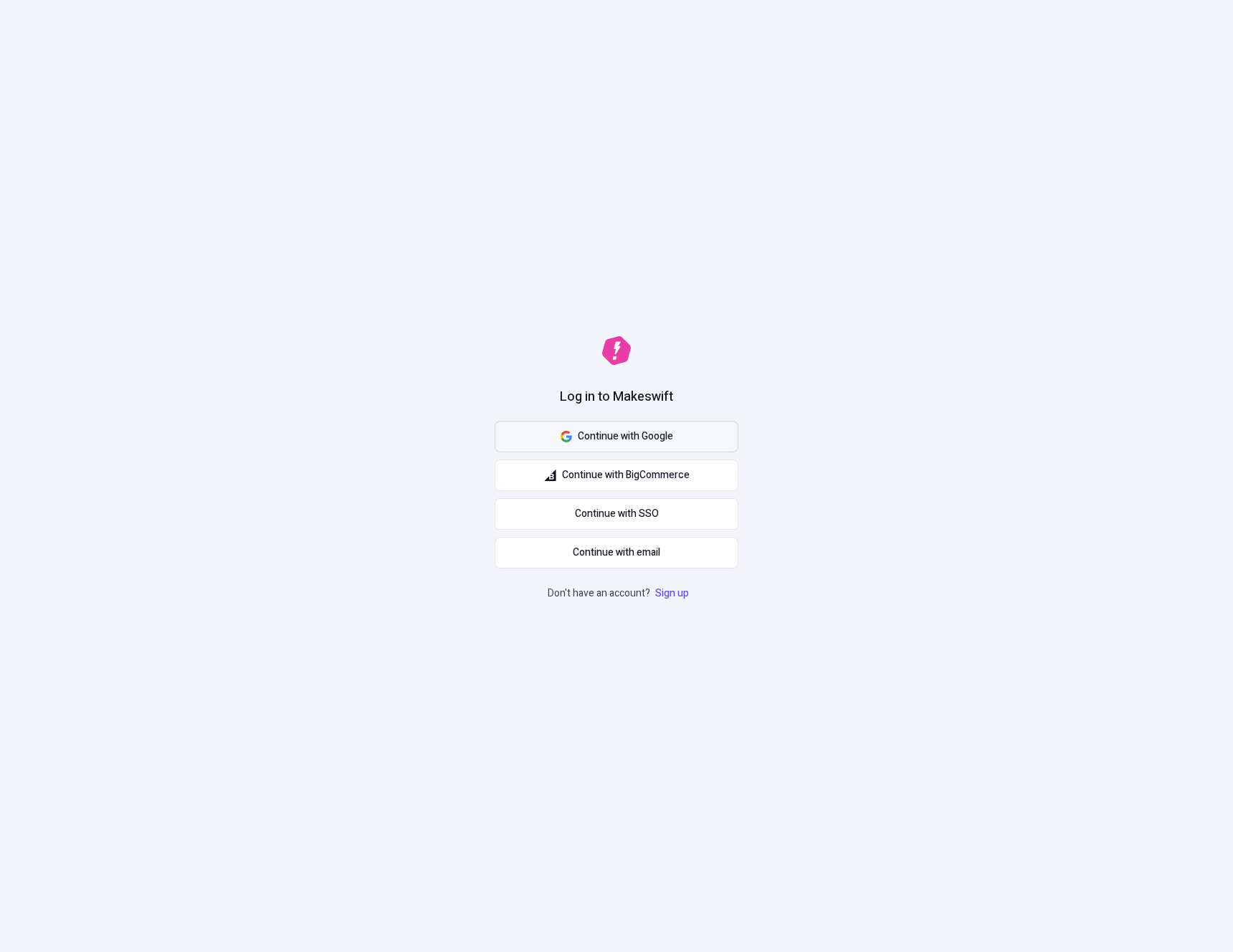
click at [645, 437] on span "Continue with Google" at bounding box center [625, 436] width 95 height 16
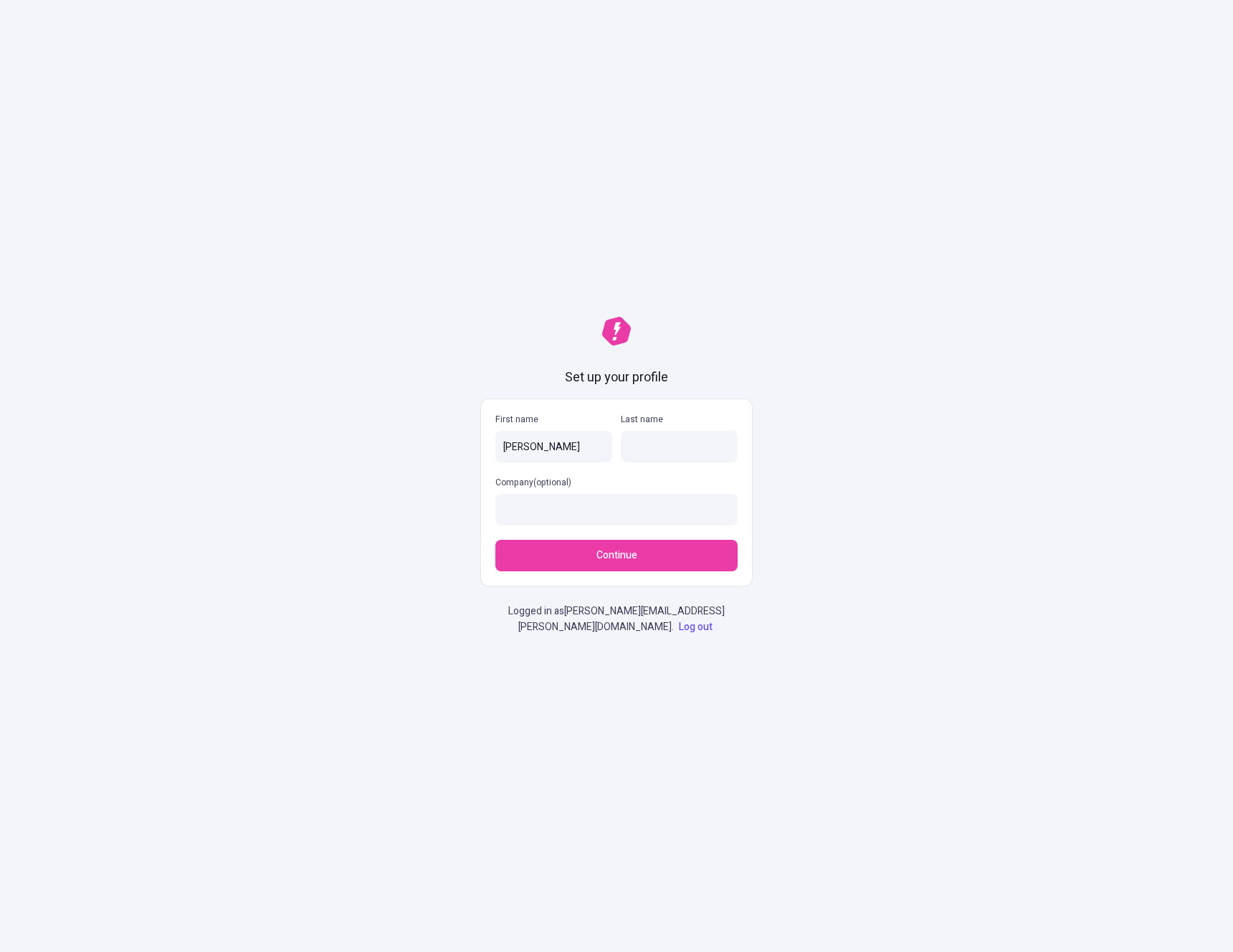
type input "Nick"
type input "Fisher"
type input "Makeswift"
drag, startPoint x: 940, startPoint y: 465, endPoint x: 880, endPoint y: 517, distance: 79.4
click at [940, 465] on div "Set up your profile First name Nick Last name Fisher Company (optional) Makeswi…" at bounding box center [616, 476] width 1233 height 952
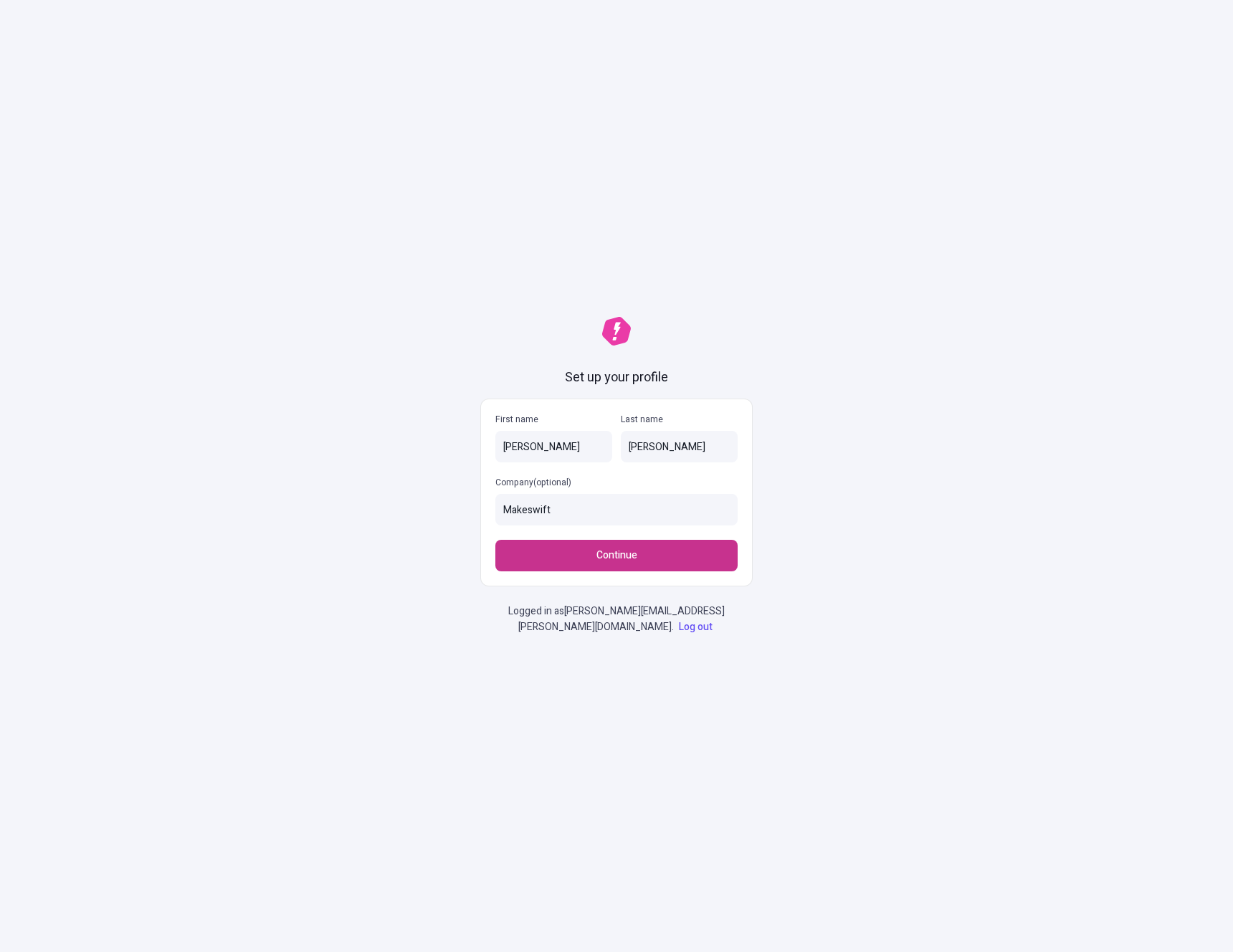
click at [677, 568] on button "Continue" at bounding box center [616, 556] width 242 height 32
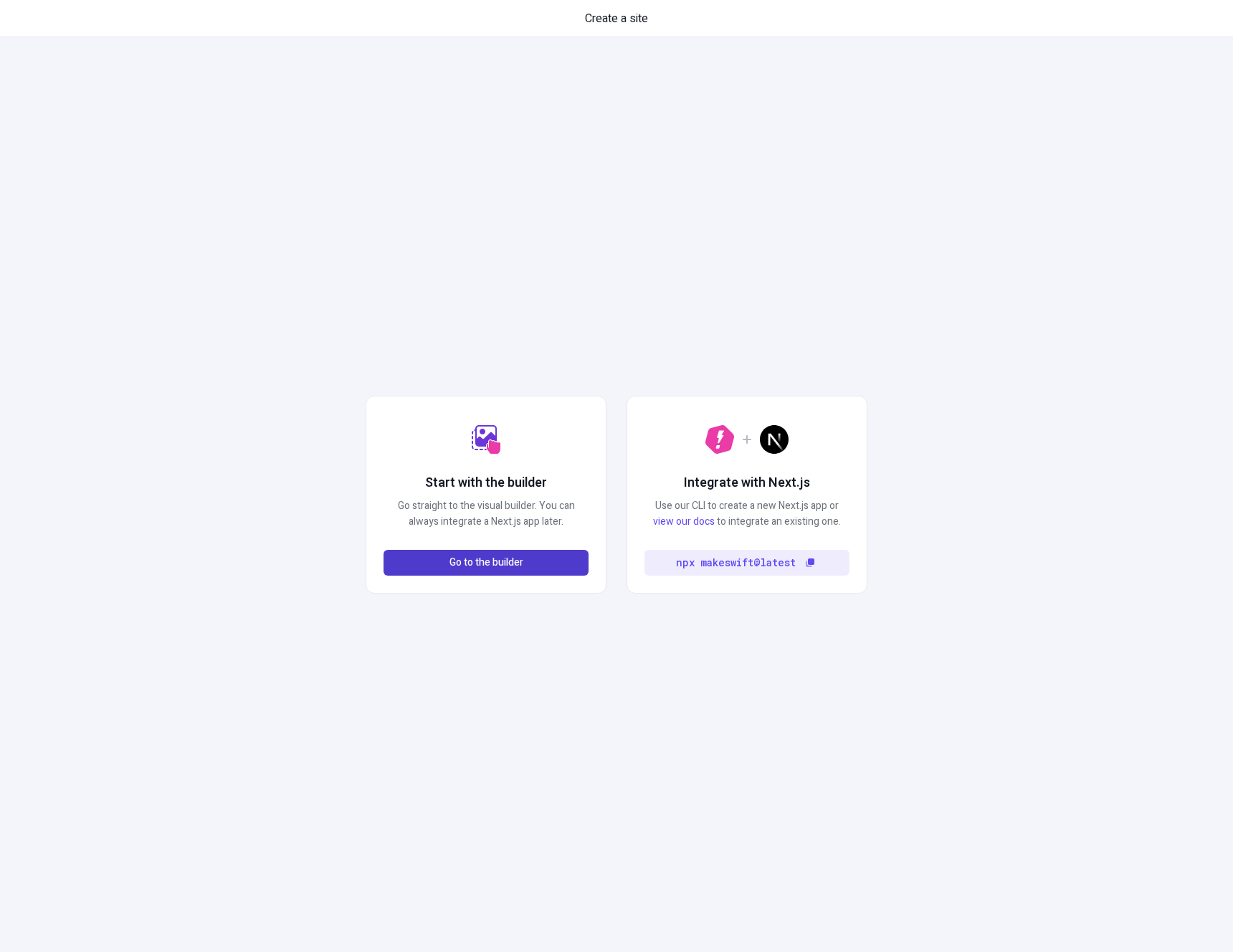
click at [519, 566] on span "Go to the builder" at bounding box center [486, 563] width 74 height 16
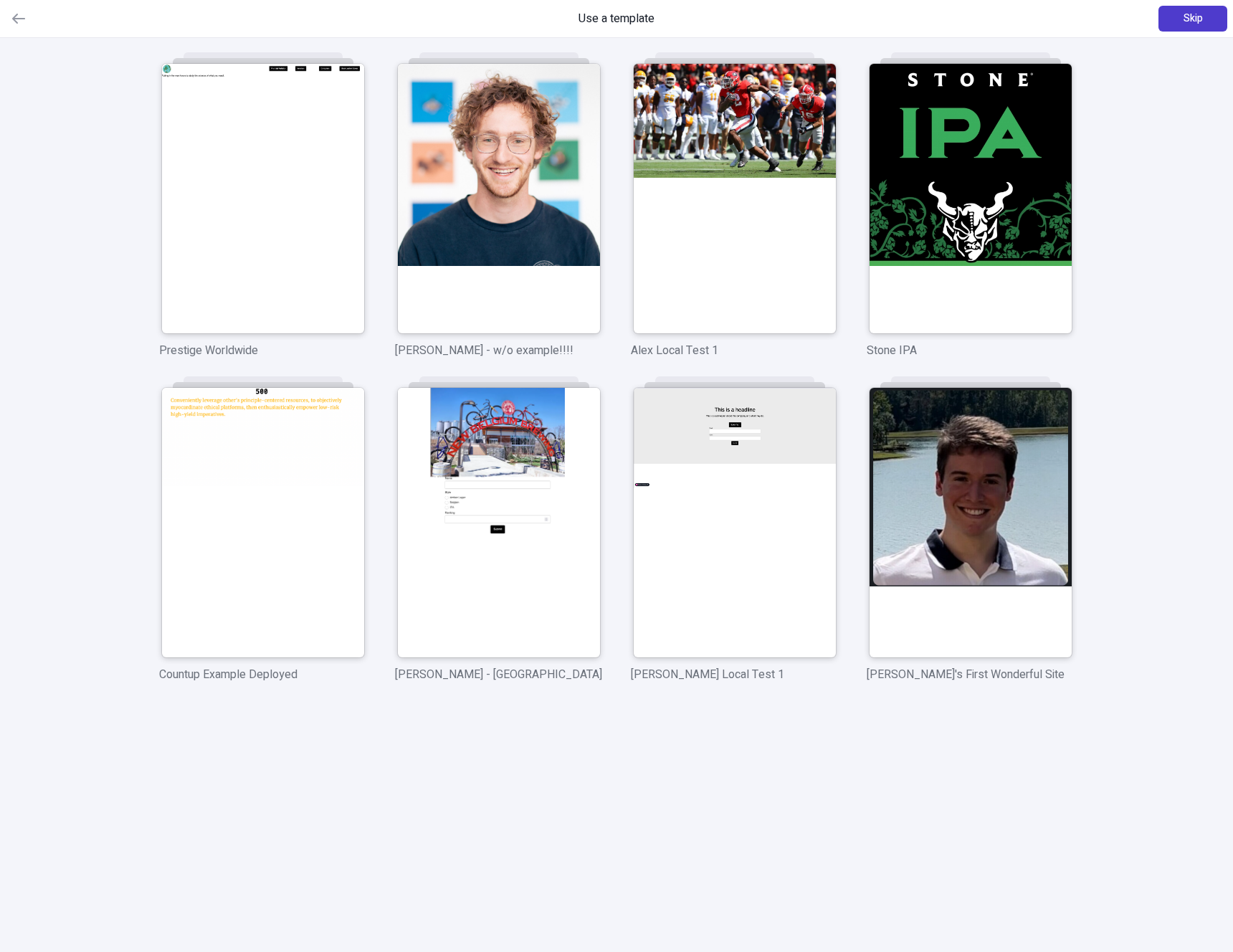
click at [1191, 19] on span "Skip" at bounding box center [1194, 18] width 20 height 16
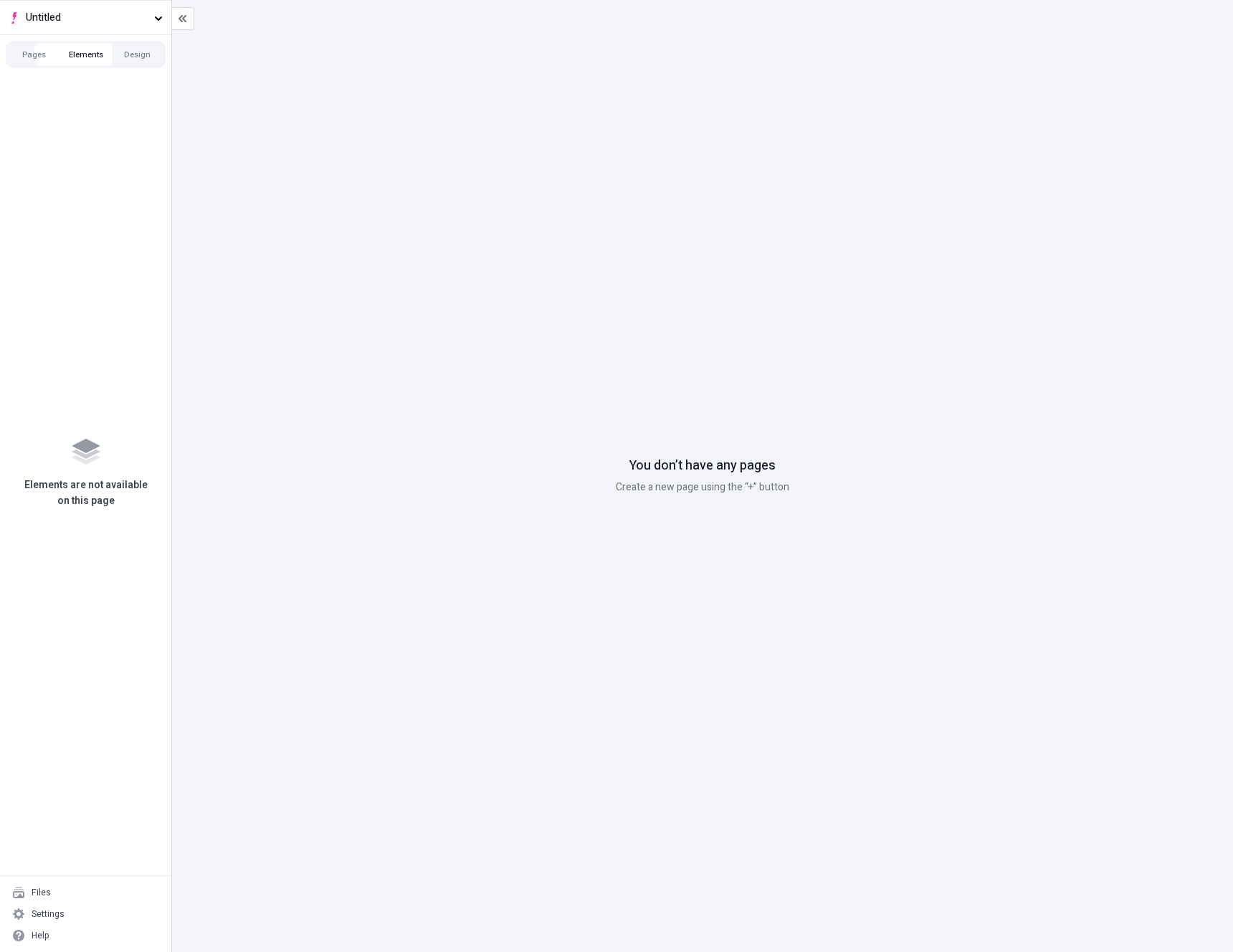
click at [70, 51] on button "Elements" at bounding box center [86, 55] width 52 height 22
drag, startPoint x: 136, startPoint y: 62, endPoint x: 103, endPoint y: 60, distance: 33.1
click at [136, 62] on button "Design" at bounding box center [137, 55] width 52 height 22
click at [34, 53] on button "Pages" at bounding box center [34, 55] width 52 height 22
drag, startPoint x: 70, startPoint y: 57, endPoint x: 110, endPoint y: 62, distance: 40.3
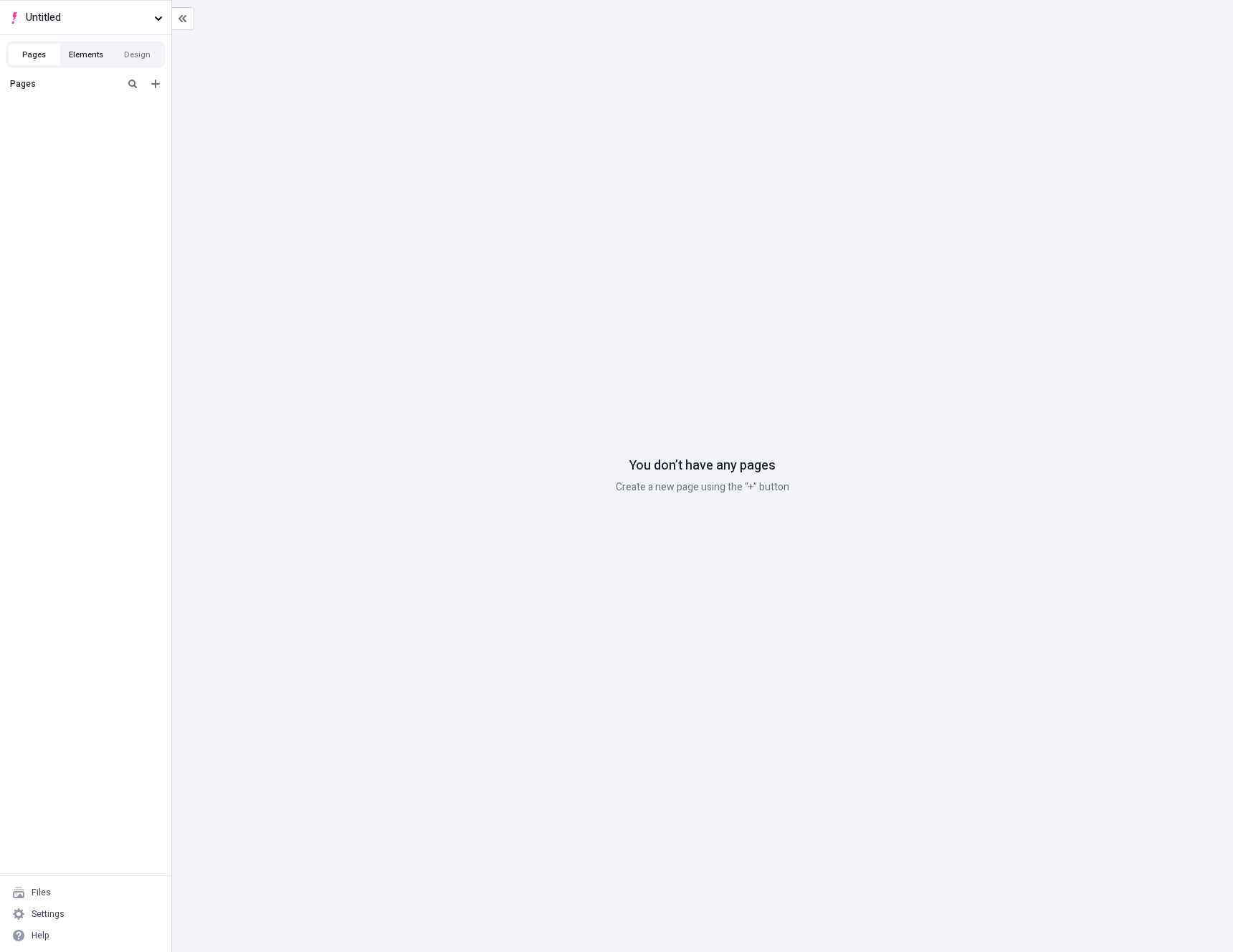
click at [70, 57] on button "Elements" at bounding box center [86, 55] width 52 height 22
click at [147, 62] on button "Design" at bounding box center [137, 55] width 52 height 22
click at [24, 55] on button "Pages" at bounding box center [34, 55] width 52 height 22
click at [567, 352] on div "You don’t have any pages Create a new page using the “+” button" at bounding box center [702, 476] width 1061 height 952
click at [658, 283] on div "You don’t have any pages Create a new page using the “+” button" at bounding box center [702, 476] width 1061 height 952
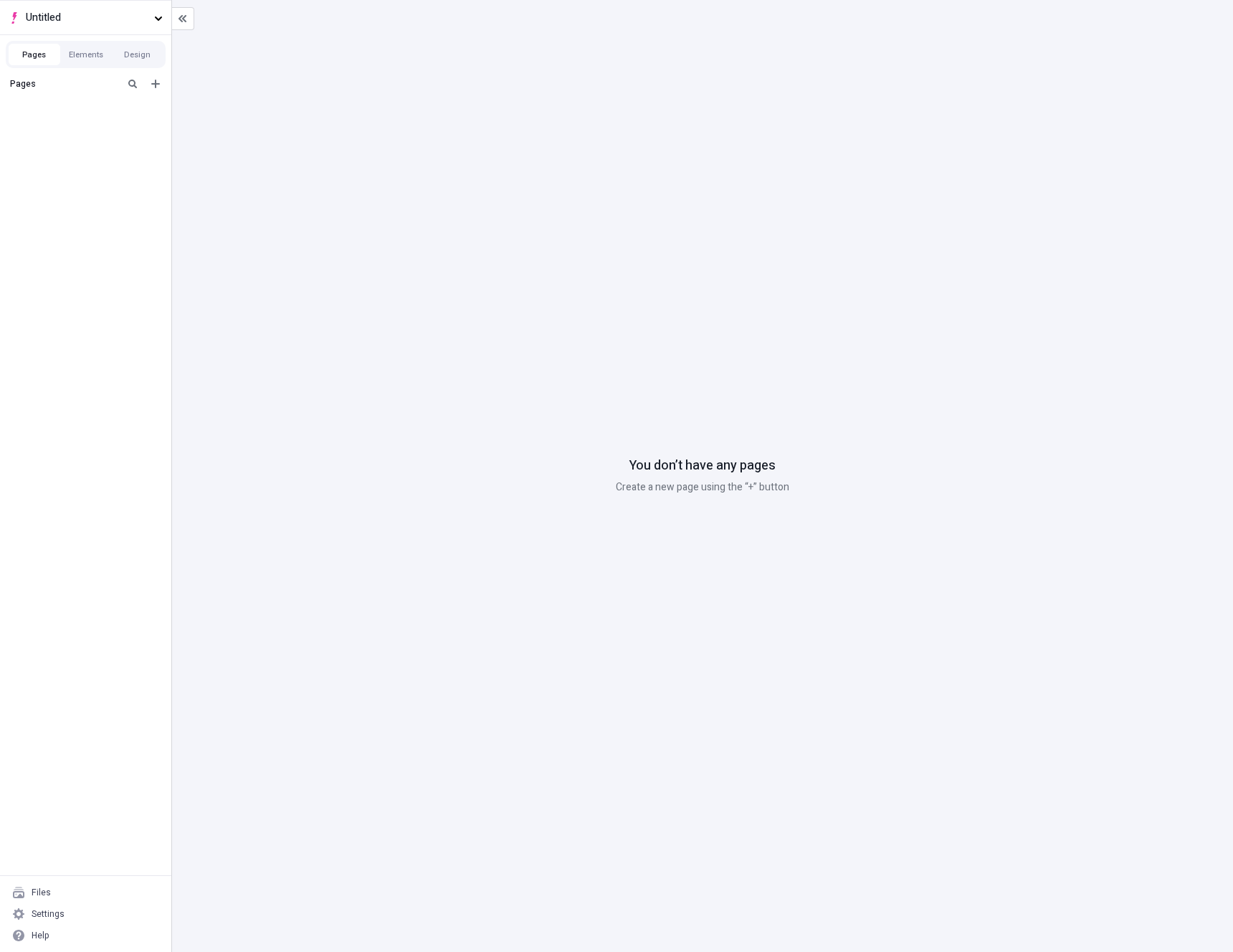
click at [910, 637] on div "You don’t have any pages Create a new page using the “+” button" at bounding box center [702, 476] width 1061 height 952
click at [133, 21] on span "Untitled" at bounding box center [86, 18] width 122 height 16
drag, startPoint x: 380, startPoint y: 269, endPoint x: 243, endPoint y: 200, distance: 153.4
click at [379, 269] on div "You don’t have any pages Create a new page using the “+” button" at bounding box center [702, 476] width 1061 height 952
click at [85, 58] on button "Elements" at bounding box center [86, 55] width 52 height 22
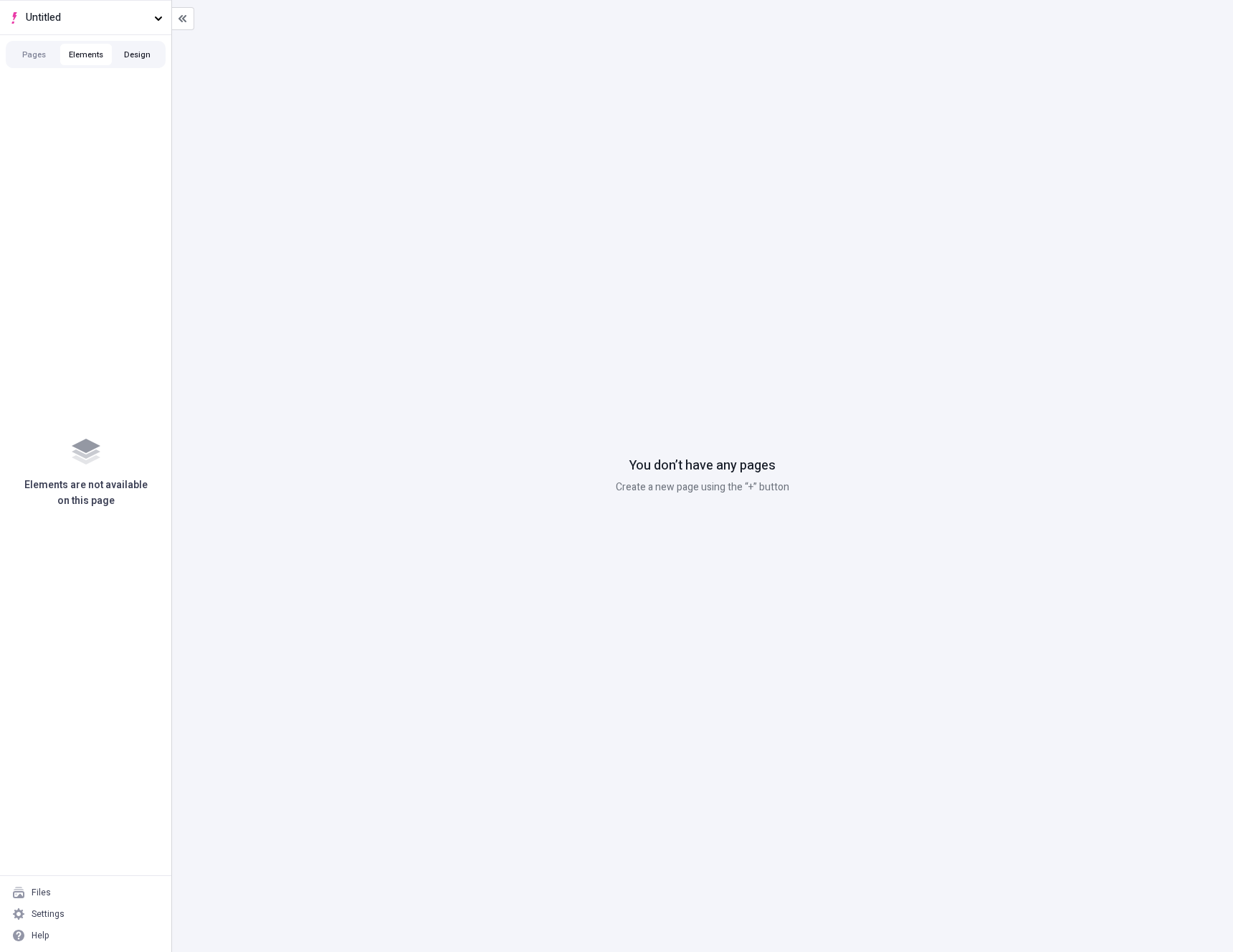
drag, startPoint x: 121, startPoint y: 55, endPoint x: 112, endPoint y: 56, distance: 9.1
click at [121, 55] on button "Design" at bounding box center [137, 55] width 52 height 22
click at [33, 60] on button "Pages" at bounding box center [34, 55] width 52 height 22
click at [150, 86] on icon "Add new" at bounding box center [155, 84] width 11 height 11
click at [54, 129] on div "Collection" at bounding box center [67, 131] width 40 height 11
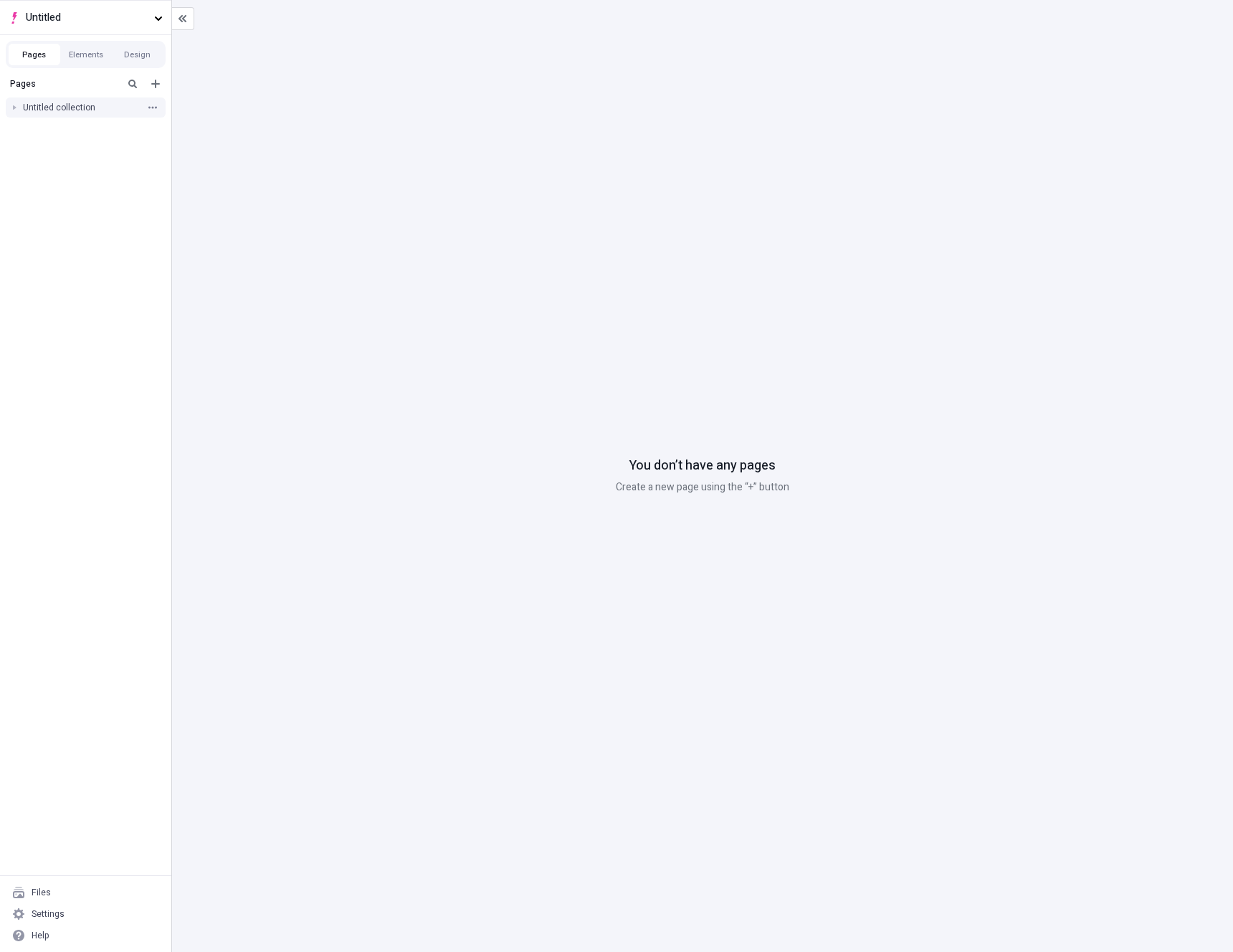
click at [59, 113] on div "Untitled collection" at bounding box center [81, 107] width 117 height 11
click at [147, 108] on button "button" at bounding box center [152, 107] width 14 height 14
click at [164, 115] on div "Rename" at bounding box center [234, 117] width 149 height 22
type input "My Collection"
click at [340, 208] on div "You don’t have any pages Create a new page using the “+” button" at bounding box center [702, 476] width 1061 height 952
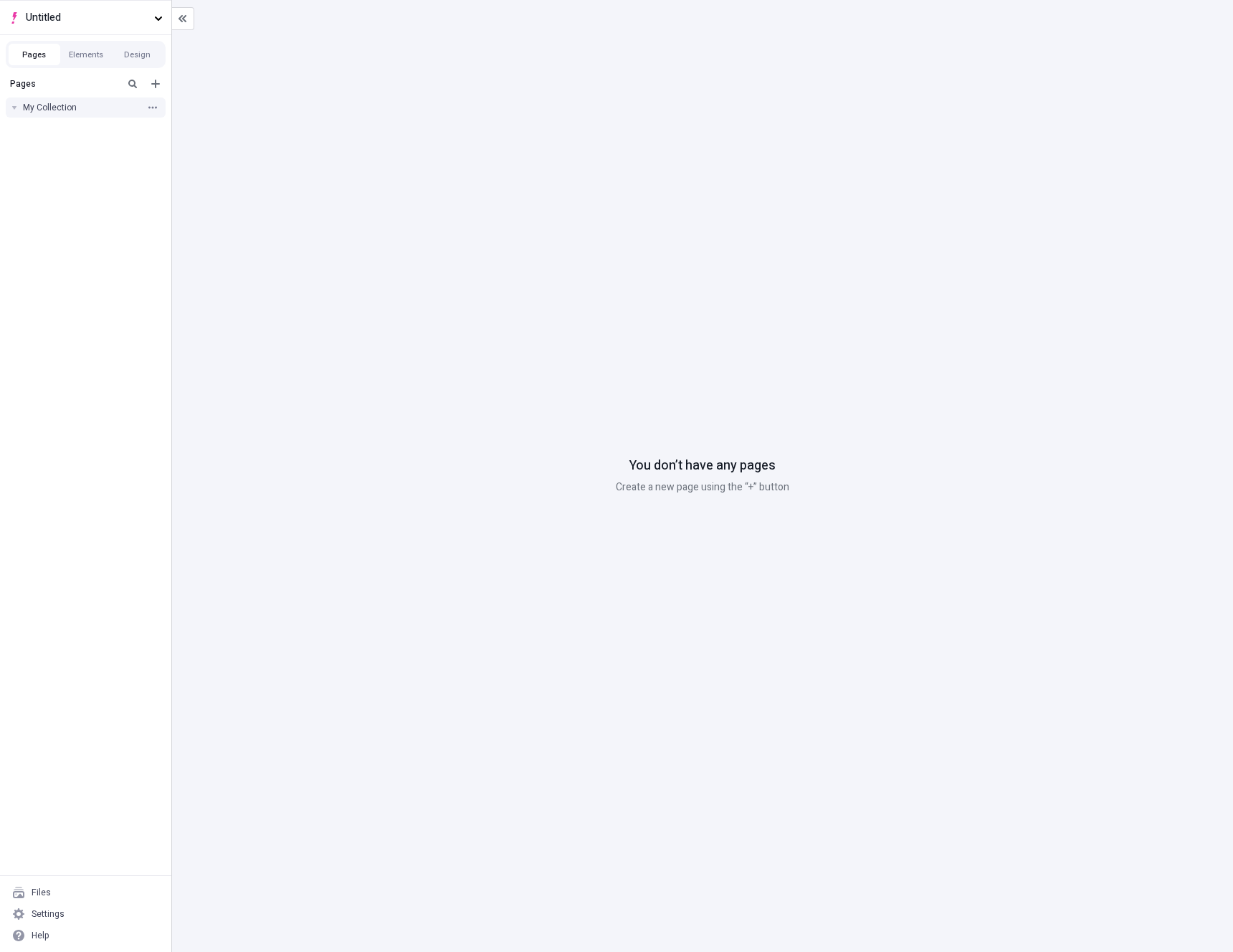
click at [72, 107] on div "My Collection" at bounding box center [81, 107] width 117 height 11
click at [159, 108] on div "My Collection" at bounding box center [86, 107] width 171 height 22
click at [152, 107] on icon "button" at bounding box center [152, 107] width 8 height 2
click at [155, 85] on icon "Add new" at bounding box center [155, 84] width 8 height 8
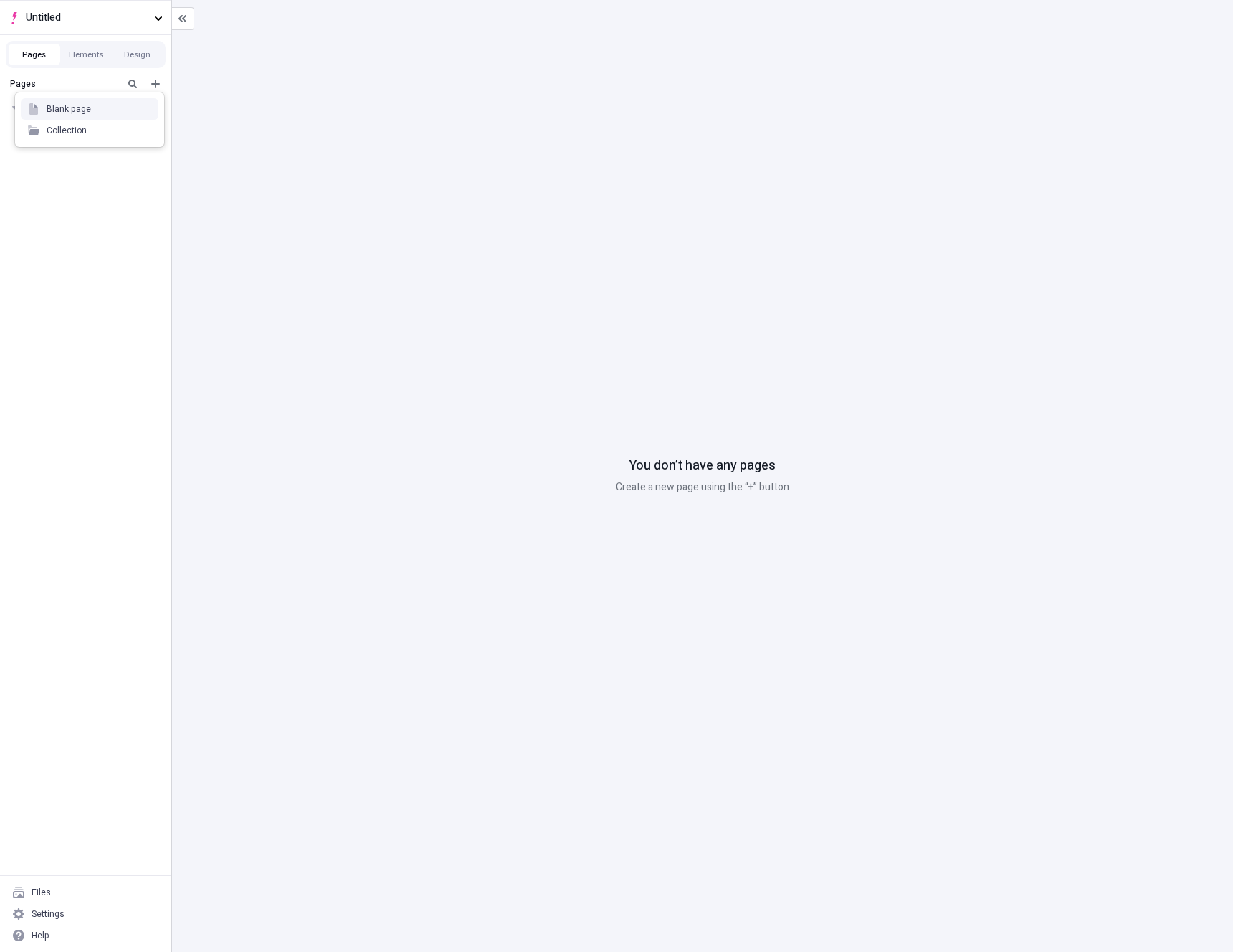
click at [109, 110] on div "Blank page" at bounding box center [89, 109] width 137 height 22
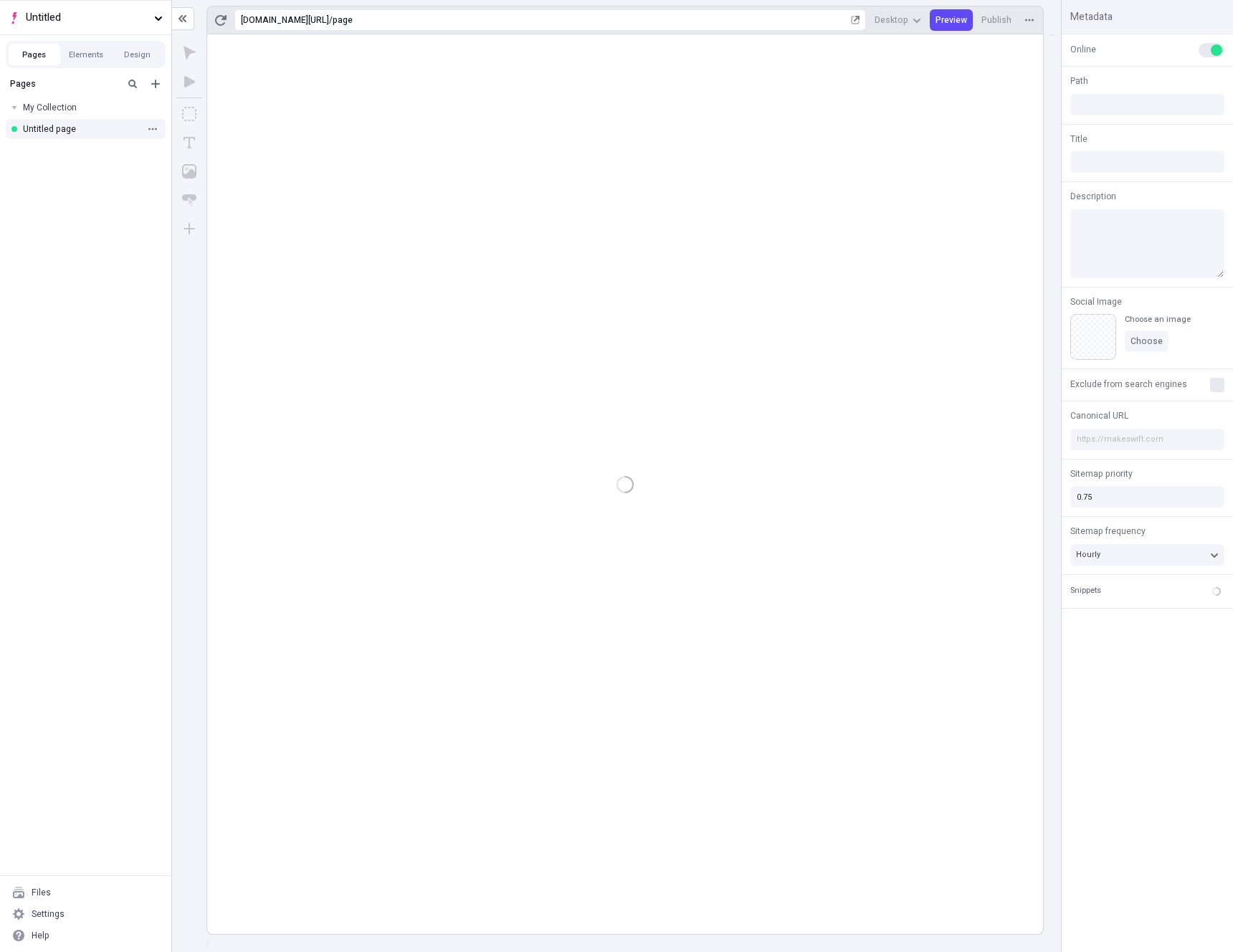
type input "/page"
drag, startPoint x: 53, startPoint y: 127, endPoint x: 60, endPoint y: 108, distance: 20.2
click at [64, 222] on div "Pages My Collection Untitled page" at bounding box center [86, 474] width 171 height 804
click at [152, 127] on icon "button" at bounding box center [152, 129] width 8 height 8
click at [201, 140] on span "Rename" at bounding box center [243, 138] width 109 height 11
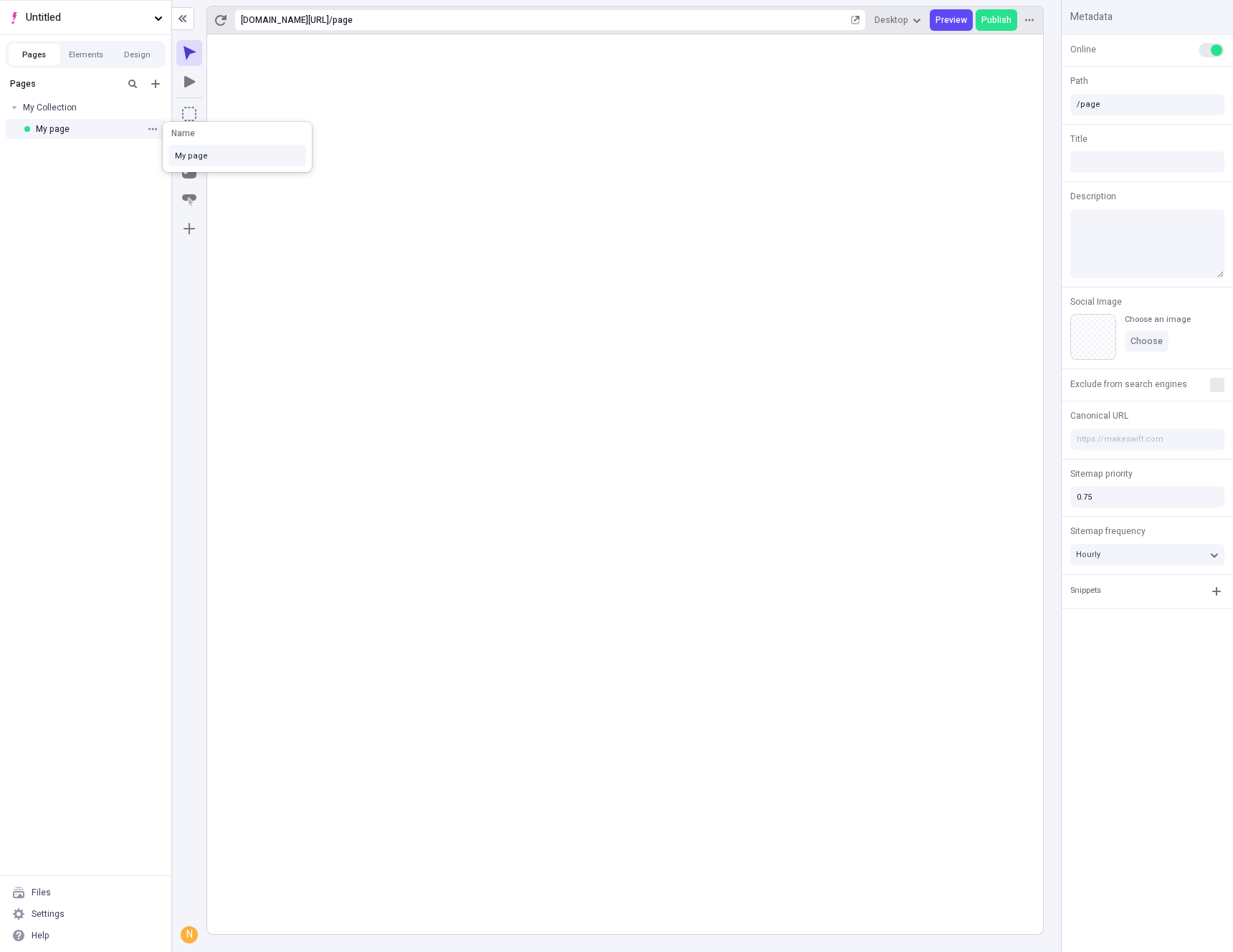
type input "My page"
click at [513, 374] on rect at bounding box center [626, 485] width 836 height 900
click at [71, 241] on div "Pages My Collection My page" at bounding box center [86, 474] width 171 height 804
click at [156, 81] on icon "Add new" at bounding box center [155, 84] width 8 height 8
click at [95, 133] on div "Collection" at bounding box center [89, 130] width 137 height 22
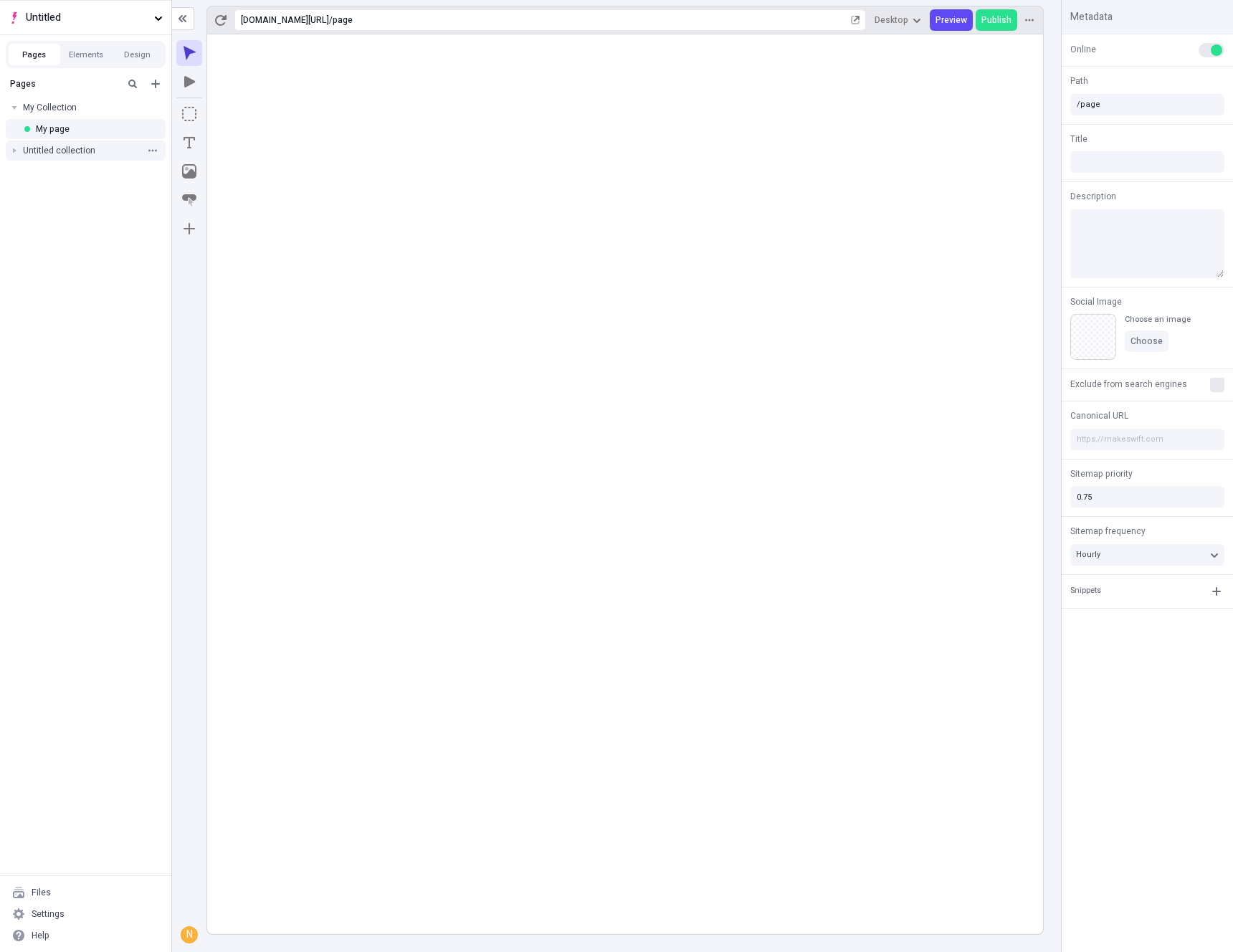
click at [66, 149] on div "Untitled collection" at bounding box center [81, 150] width 117 height 11
click at [158, 84] on icon "Add new" at bounding box center [155, 84] width 8 height 8
click at [107, 113] on div "Blank page" at bounding box center [89, 109] width 137 height 22
type input "/page-2"
drag, startPoint x: 59, startPoint y: 176, endPoint x: 88, endPoint y: 158, distance: 34.1
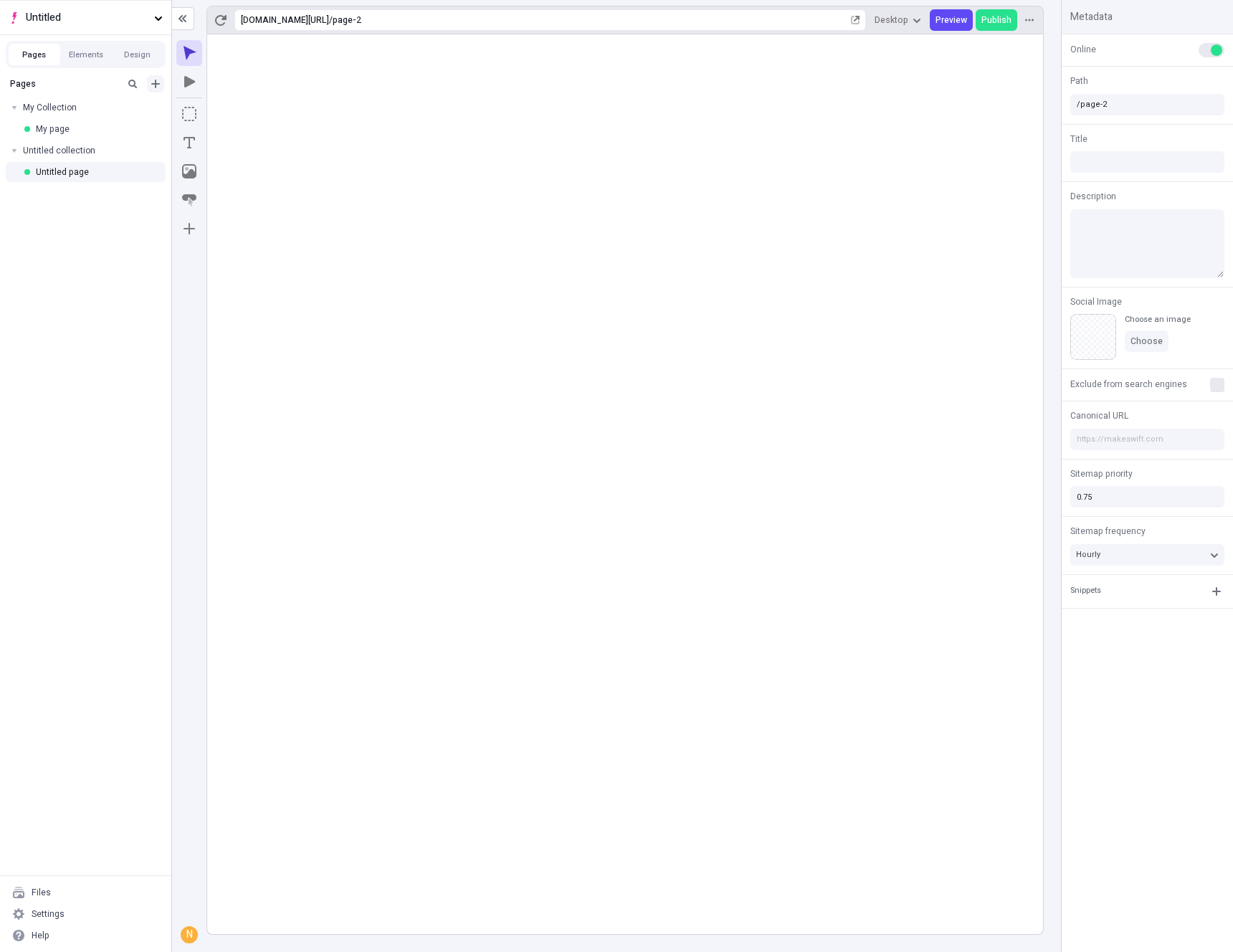
click at [159, 84] on icon "Add new" at bounding box center [155, 84] width 8 height 8
click at [86, 113] on div "Blank page" at bounding box center [69, 109] width 44 height 11
click at [53, 318] on div "Pages My Collection My page Untitled collection Untitled page Untitled page" at bounding box center [86, 474] width 171 height 804
type input "/page-3"
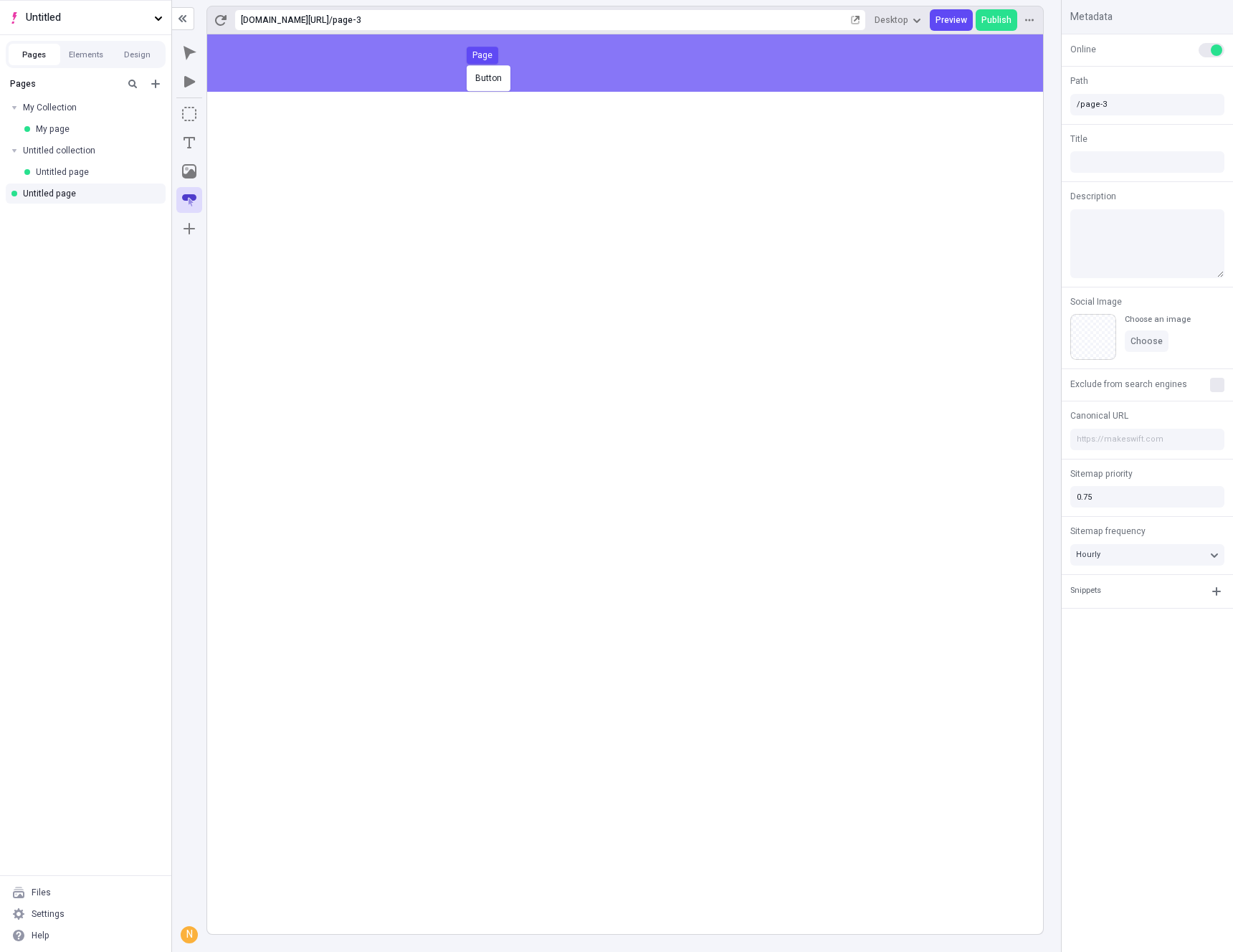
click at [464, 63] on body "Untitled Pages Elements Design Pages My Collection My page Untitled collection …" at bounding box center [616, 476] width 1233 height 952
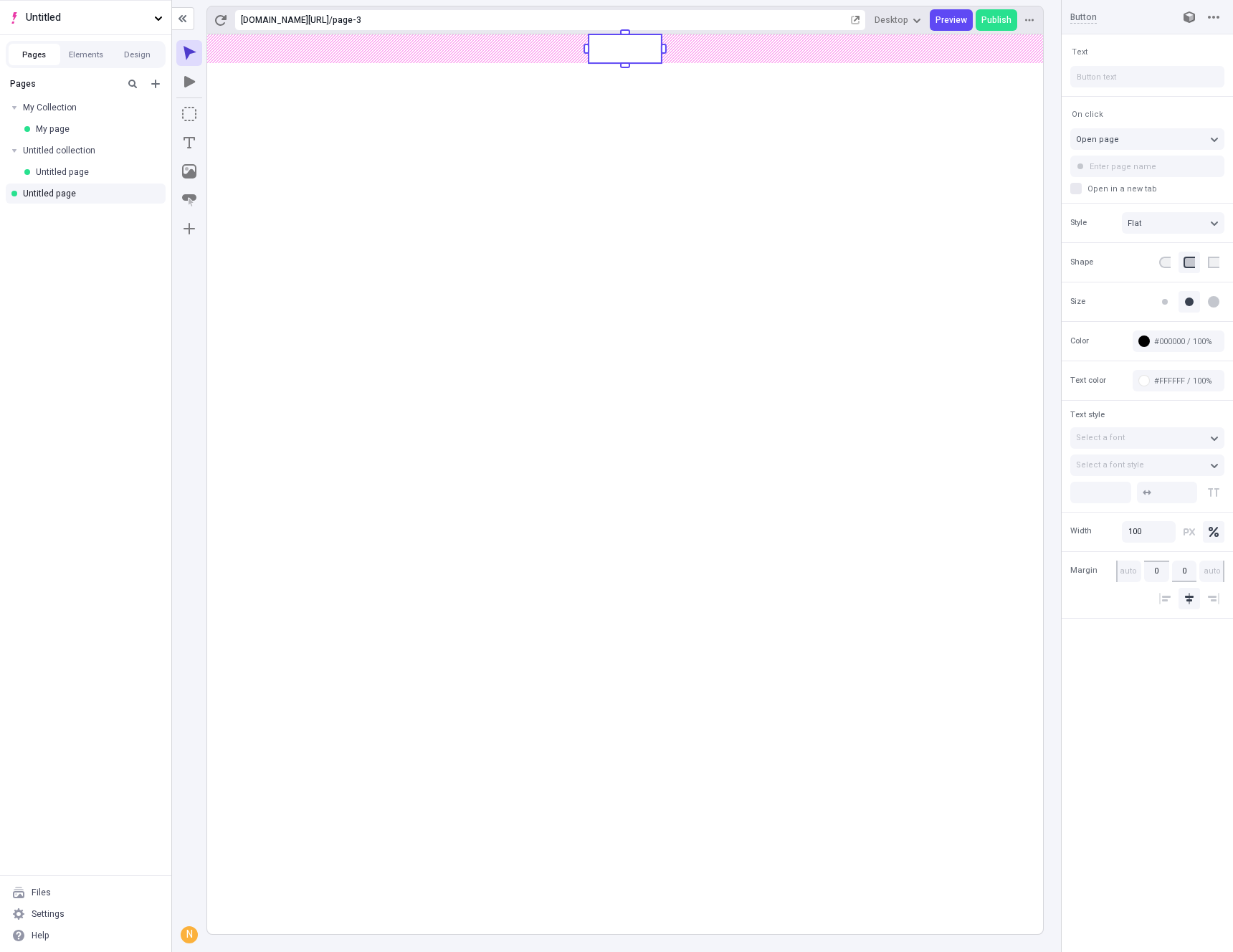
click at [445, 307] on rect at bounding box center [626, 485] width 836 height 900
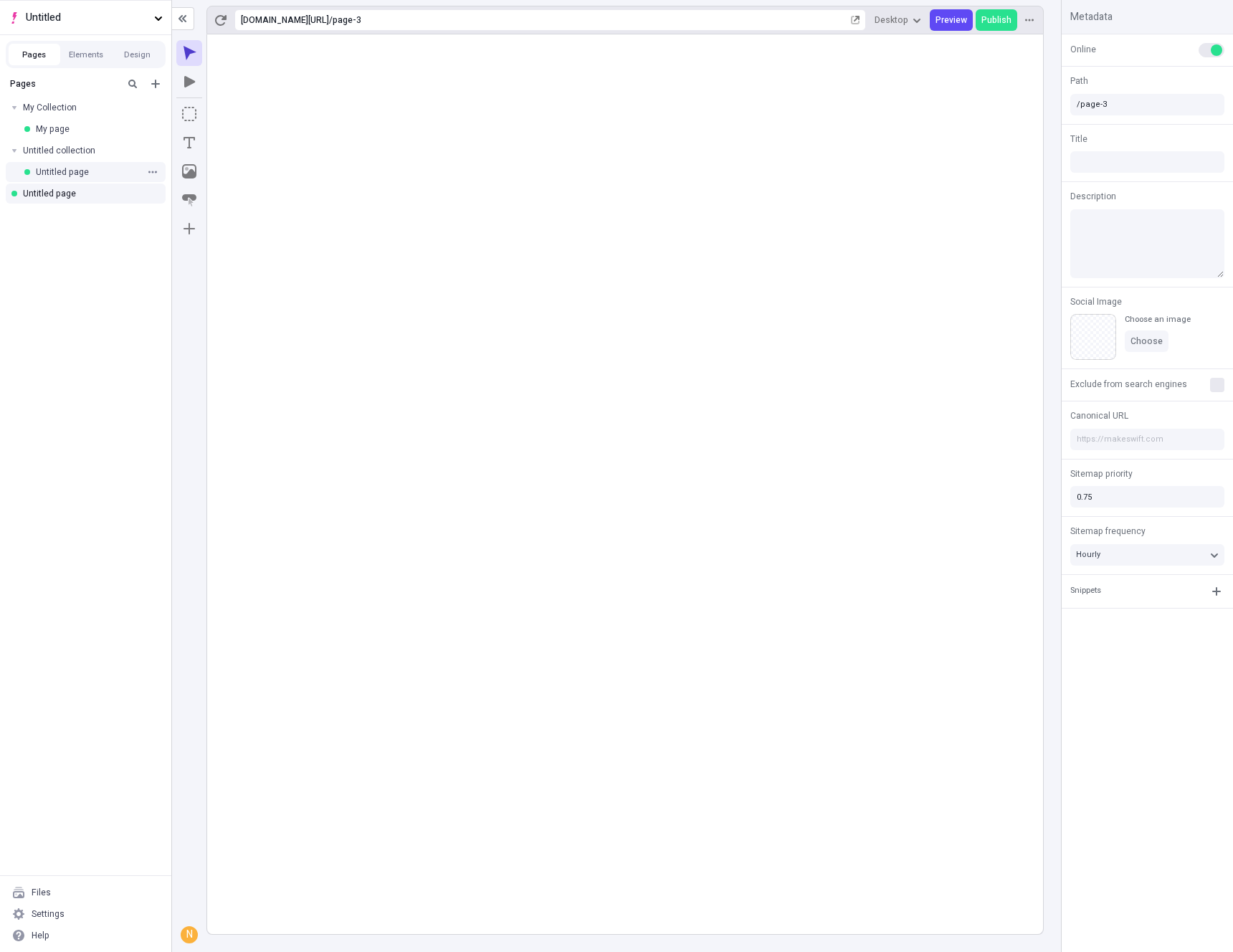
click at [75, 177] on div "Untitled page" at bounding box center [87, 172] width 104 height 11
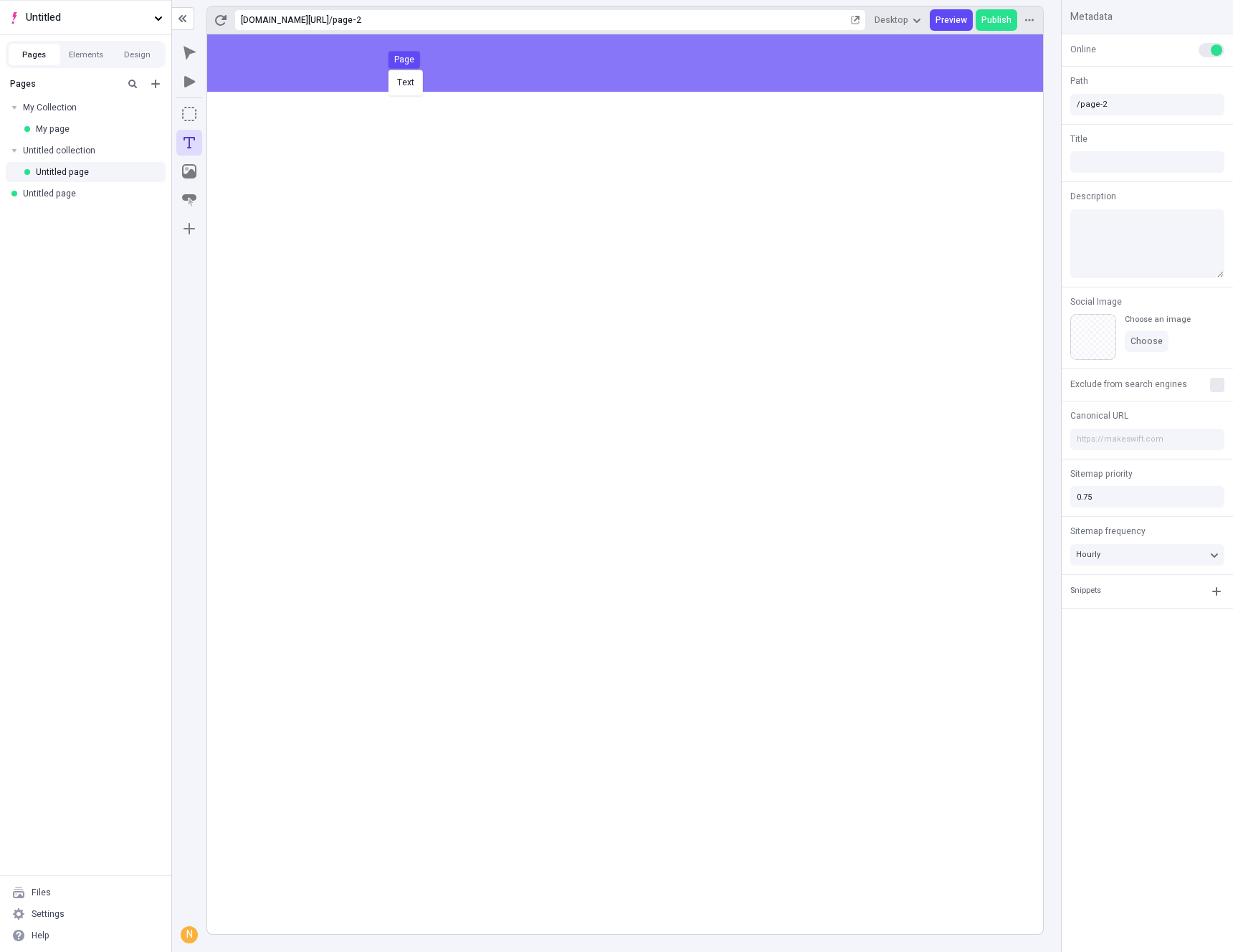
click at [387, 68] on body "Untitled Pages Elements Design Pages My Collection My page Untitled collection …" at bounding box center [616, 476] width 1233 height 952
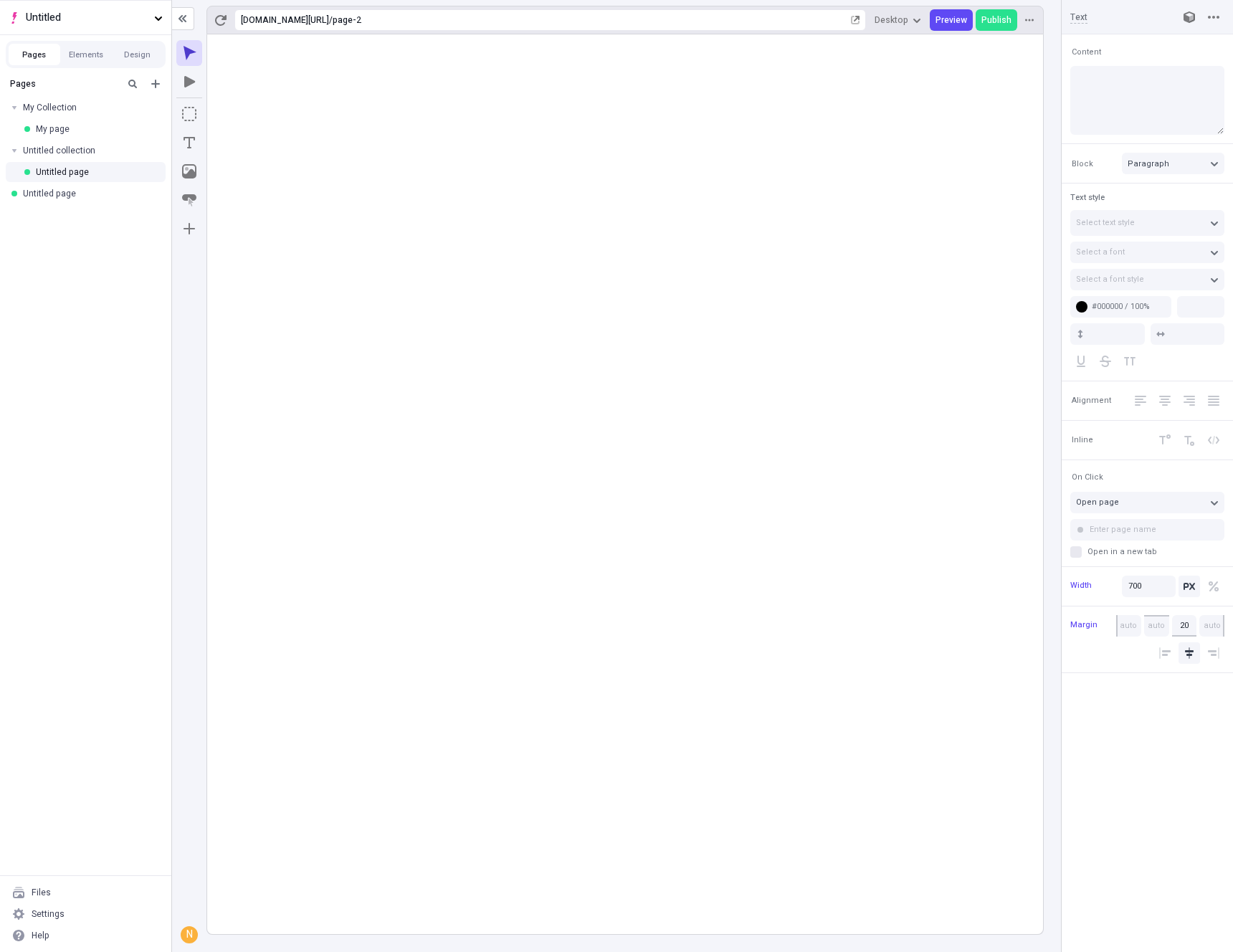
type input "18"
type input "1.5"
type textarea "Conveniently aggregate one-to-one outsourcing, to energistically recaptiualize …"
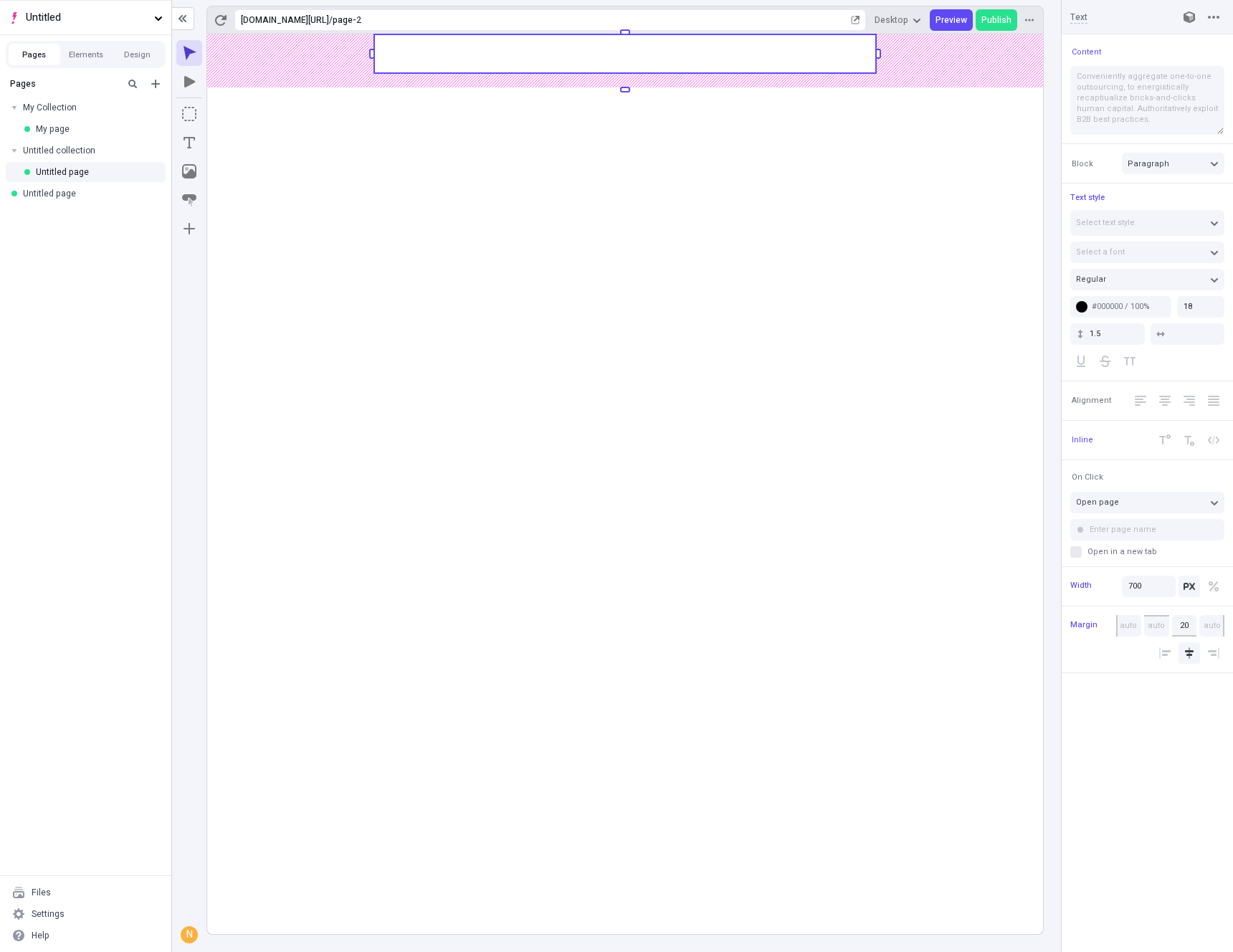
click at [65, 380] on div "Pages My Collection My page Untitled collection Untitled page Untitled page" at bounding box center [86, 474] width 171 height 804
click at [60, 146] on div "Untitled collection" at bounding box center [81, 150] width 117 height 11
click at [52, 145] on div "Untitled collection" at bounding box center [81, 150] width 117 height 11
click at [56, 132] on div "My page" at bounding box center [87, 129] width 104 height 11
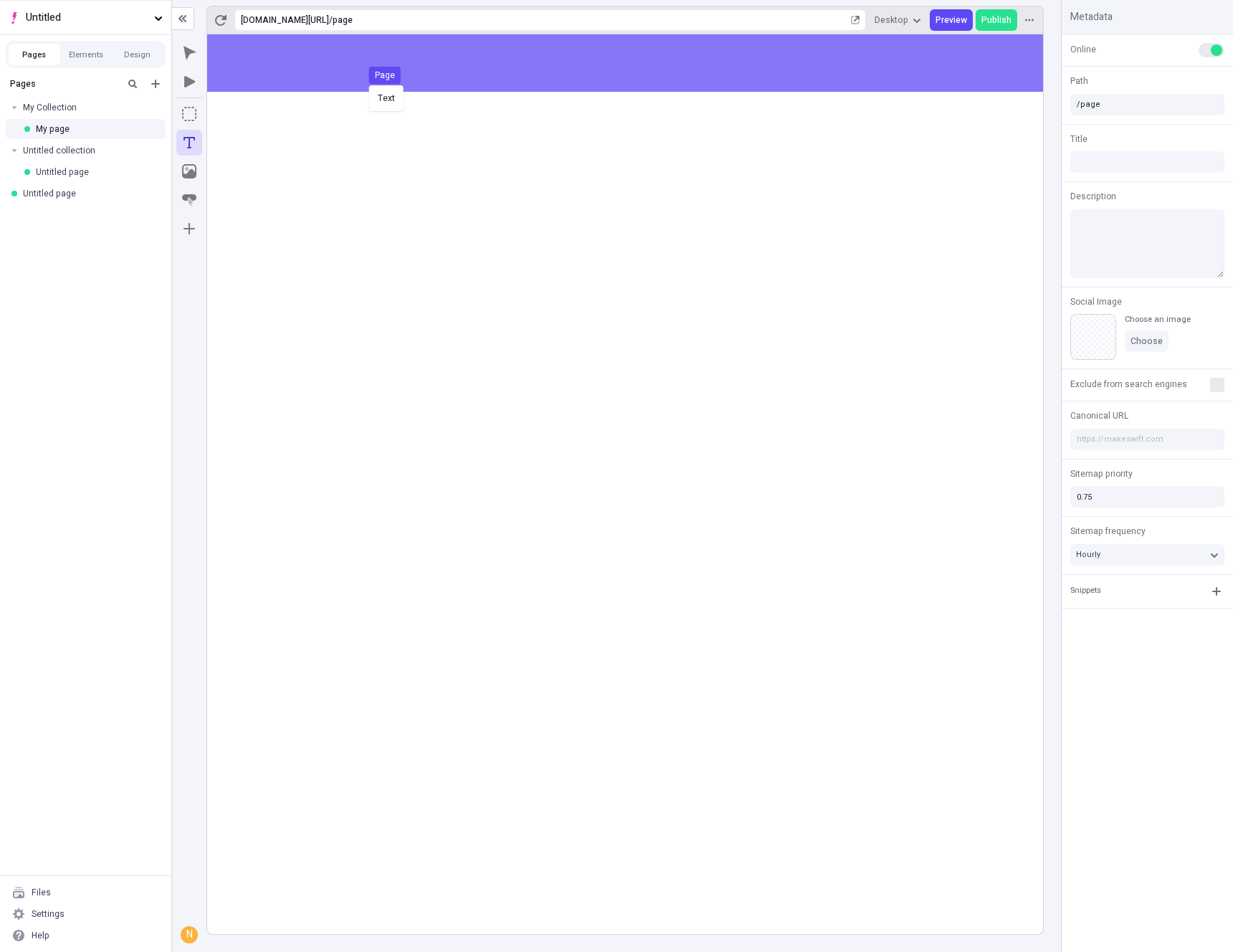
click at [372, 80] on body "Untitled Pages Elements Design Pages My Collection My page Untitled collection …" at bounding box center [616, 476] width 1233 height 952
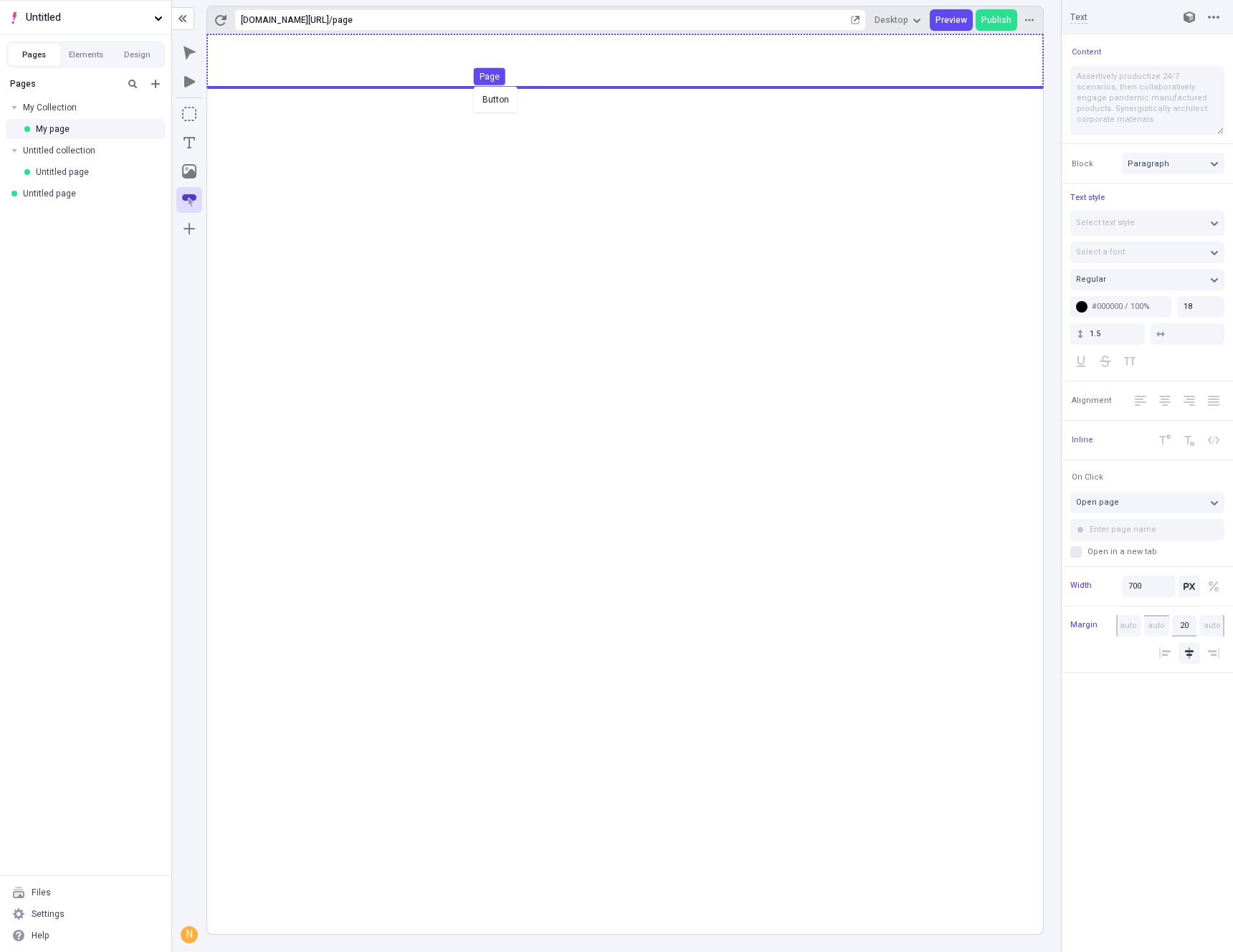
click at [473, 83] on body "Untitled Pages Elements Design Pages My Collection My page Untitled collection …" at bounding box center [616, 476] width 1233 height 952
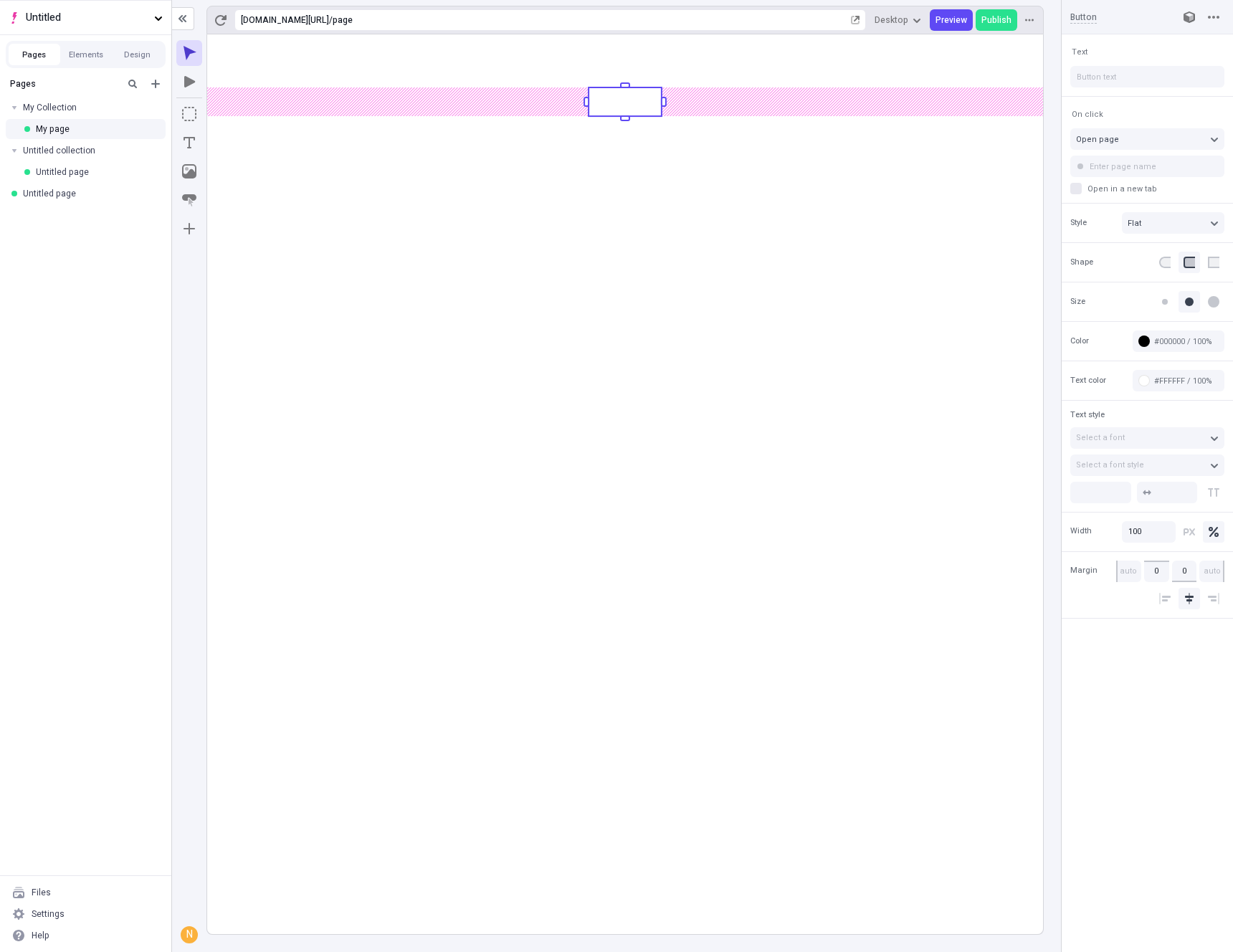
click at [441, 307] on rect at bounding box center [626, 485] width 836 height 900
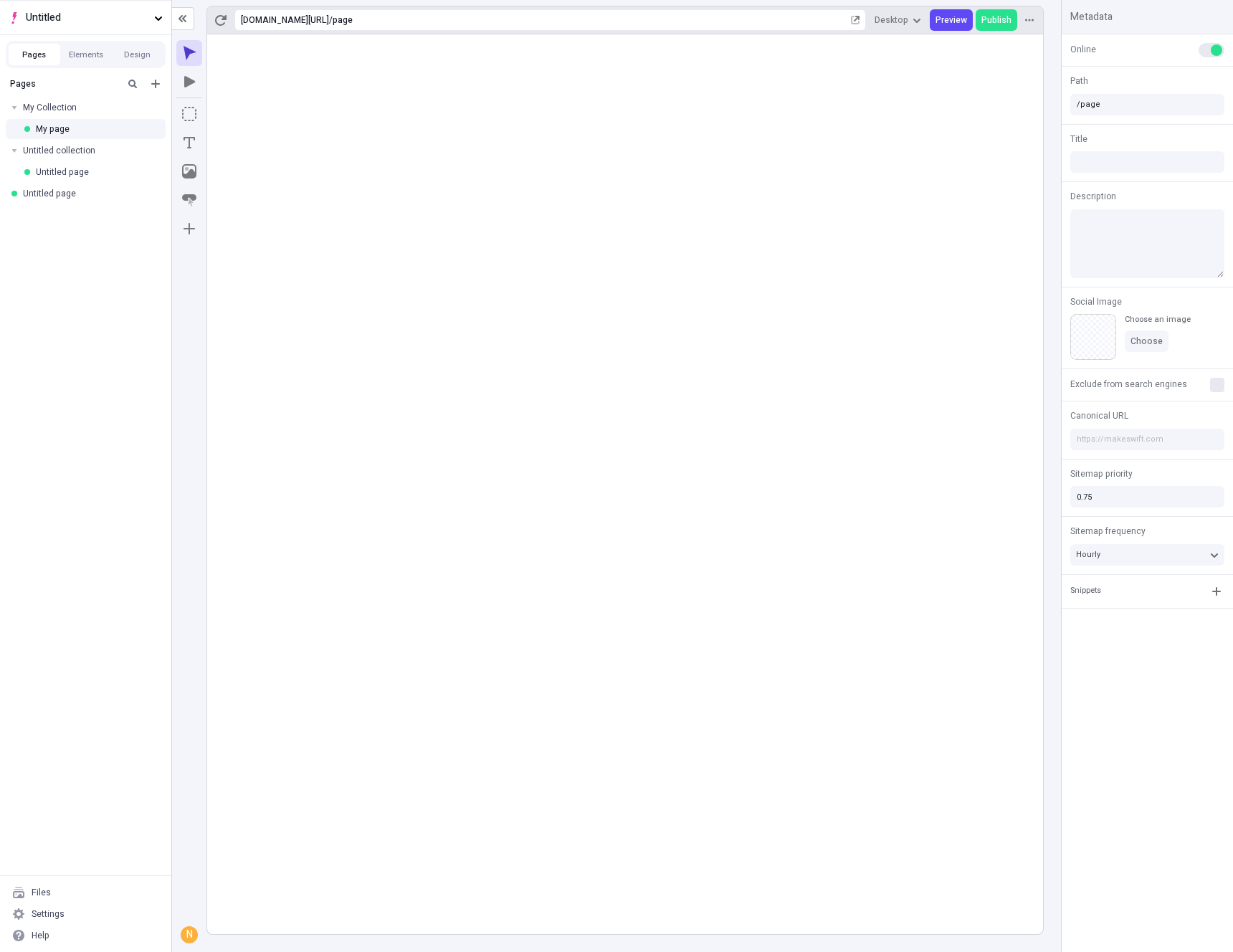
click at [640, 404] on rect at bounding box center [626, 485] width 836 height 900
click at [41, 106] on div "My Collection" at bounding box center [81, 107] width 117 height 11
click at [953, 22] on span "Preview" at bounding box center [952, 20] width 32 height 11
click at [38, 197] on div "Untitled page" at bounding box center [81, 194] width 117 height 11
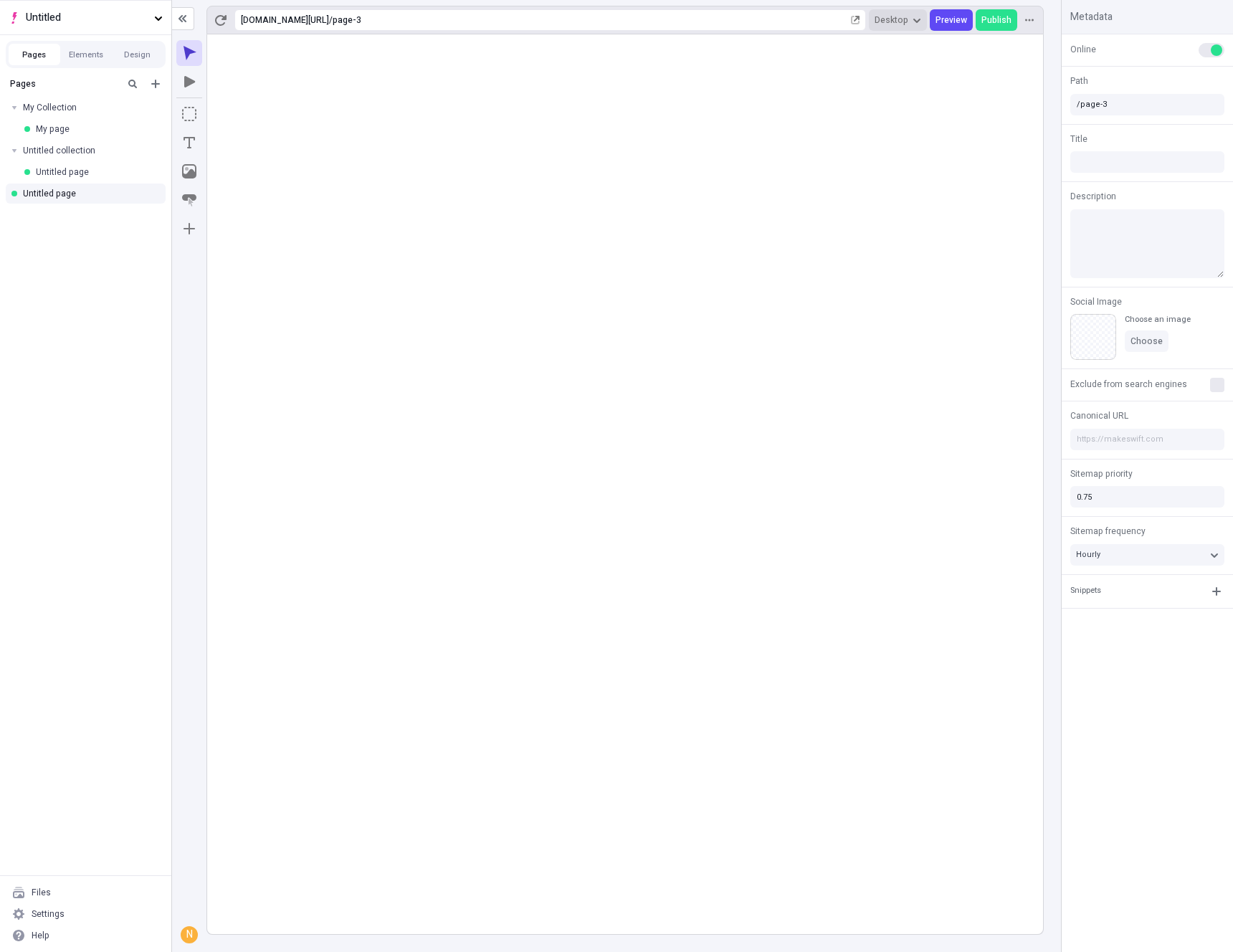
click at [917, 24] on span "Desktop" at bounding box center [898, 20] width 47 height 11
click at [841, 70] on span "768px" at bounding box center [829, 69] width 30 height 13
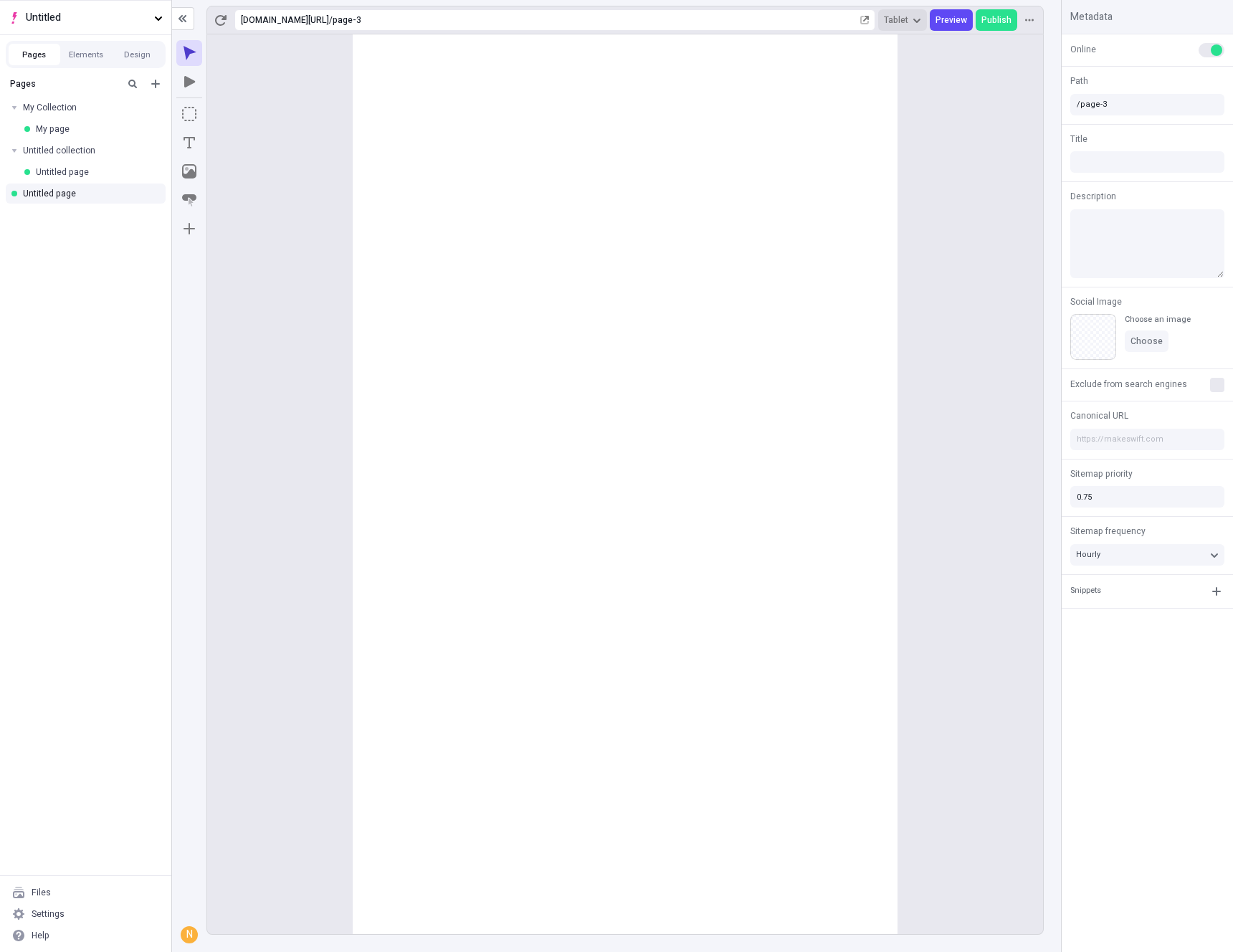
click at [892, 24] on span "Tablet" at bounding box center [897, 20] width 24 height 11
click at [866, 88] on div "Mobile 575px 3" at bounding box center [844, 90] width 161 height 22
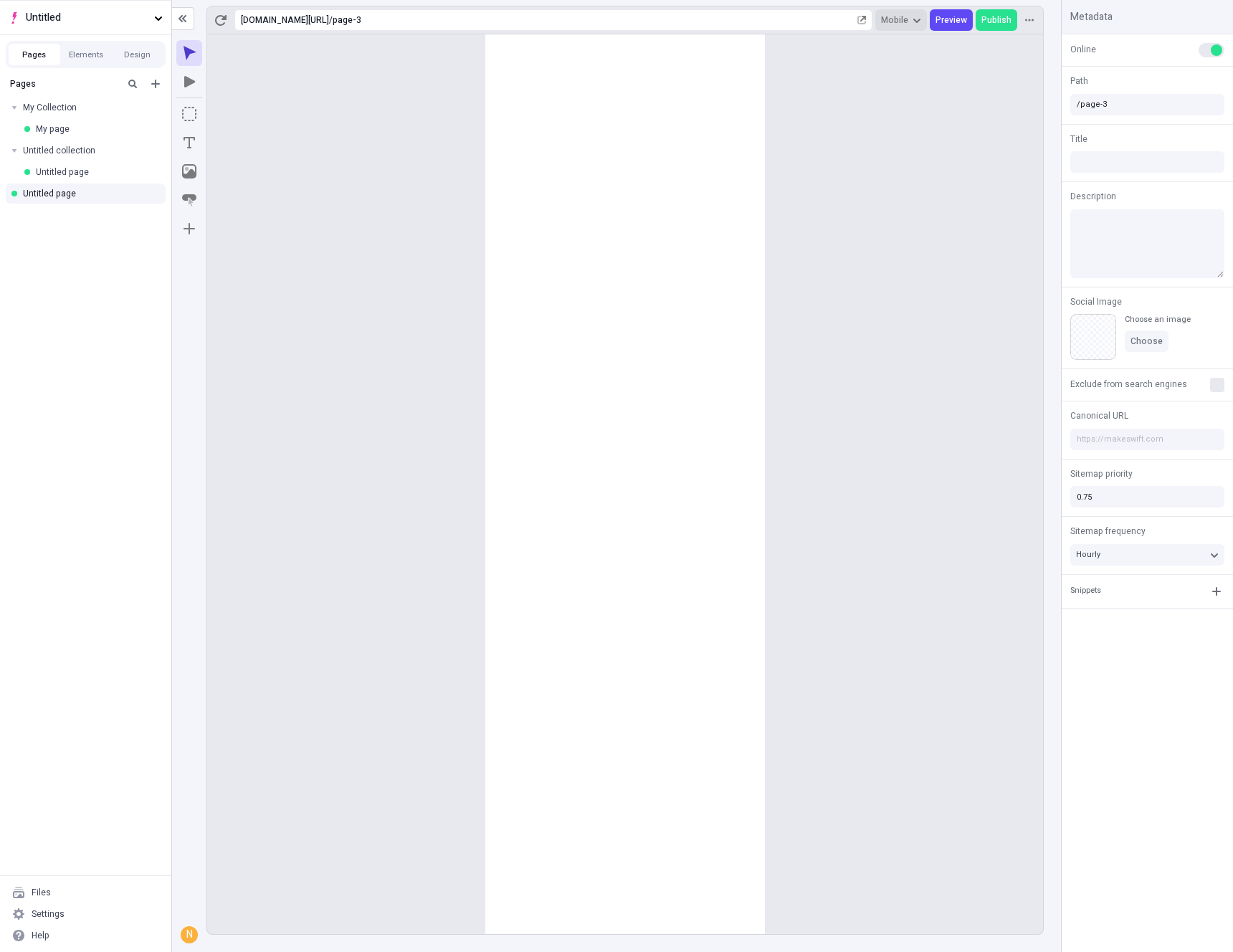
click at [915, 16] on icon "button" at bounding box center [916, 20] width 8 height 8
click at [897, 44] on div "Desktop >769px 1" at bounding box center [844, 47] width 161 height 22
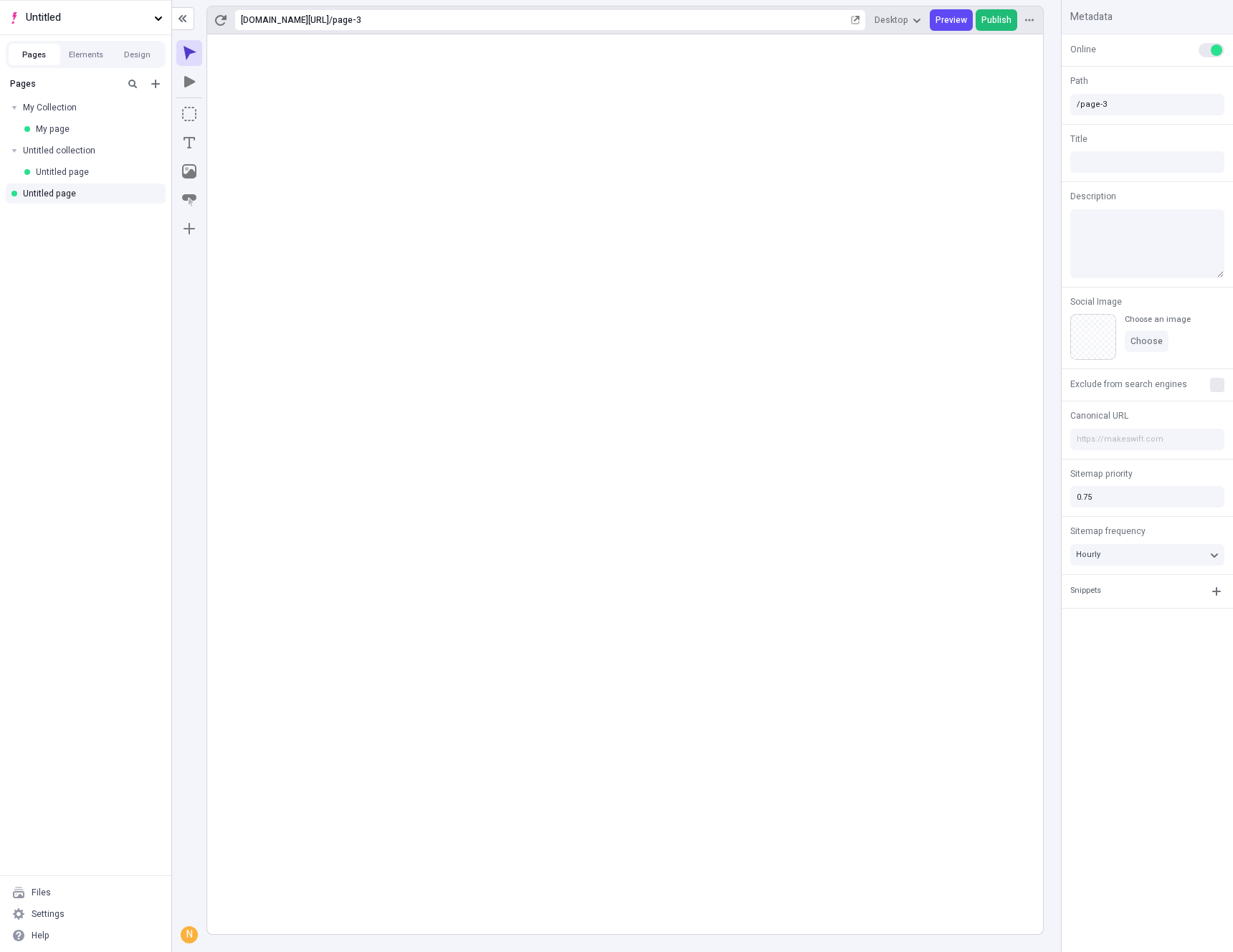
click at [997, 23] on span "Publish" at bounding box center [997, 20] width 30 height 11
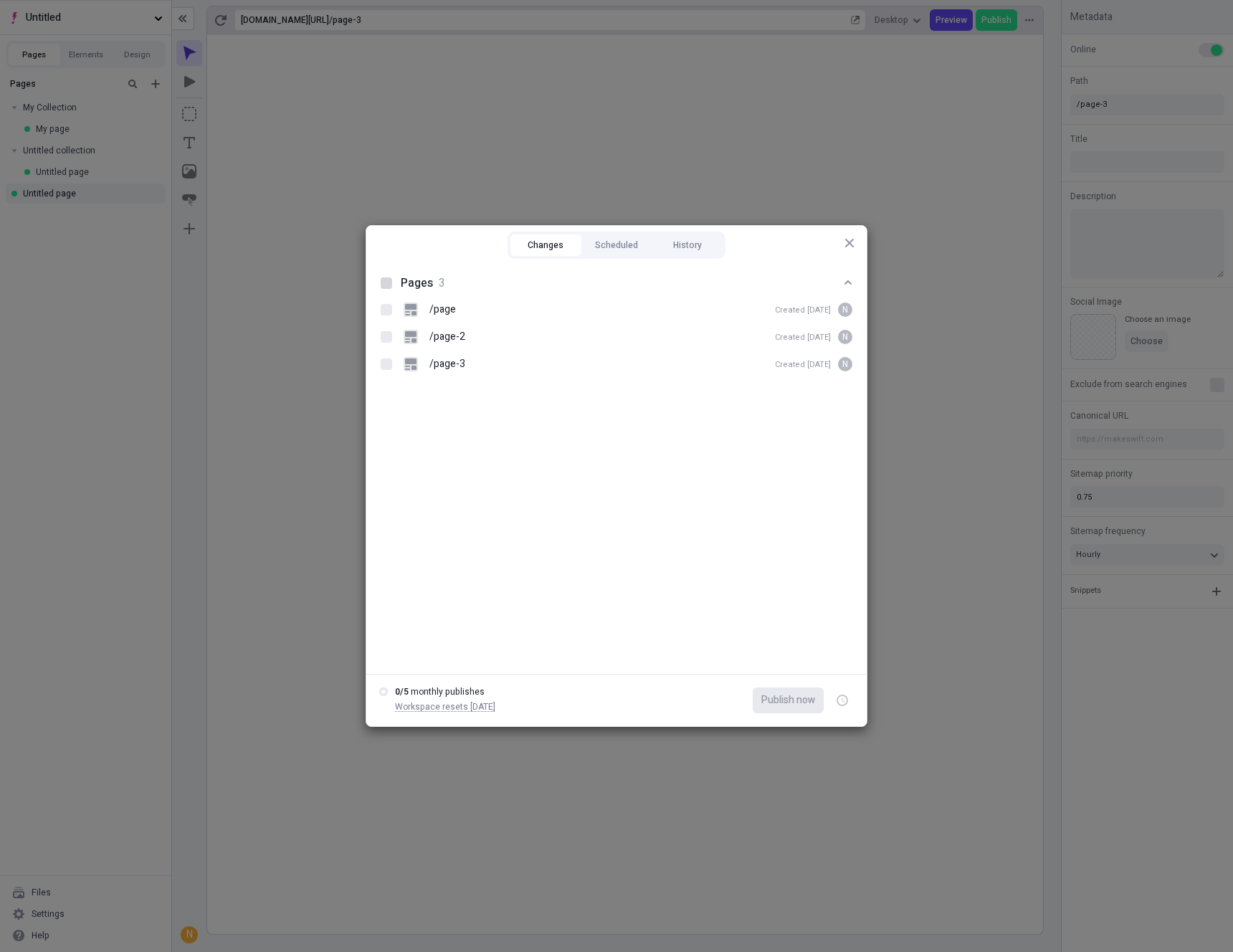
click at [383, 284] on div at bounding box center [386, 283] width 11 height 11
checkbox input "true"
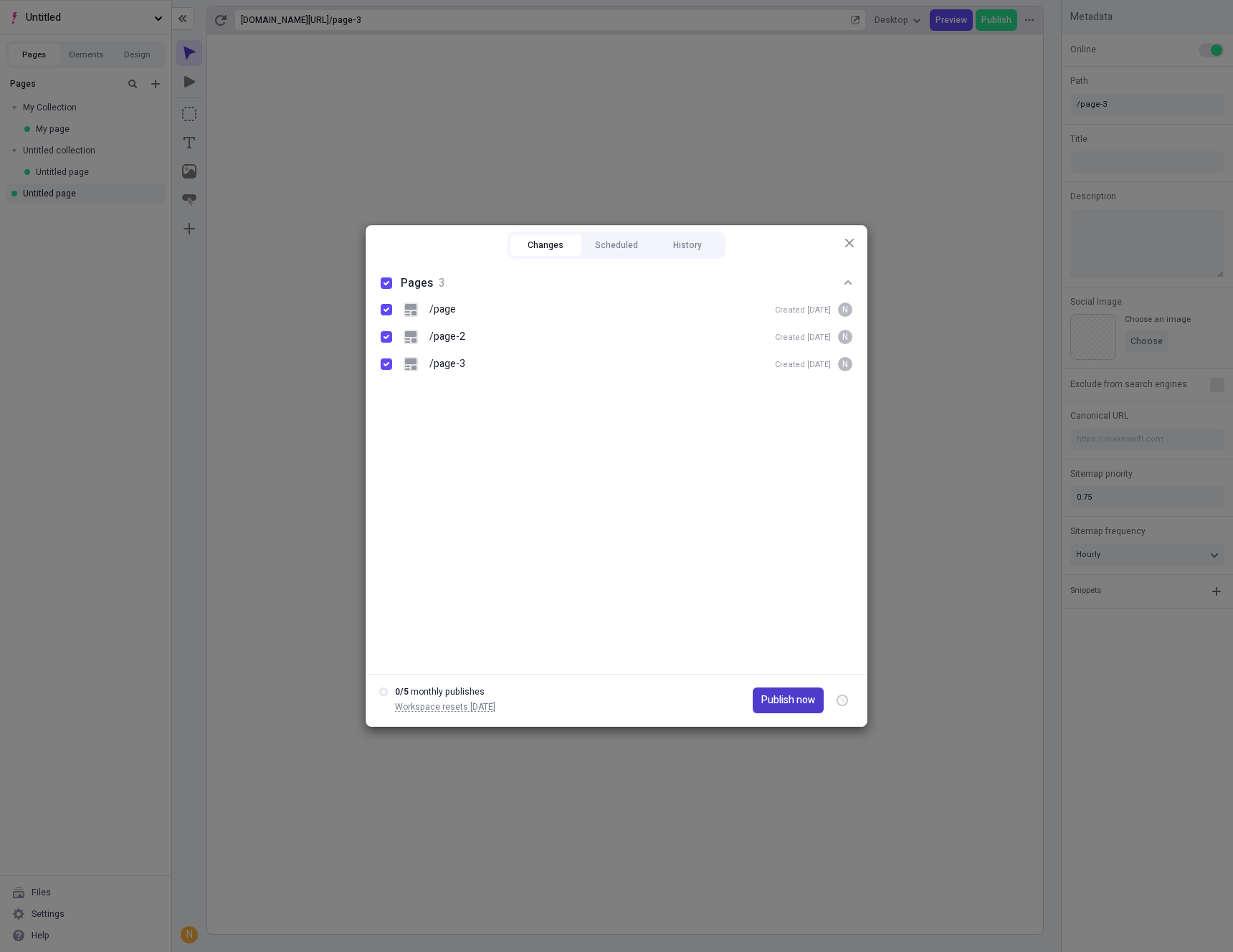
click at [788, 700] on span "Publish now" at bounding box center [788, 700] width 54 height 16
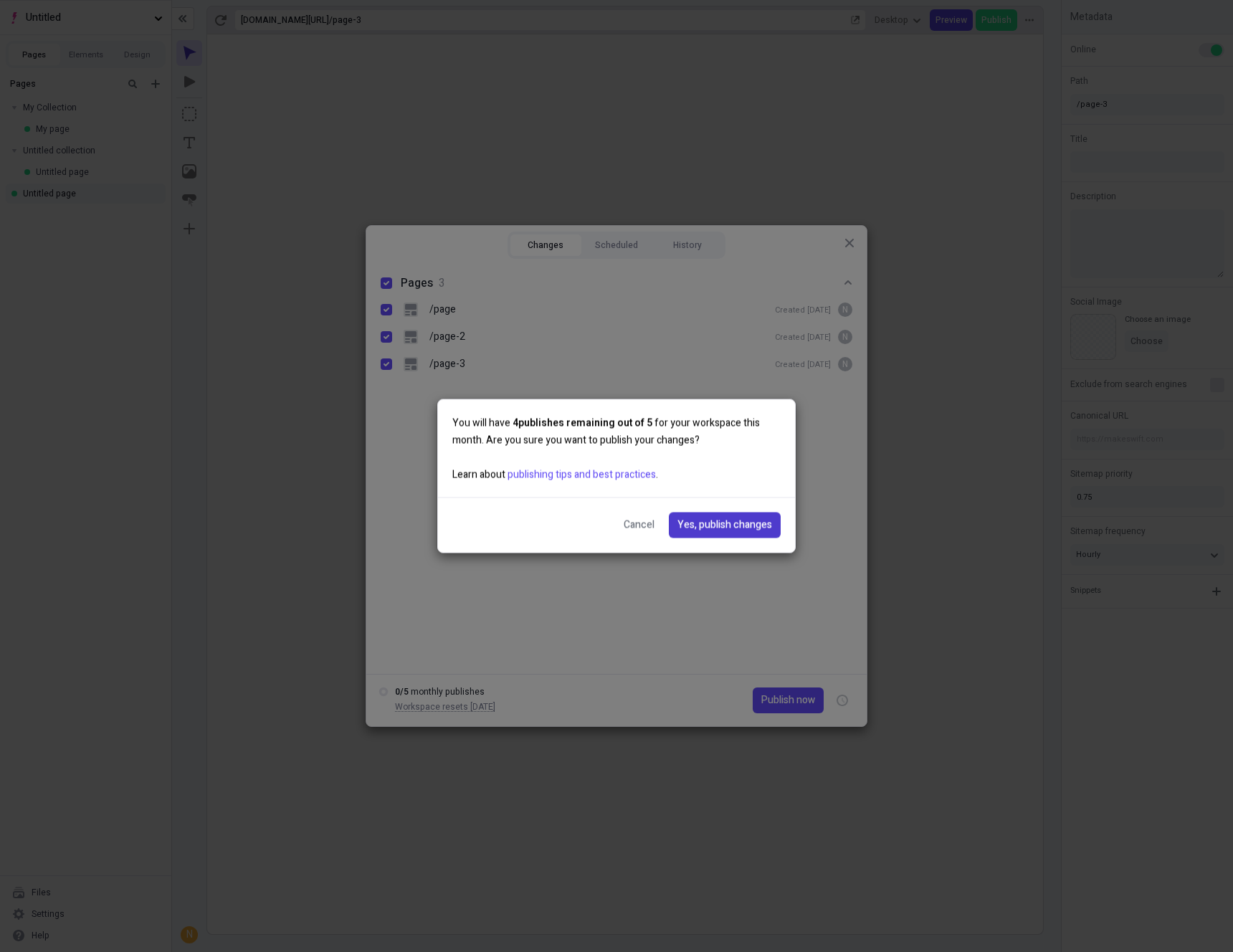
click at [720, 530] on span "Yes, publish changes" at bounding box center [725, 525] width 95 height 16
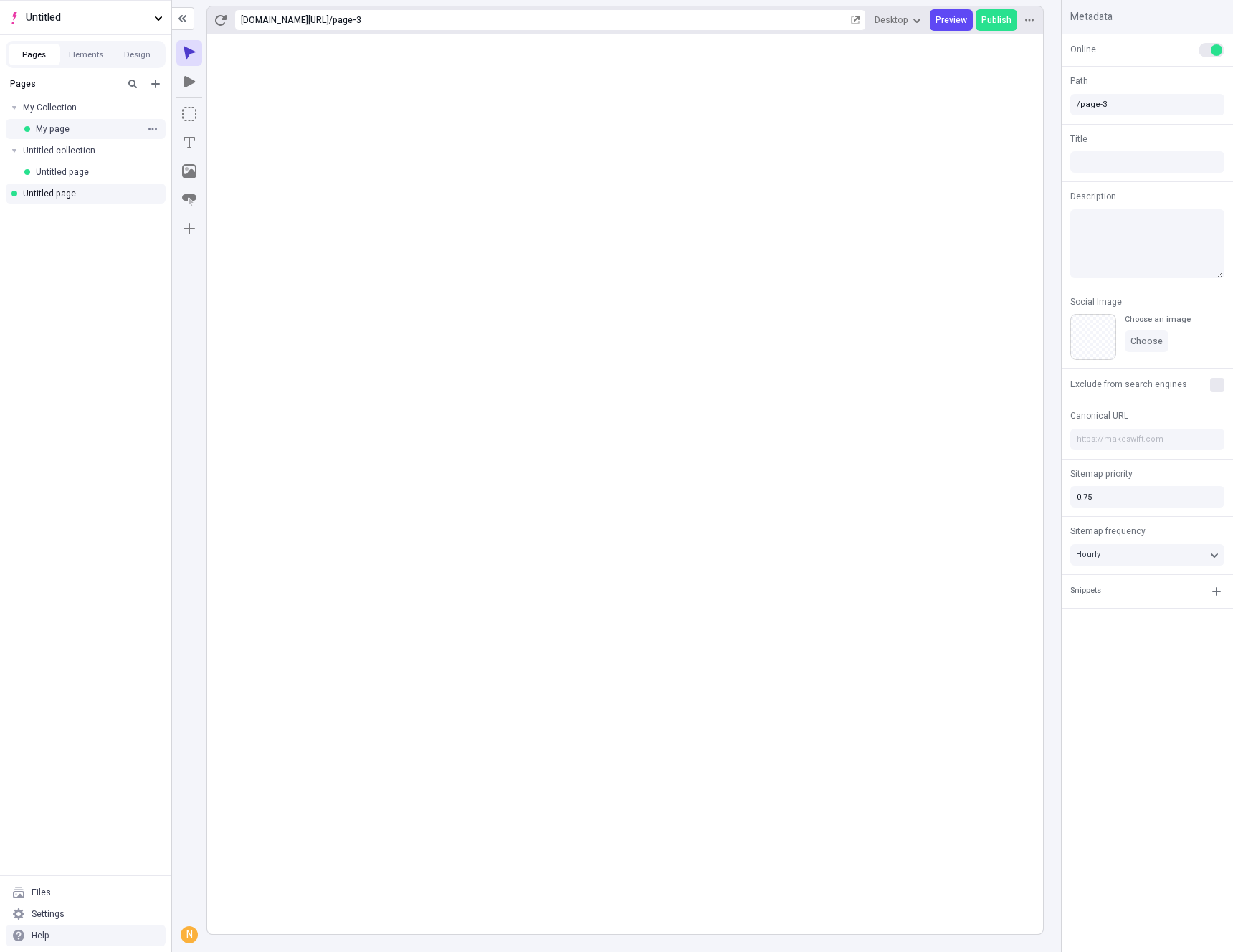
click at [62, 132] on div "My page" at bounding box center [87, 129] width 104 height 11
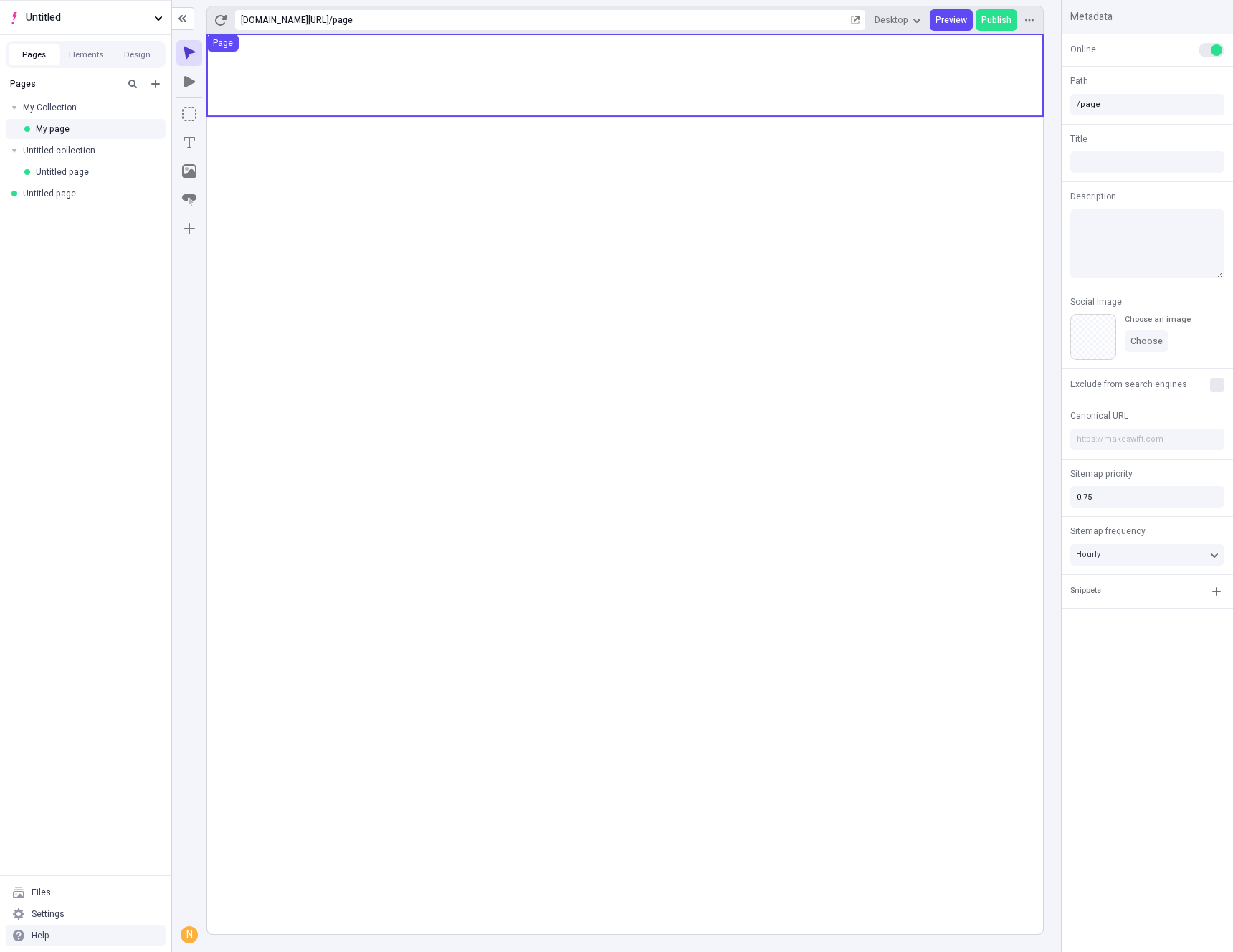
click at [359, 53] on use at bounding box center [626, 75] width 836 height 82
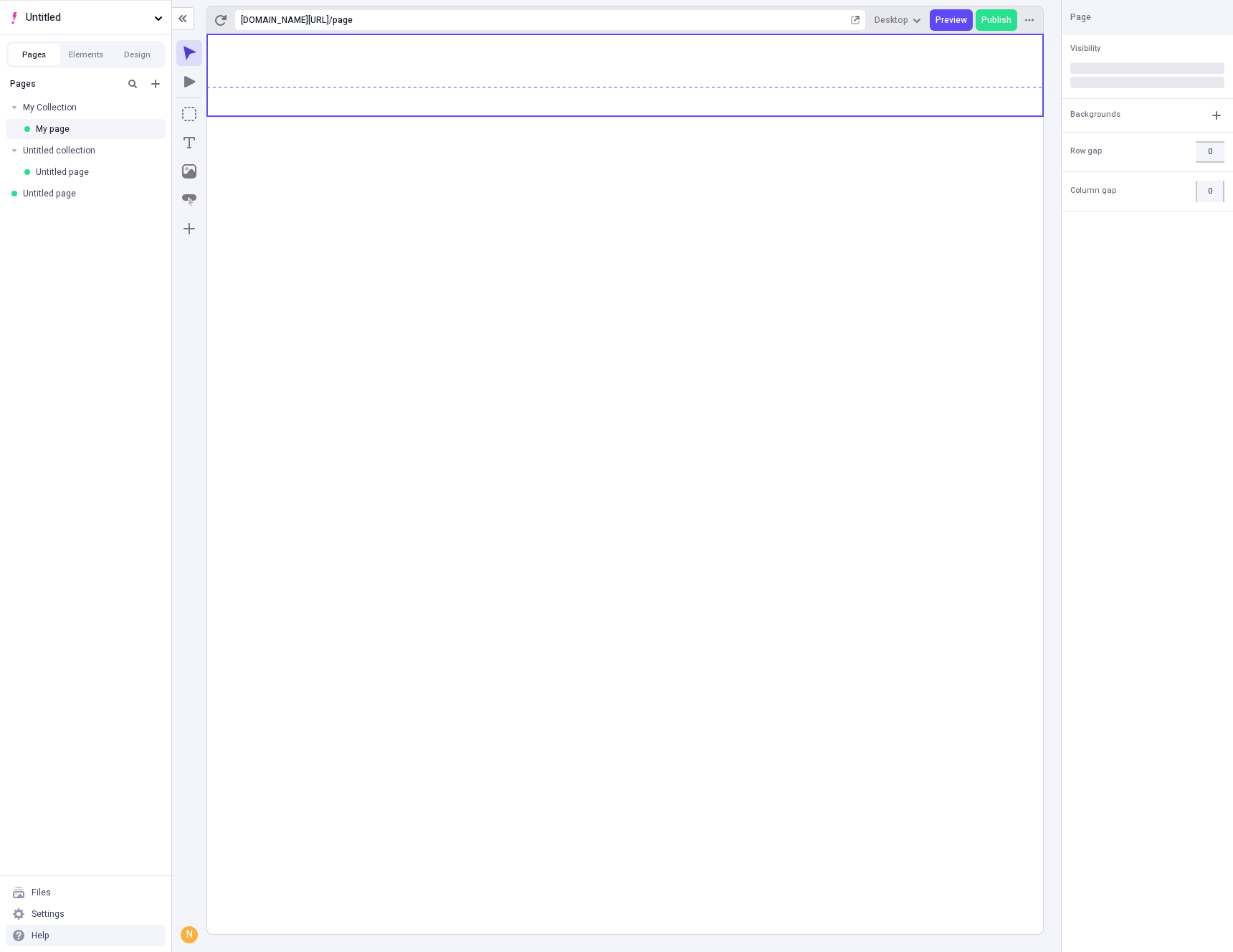
click at [929, 101] on rect at bounding box center [626, 485] width 836 height 900
click at [987, 115] on rect at bounding box center [626, 485] width 836 height 900
click at [518, 268] on rect at bounding box center [626, 485] width 836 height 900
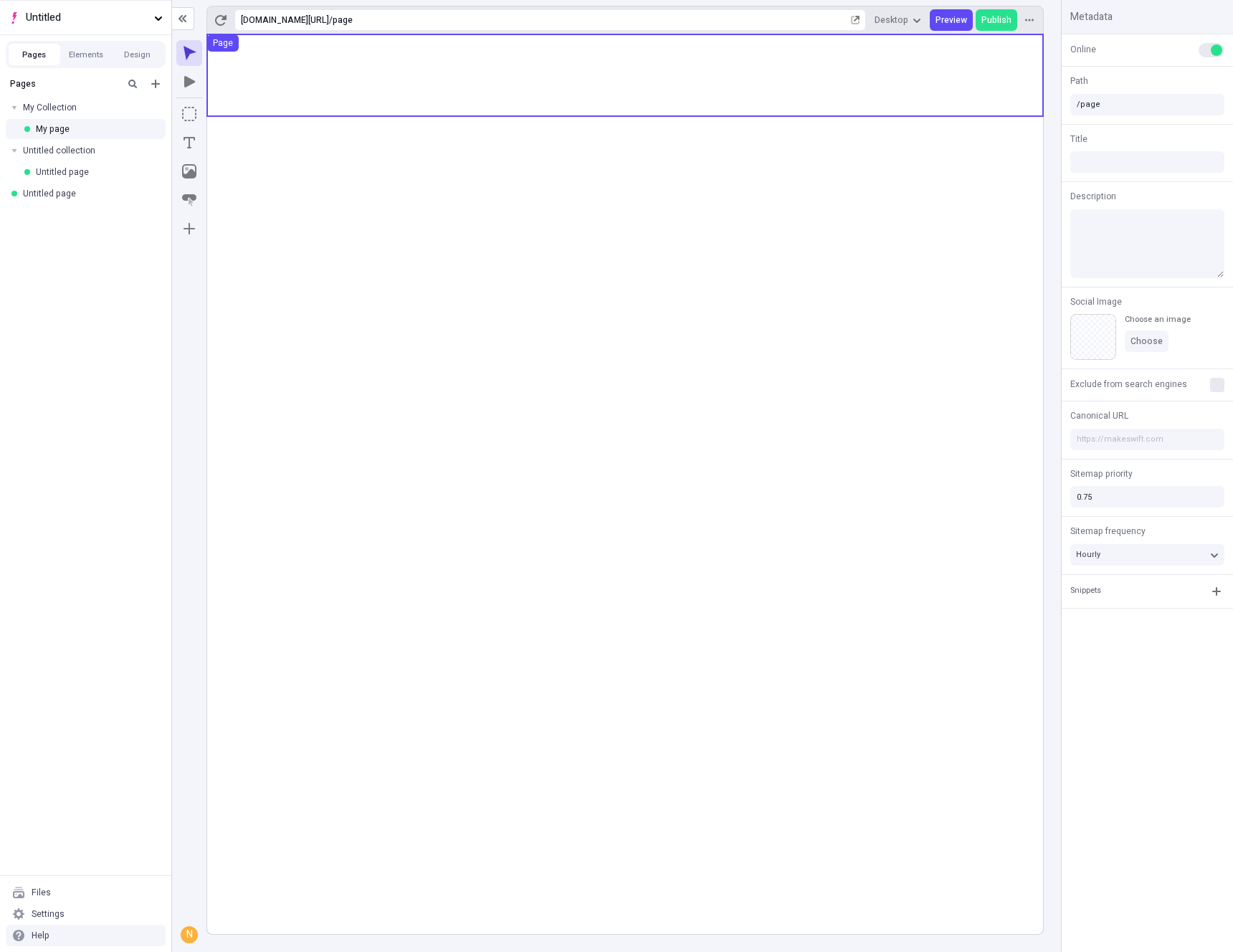
click at [269, 59] on use at bounding box center [626, 75] width 836 height 82
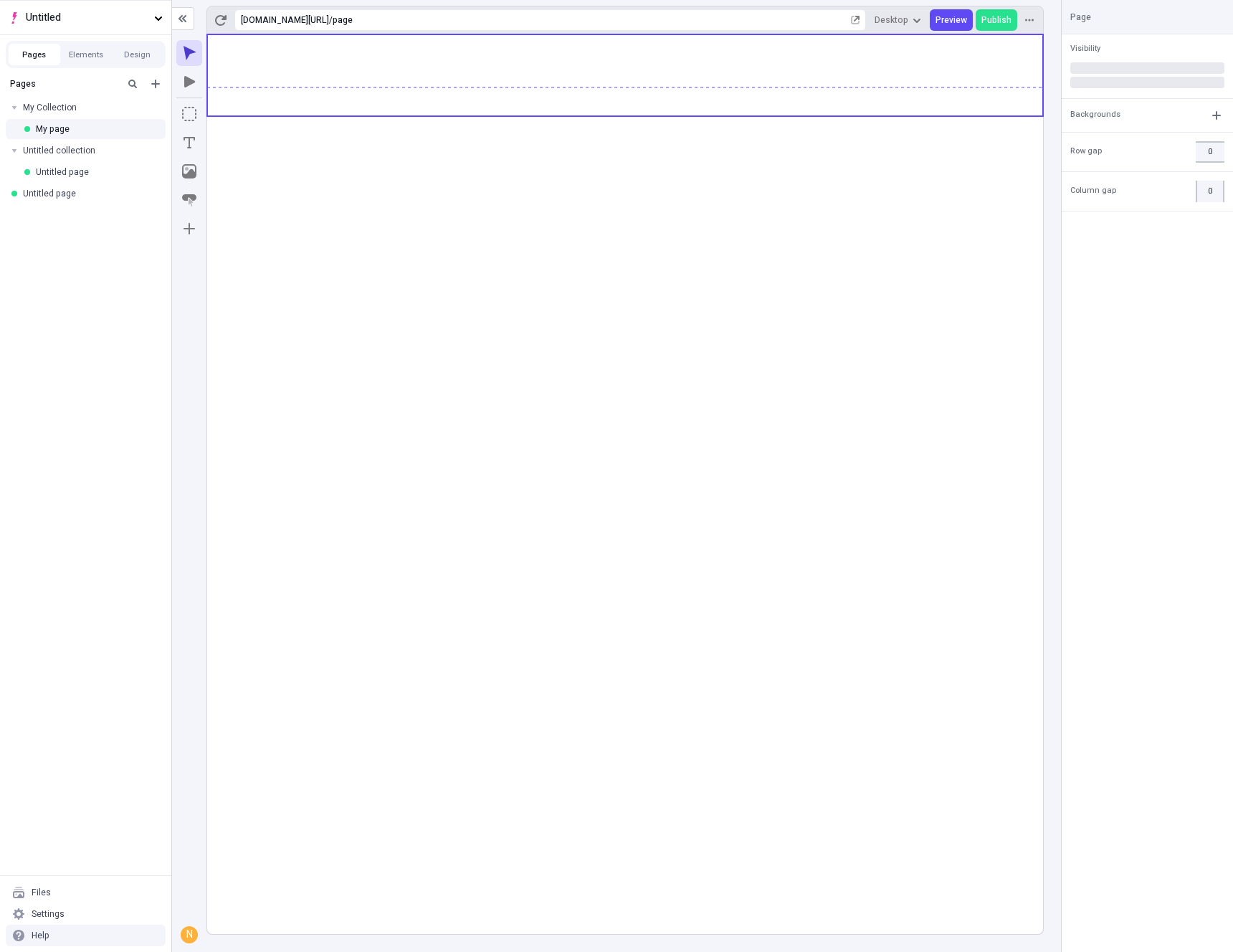
click at [292, 204] on rect at bounding box center [626, 485] width 836 height 900
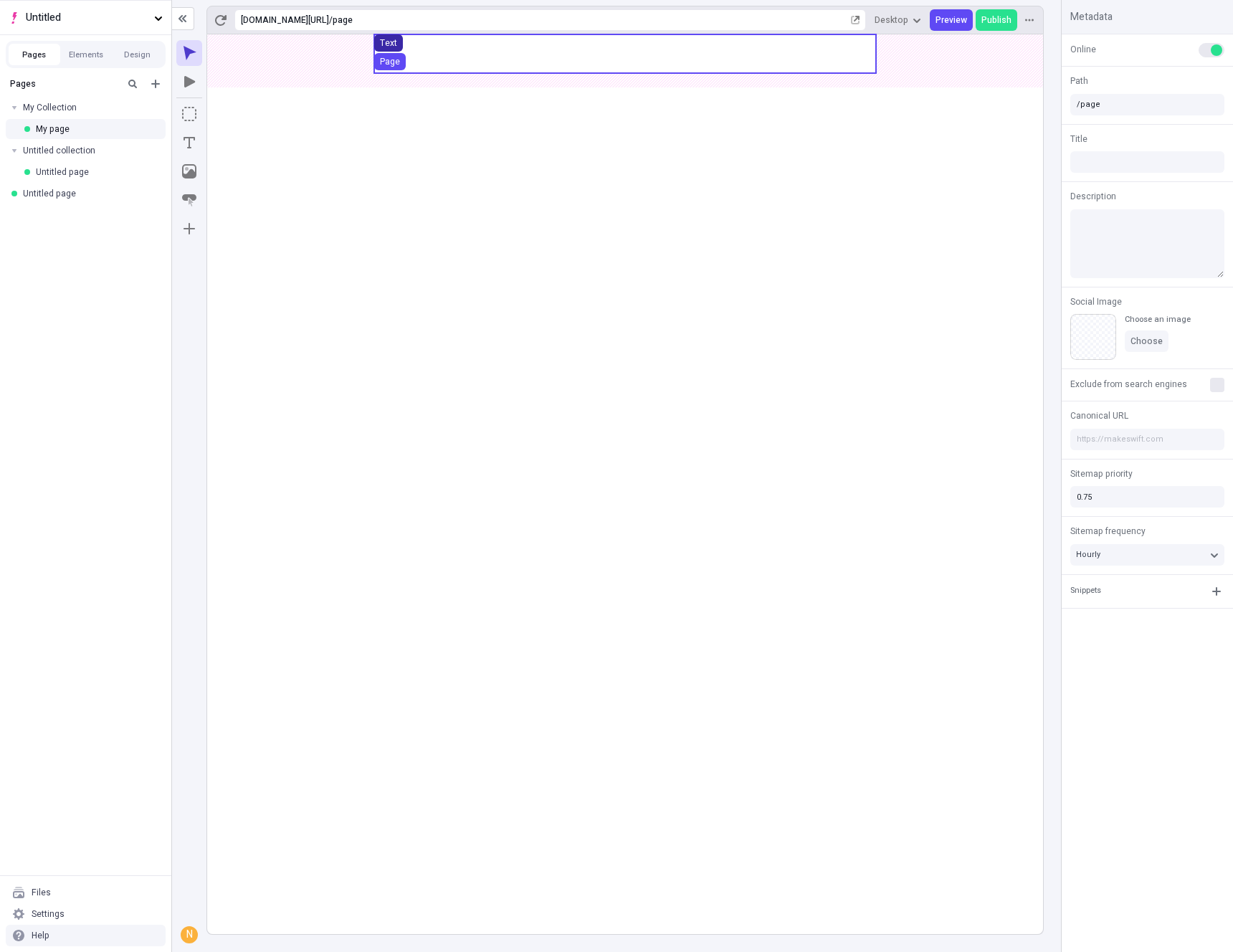
click at [389, 41] on div "Text" at bounding box center [388, 43] width 17 height 11
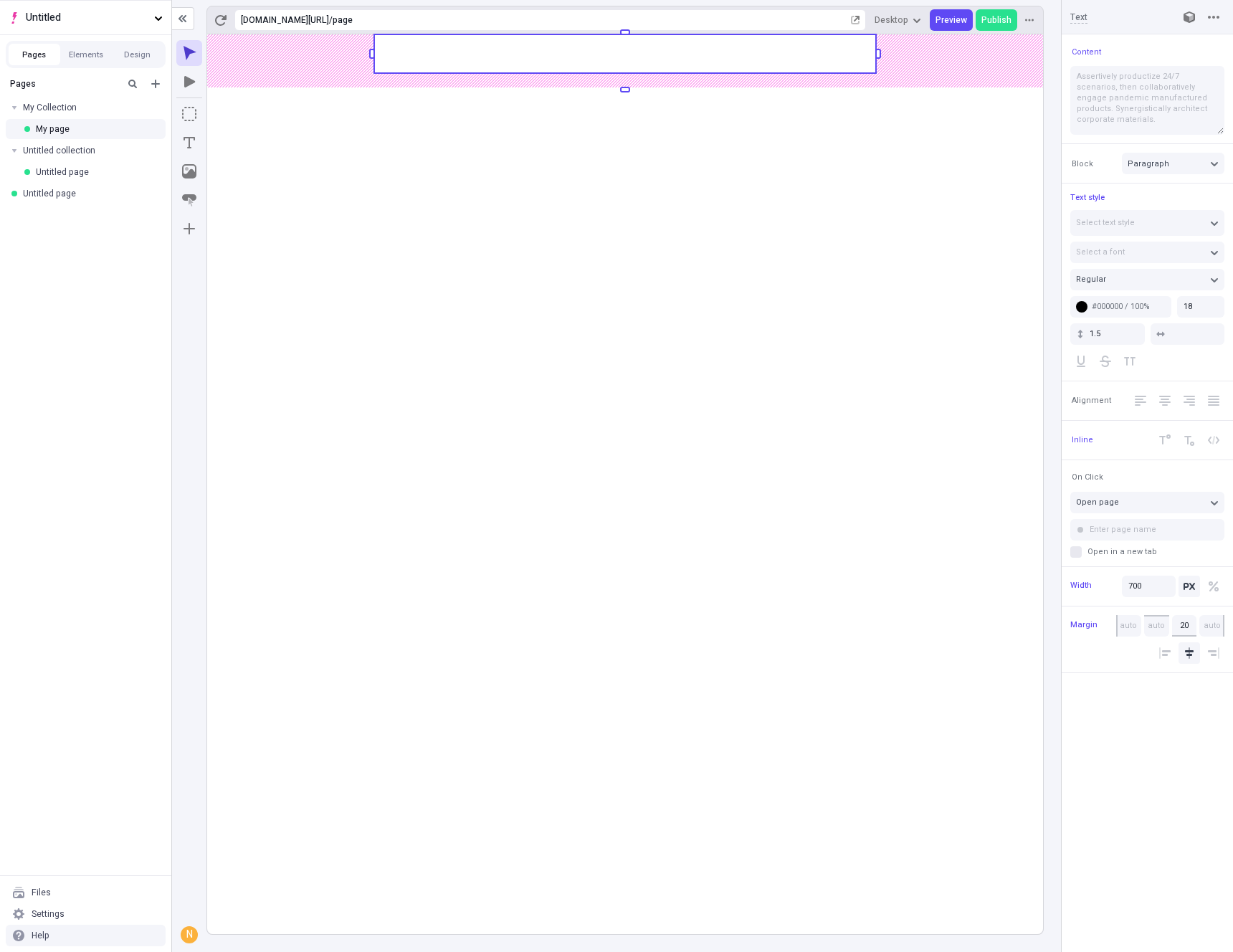
click at [791, 459] on rect at bounding box center [626, 485] width 836 height 900
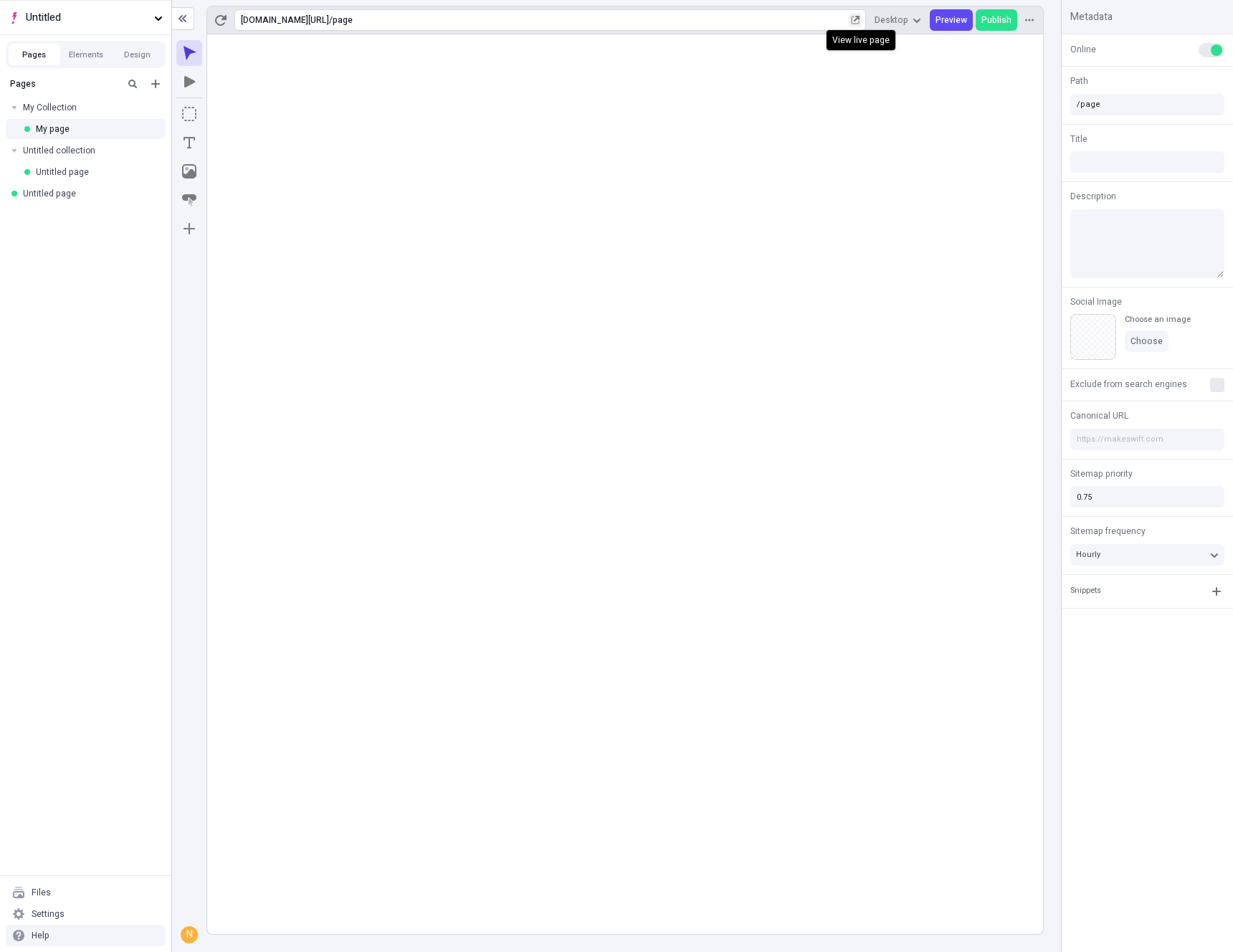
click at [860, 20] on icon "button" at bounding box center [855, 20] width 8 height 8
click at [153, 153] on icon "button" at bounding box center [152, 150] width 8 height 8
click at [174, 186] on icon at bounding box center [177, 181] width 11 height 11
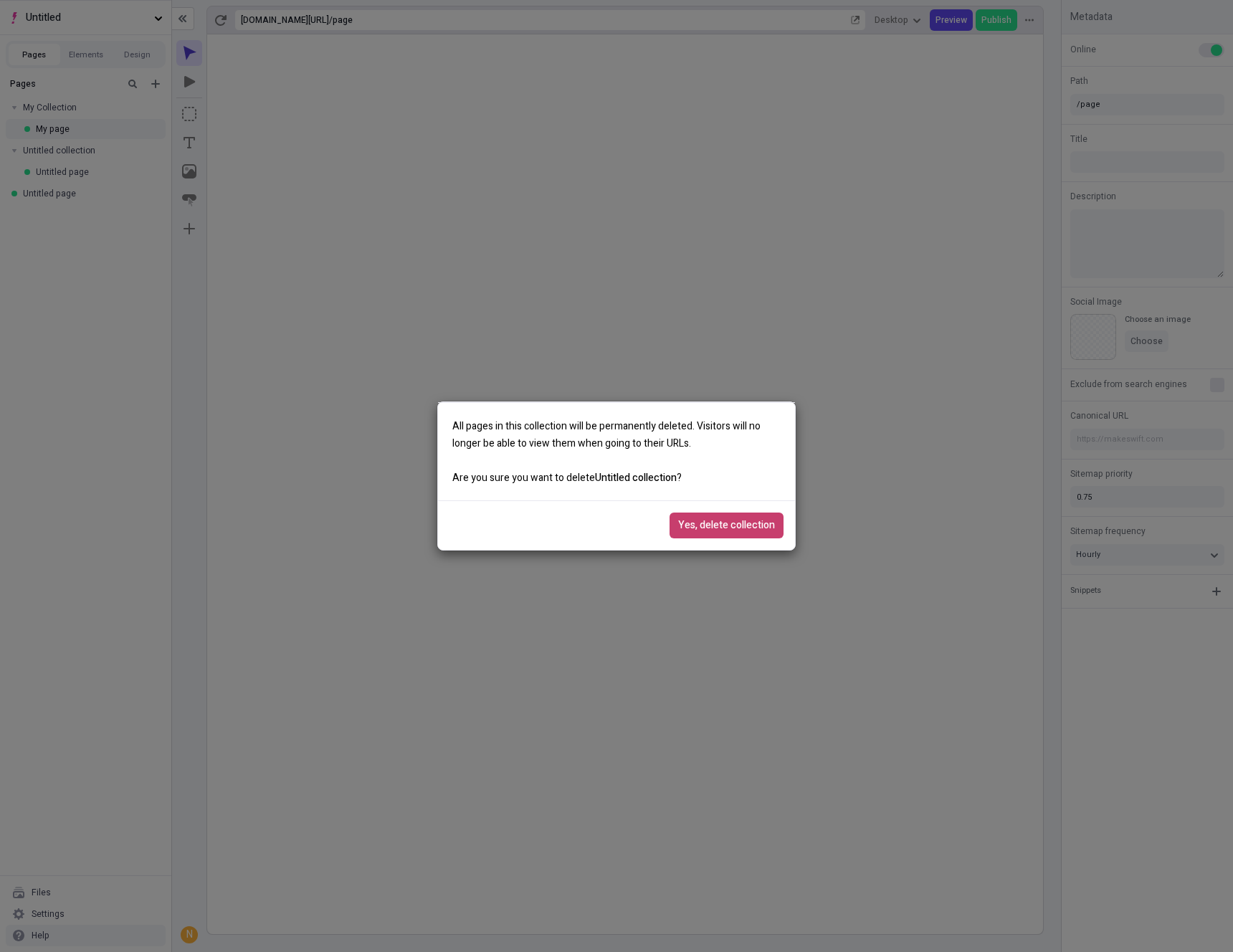
click at [740, 529] on span "Yes, delete collection" at bounding box center [726, 525] width 97 height 16
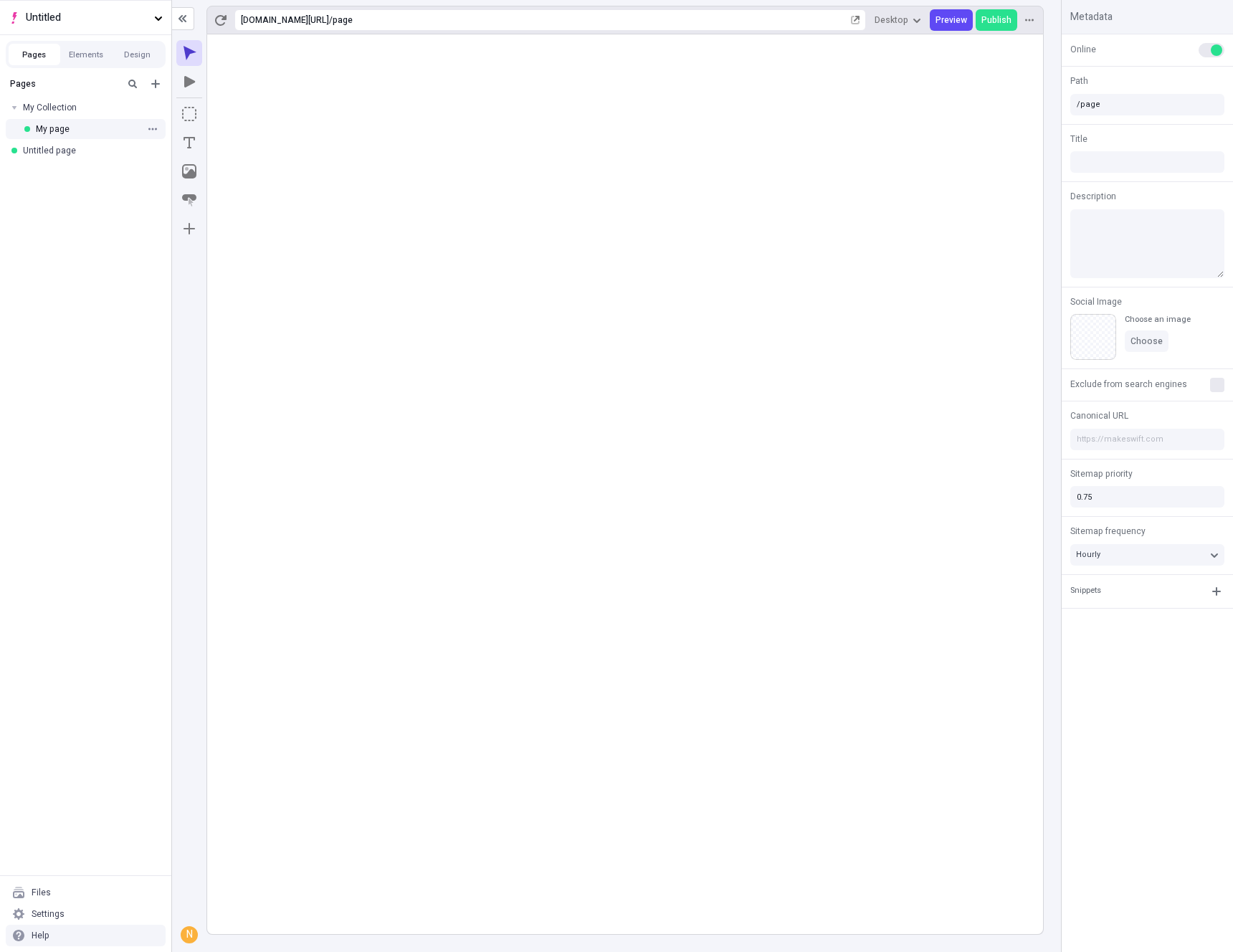
click at [70, 129] on div "My page" at bounding box center [87, 129] width 104 height 11
click at [61, 143] on div "Untitled page" at bounding box center [86, 150] width 171 height 22
click at [857, 18] on icon "button" at bounding box center [855, 20] width 8 height 8
click at [793, 370] on rect at bounding box center [626, 485] width 836 height 900
click at [23, 86] on div "Pages" at bounding box center [64, 84] width 108 height 11
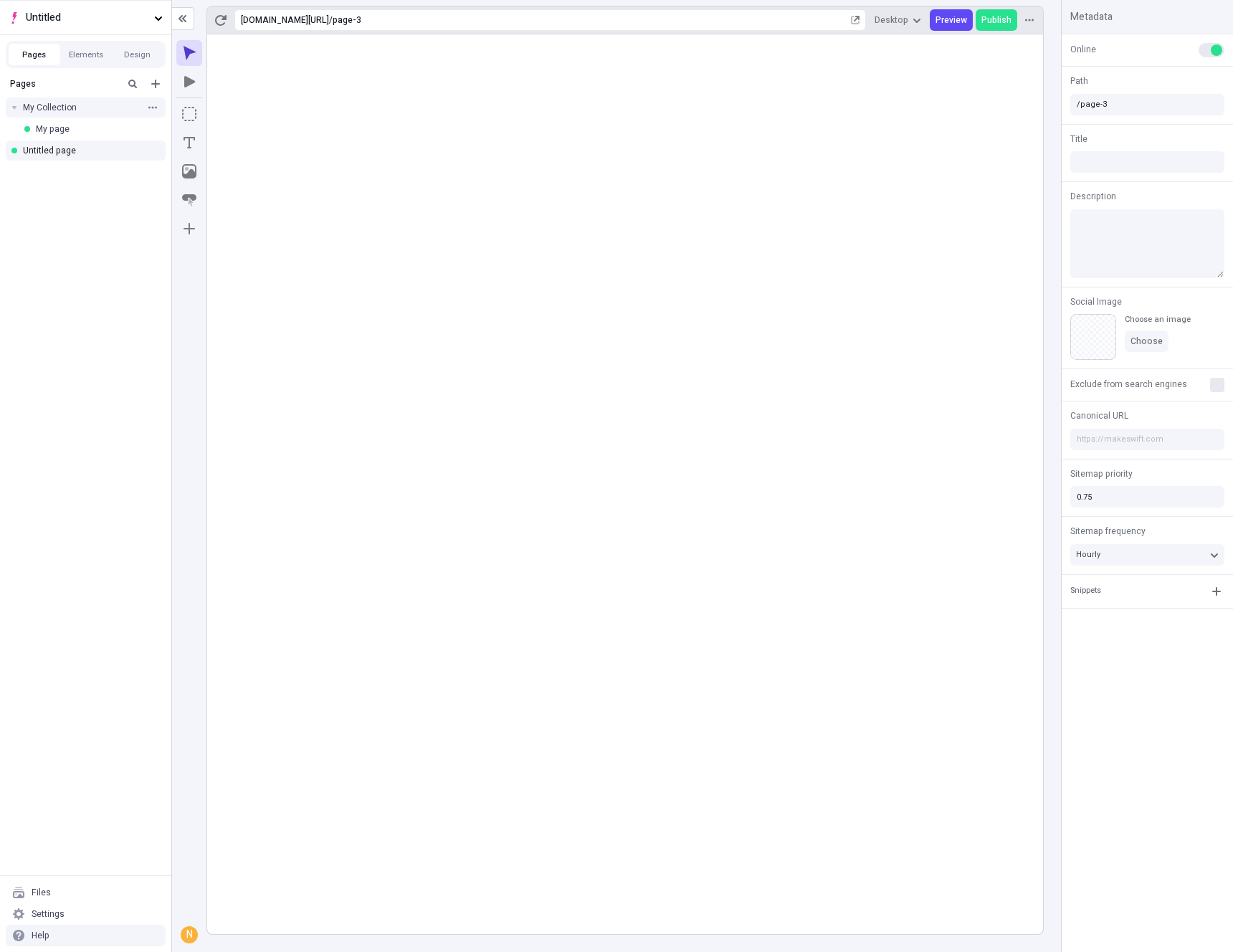
click at [44, 111] on div "My Collection" at bounding box center [81, 107] width 117 height 11
click at [193, 237] on button "button" at bounding box center [189, 228] width 25 height 25
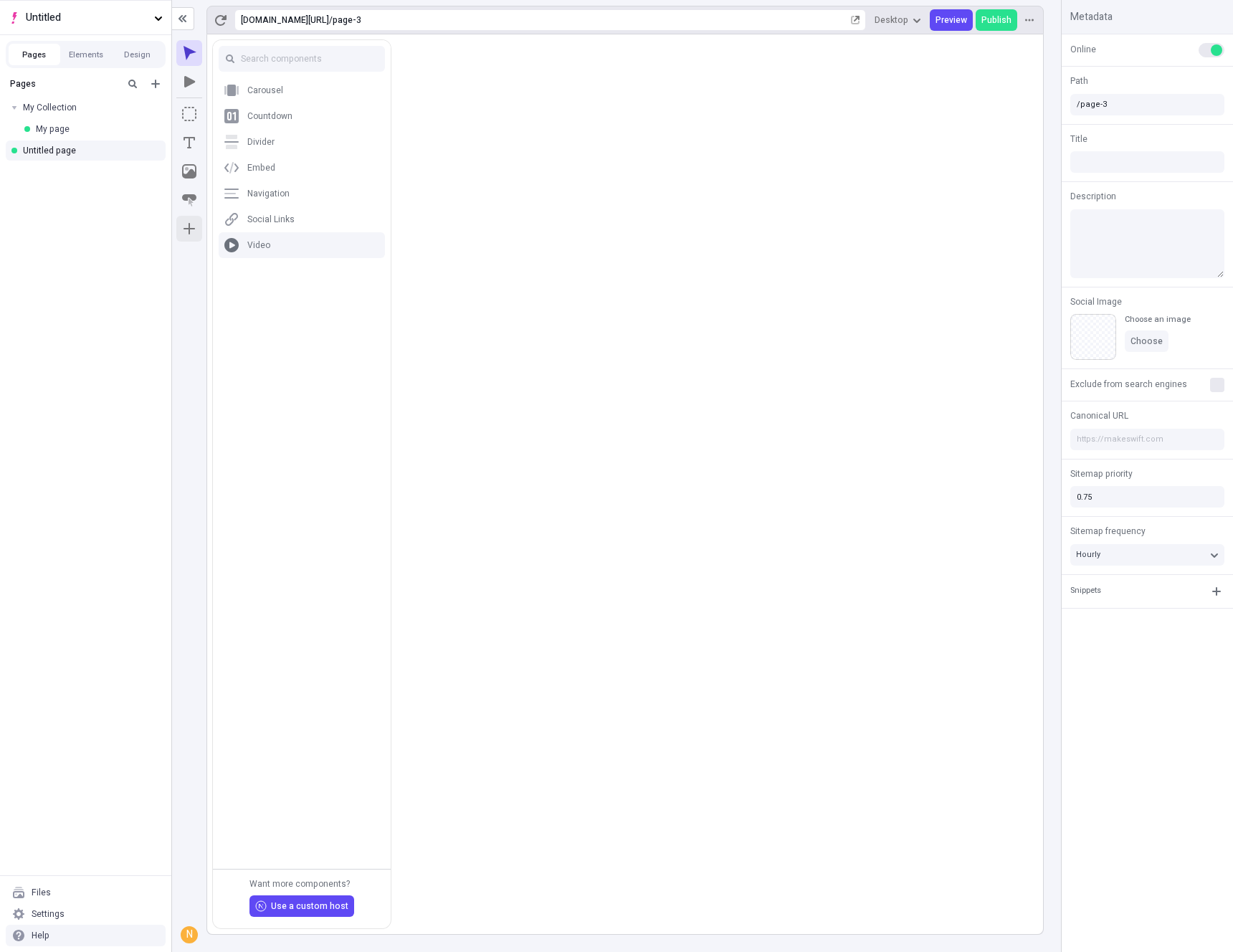
click at [746, 362] on rect at bounding box center [626, 485] width 836 height 900
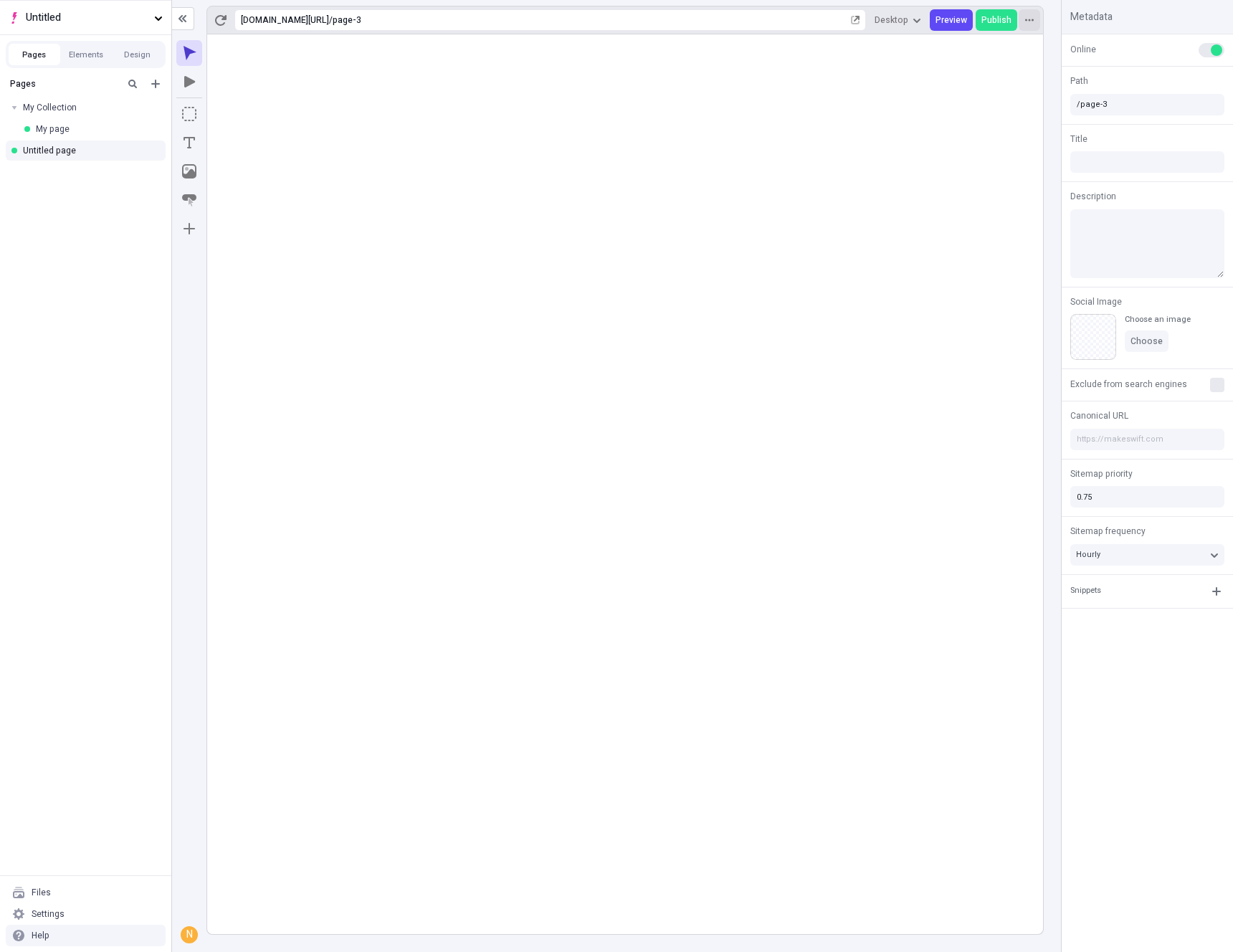
click at [1036, 23] on button "button" at bounding box center [1029, 20] width 22 height 22
click at [944, 113] on span "Edit URL" at bounding box center [975, 112] width 109 height 11
type input "test"
click at [1019, 68] on span "Save" at bounding box center [1016, 67] width 20 height 11
type input "/test"
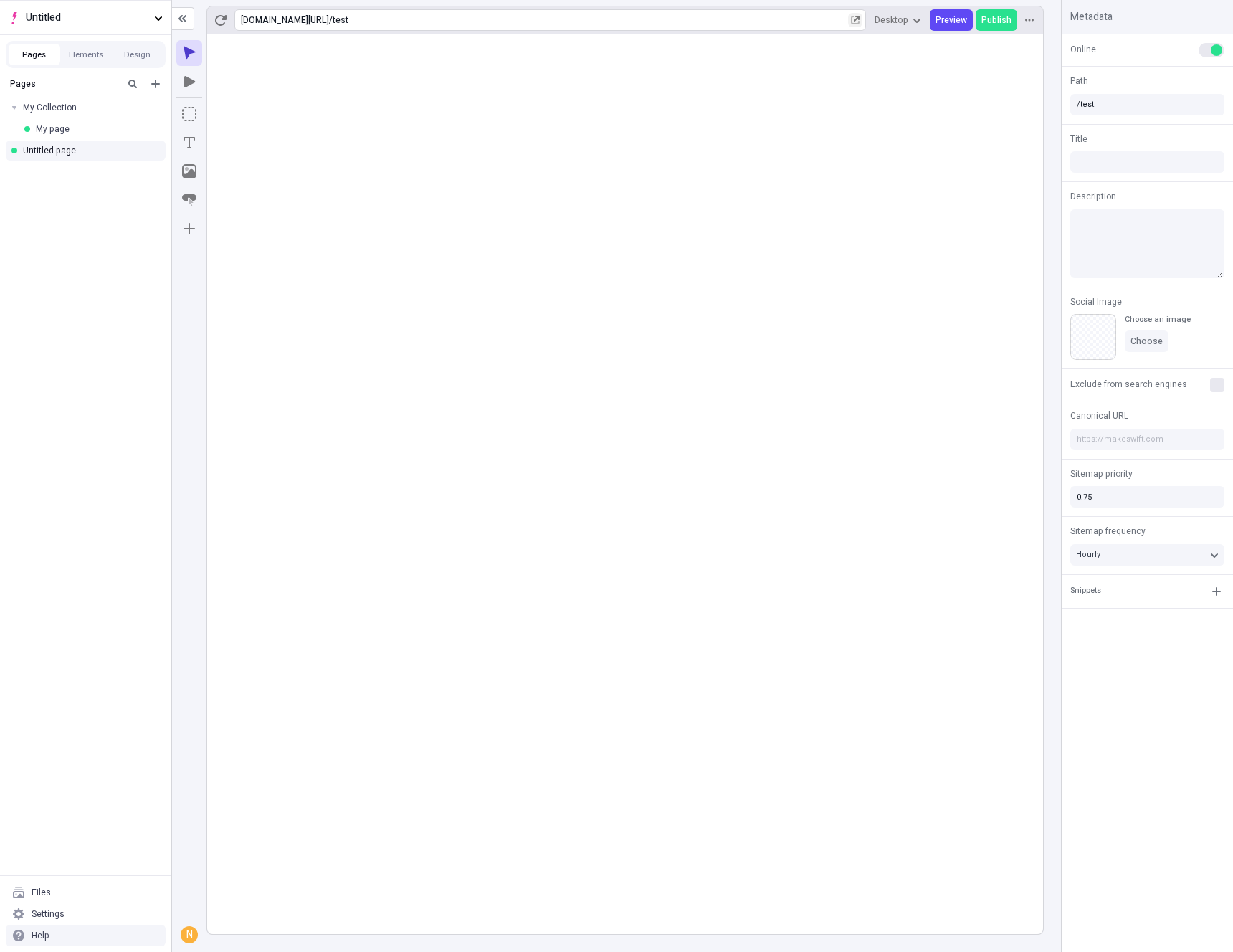
click at [857, 21] on icon "button" at bounding box center [855, 20] width 8 height 8
click at [997, 25] on span "Publish" at bounding box center [997, 20] width 30 height 11
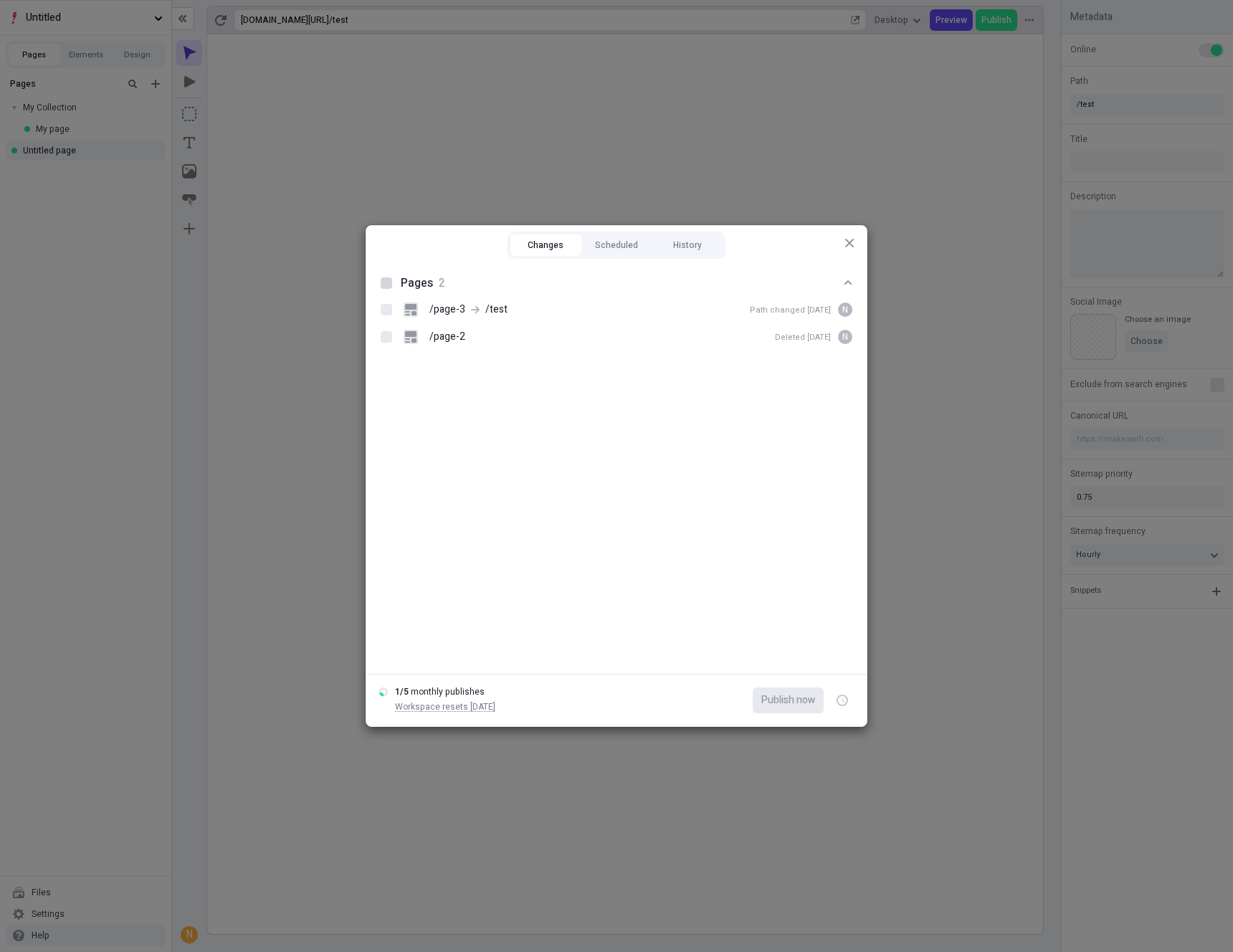
click at [382, 284] on div at bounding box center [386, 283] width 11 height 11
checkbox input "true"
click at [782, 691] on button "Publish now" at bounding box center [788, 700] width 71 height 25
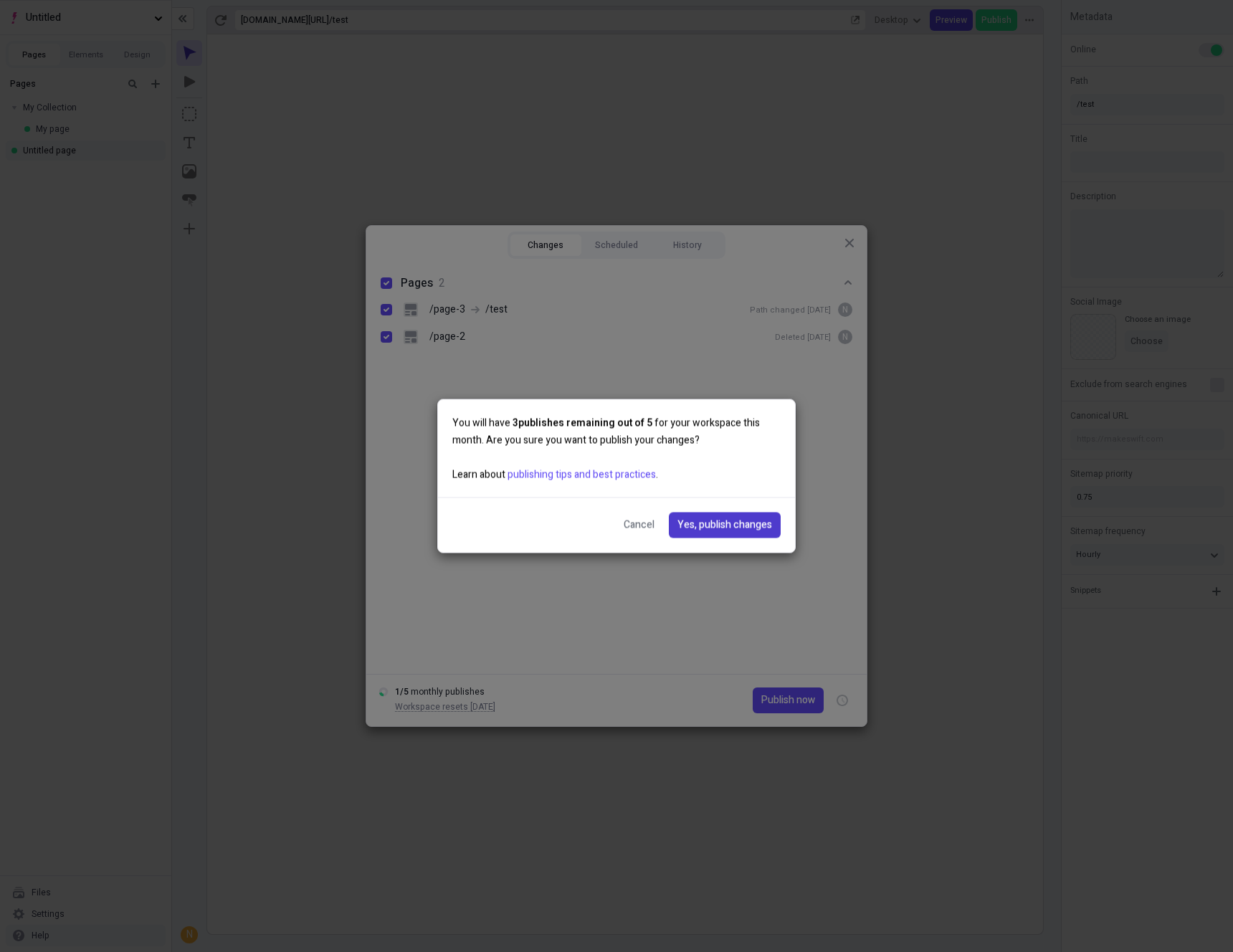
click at [715, 522] on span "Yes, publish changes" at bounding box center [725, 525] width 95 height 16
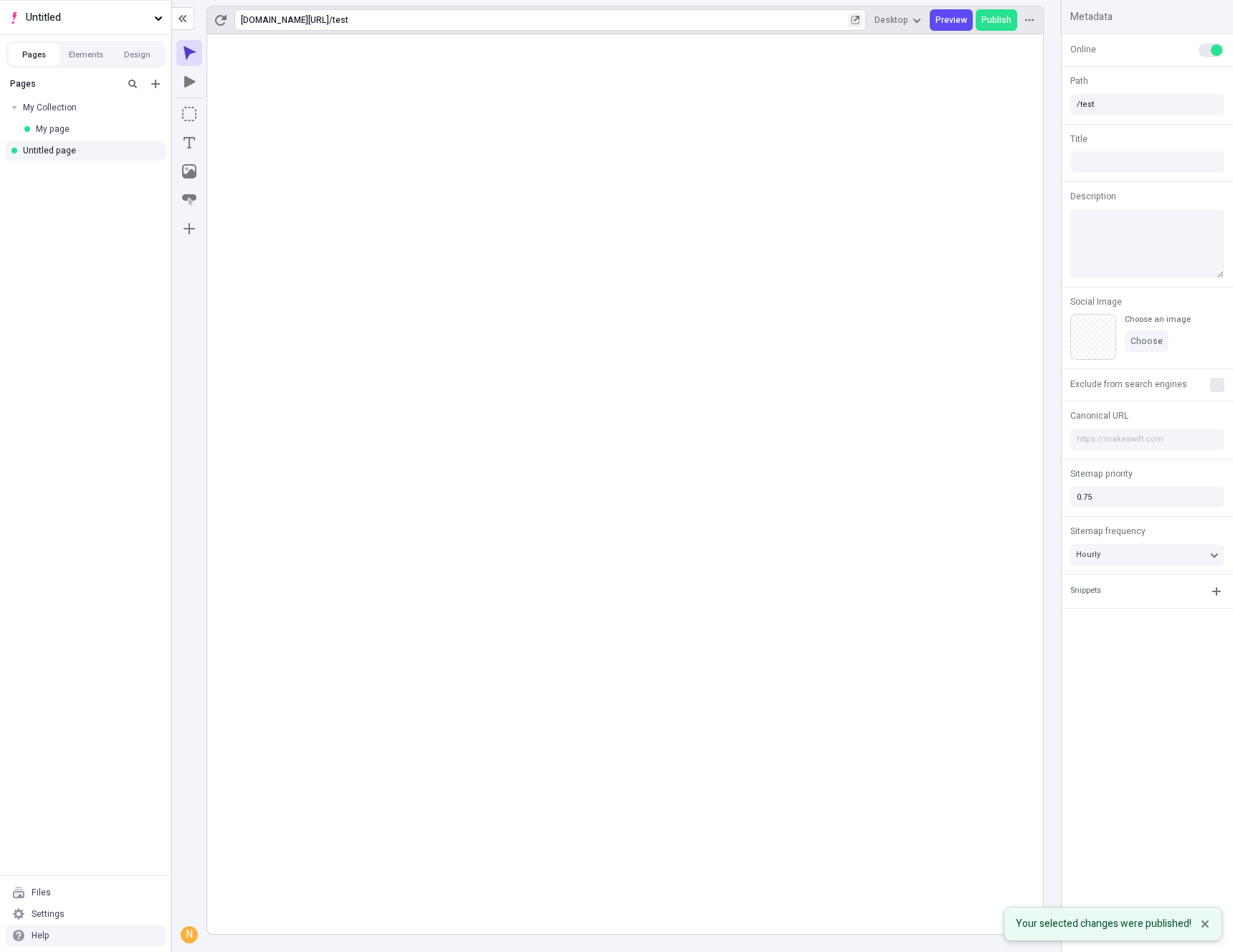
click at [857, 20] on icon "button" at bounding box center [855, 20] width 8 height 8
click at [1211, 595] on icon "button" at bounding box center [1217, 591] width 11 height 11
click at [1131, 625] on div "Create snippet" at bounding box center [1139, 621] width 59 height 11
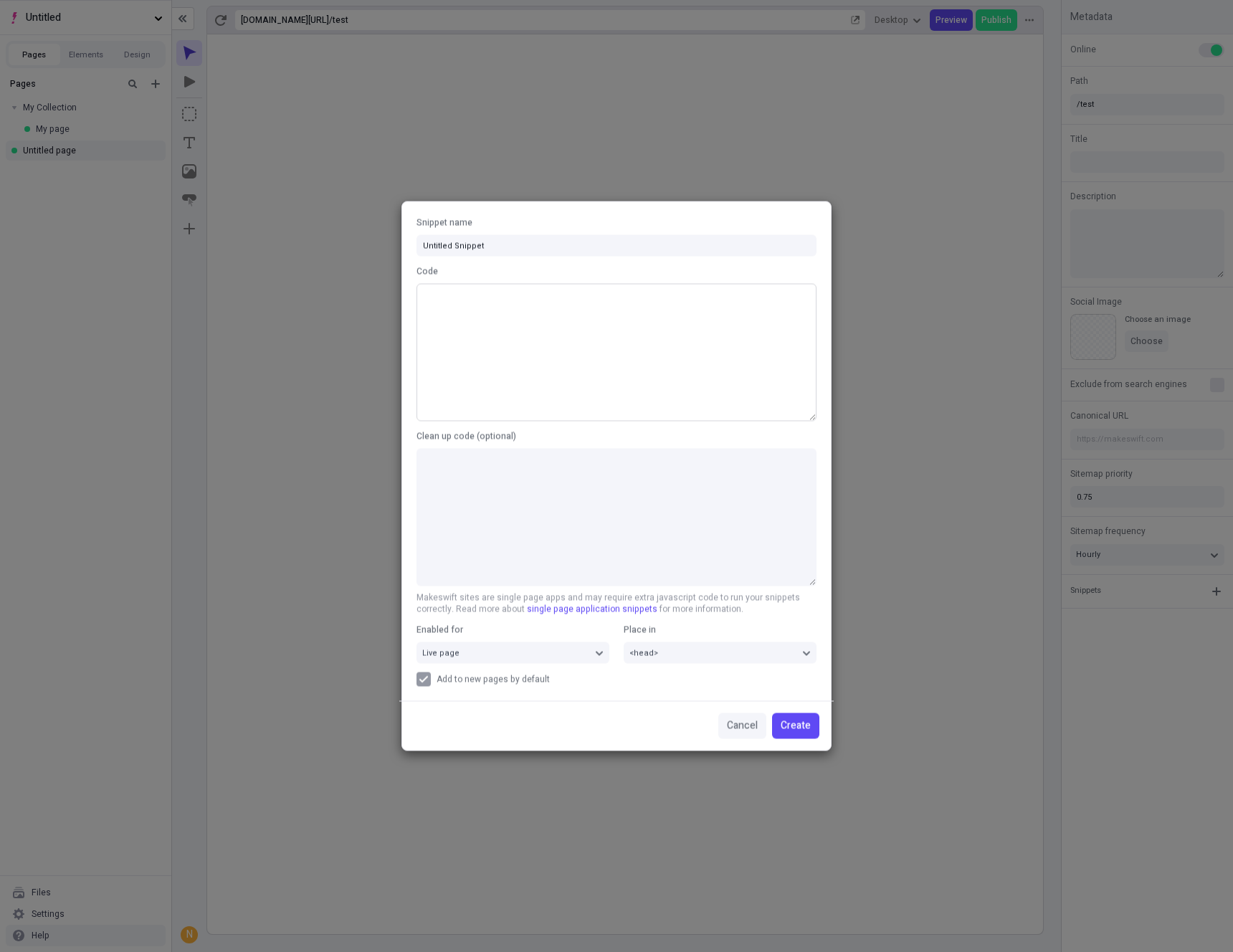
click at [632, 347] on textarea "Code" at bounding box center [616, 352] width 400 height 137
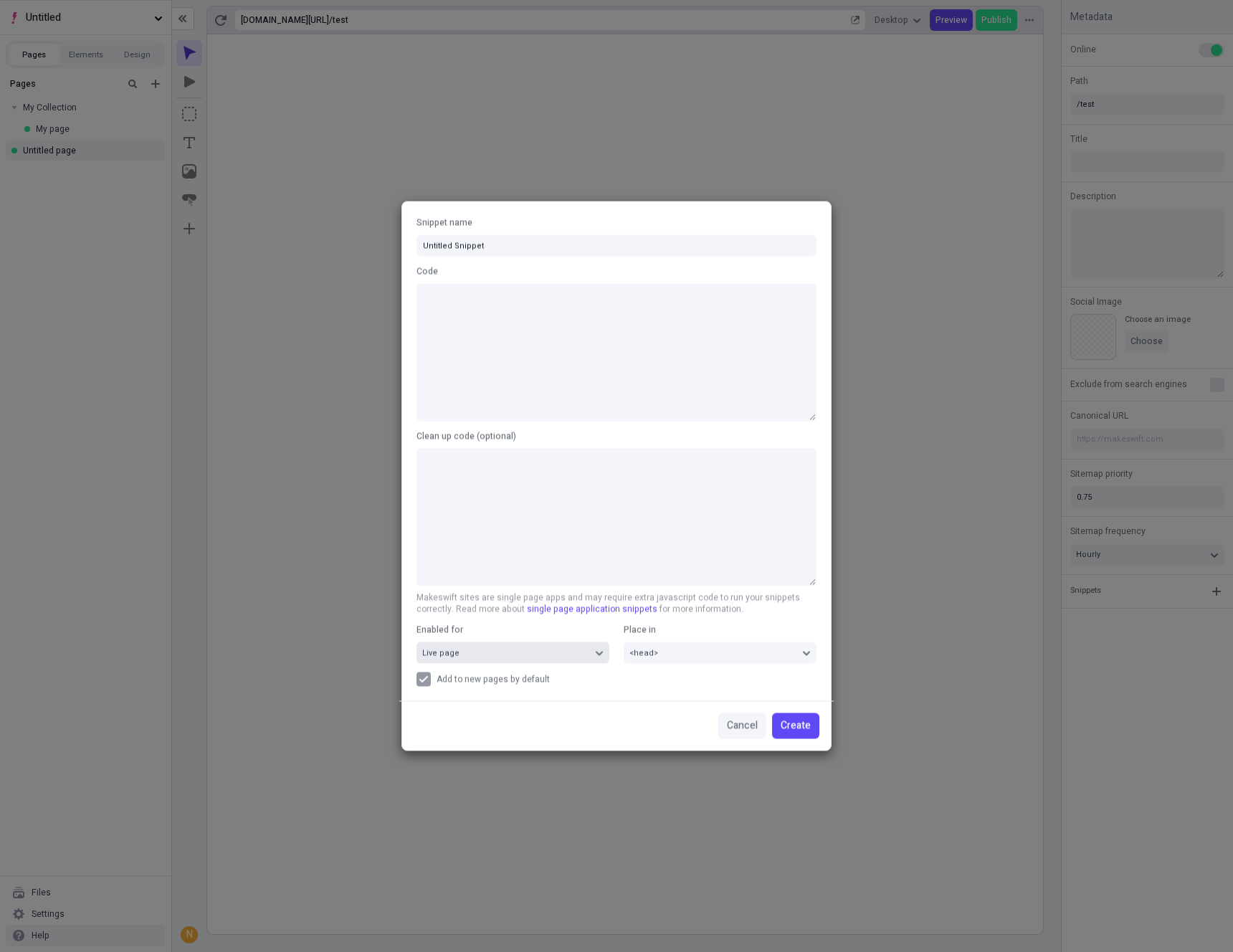
click at [593, 653] on button "Live page" at bounding box center [512, 653] width 193 height 22
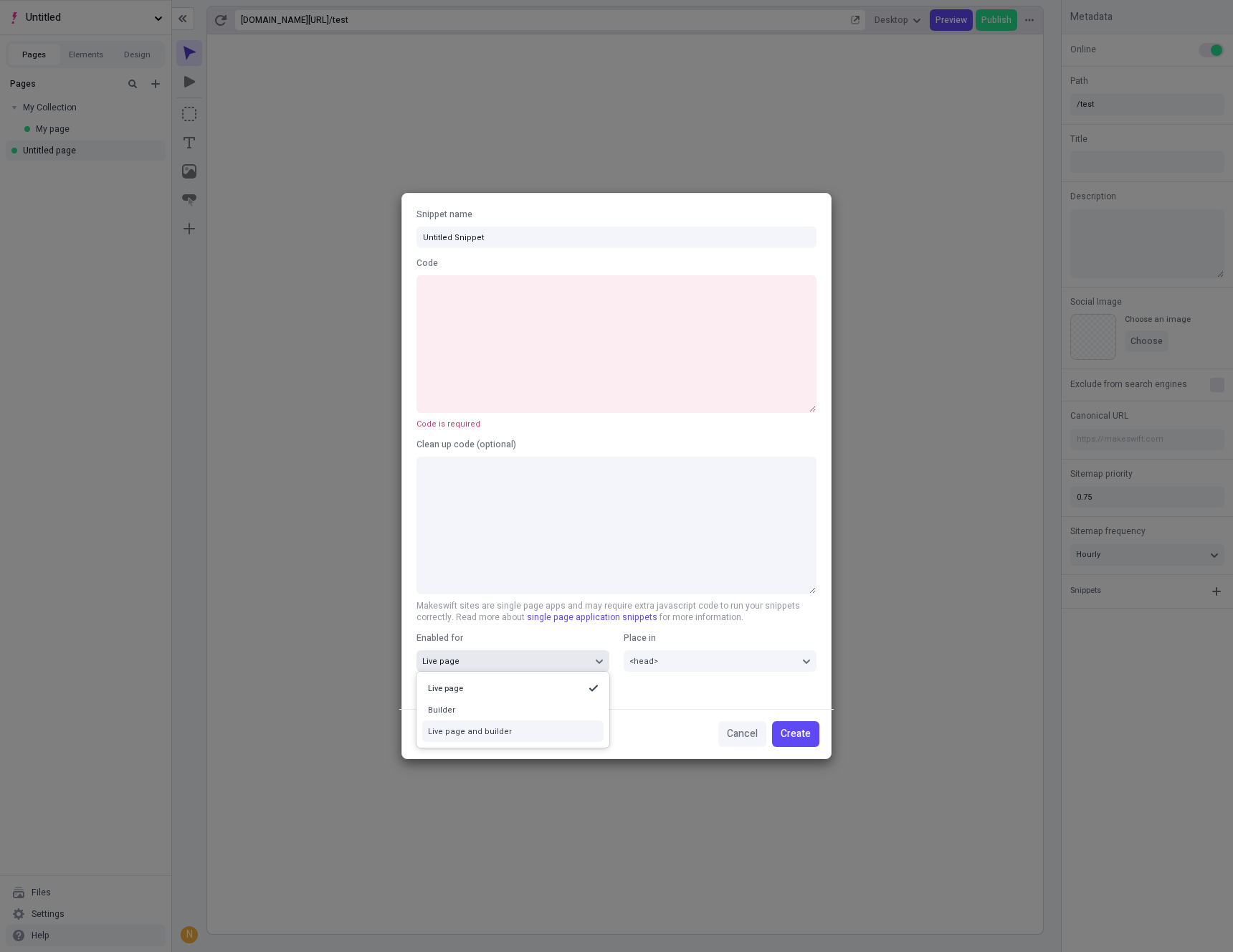
click at [559, 725] on div "Live page and builder" at bounding box center [512, 731] width 181 height 22
click at [666, 651] on button "<head>" at bounding box center [720, 661] width 193 height 22
click at [678, 634] on label "Place in" at bounding box center [720, 638] width 193 height 13
click at [678, 650] on button "<head>" at bounding box center [720, 661] width 193 height 22
drag, startPoint x: 549, startPoint y: 719, endPoint x: 546, endPoint y: 708, distance: 11.4
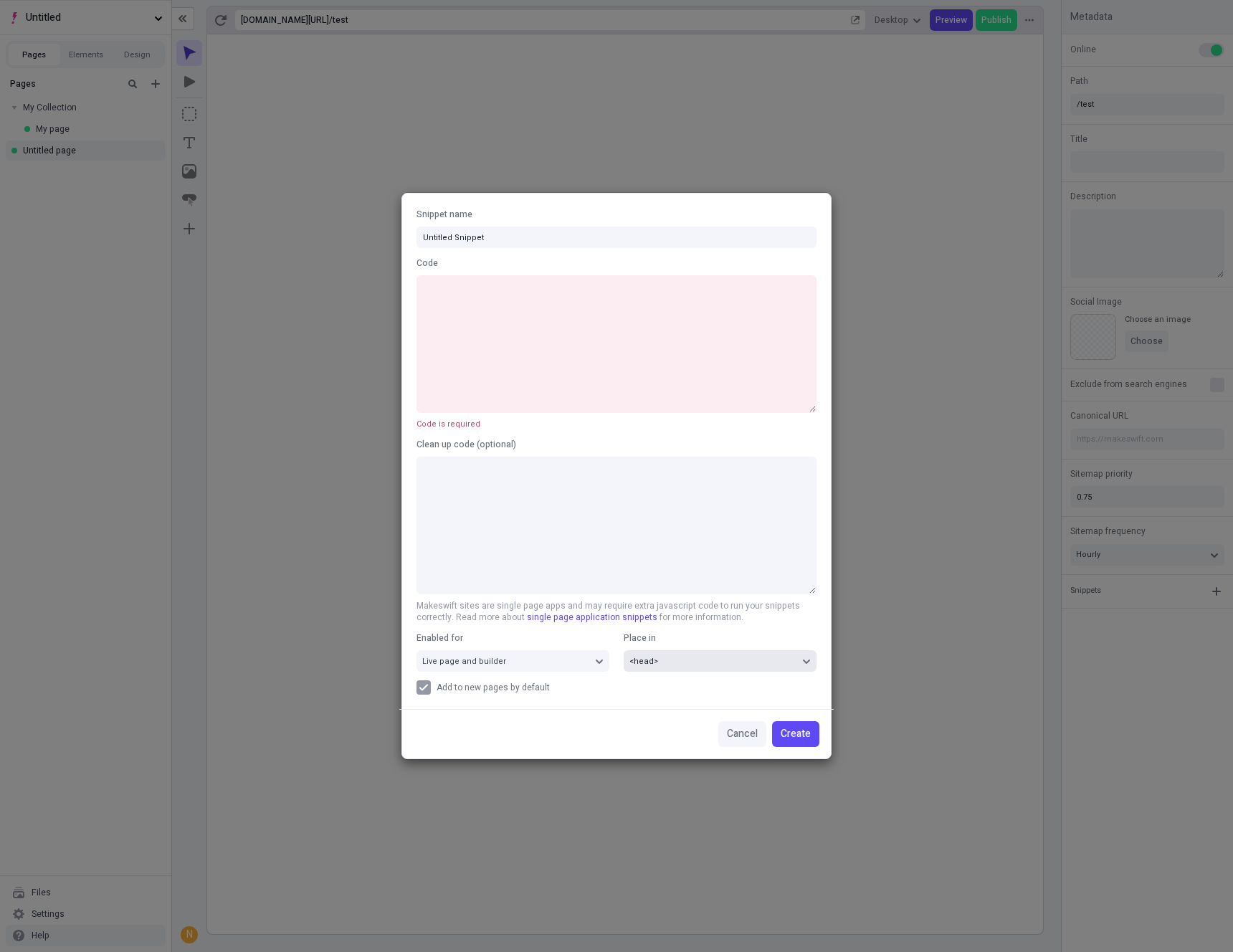
click at [549, 719] on div "Cancel Create" at bounding box center [616, 734] width 434 height 50
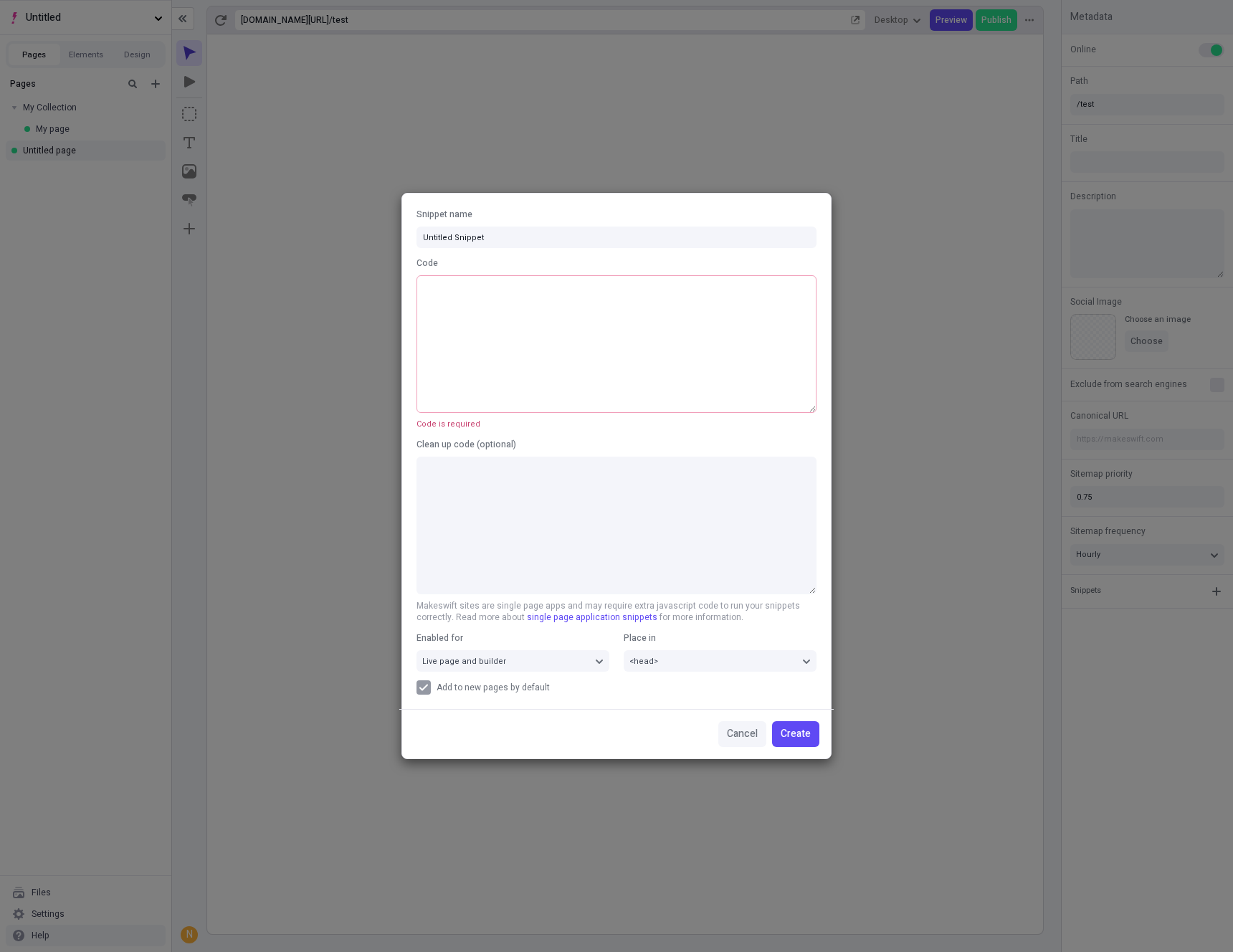
click at [483, 311] on textarea "Code" at bounding box center [616, 344] width 400 height 137
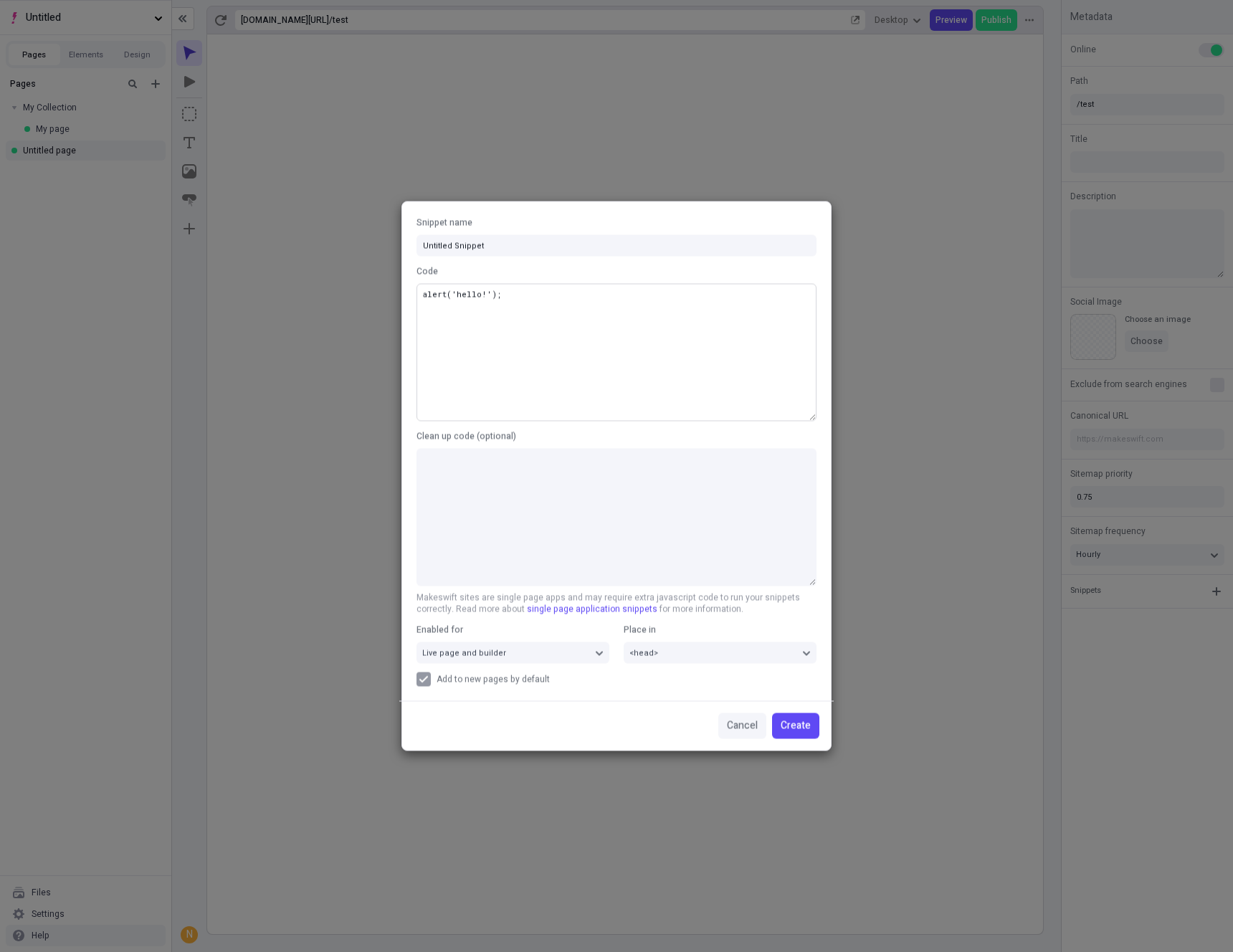
click at [580, 362] on textarea "alert('hello!');" at bounding box center [616, 352] width 400 height 137
type textarea "alert('hello!');"
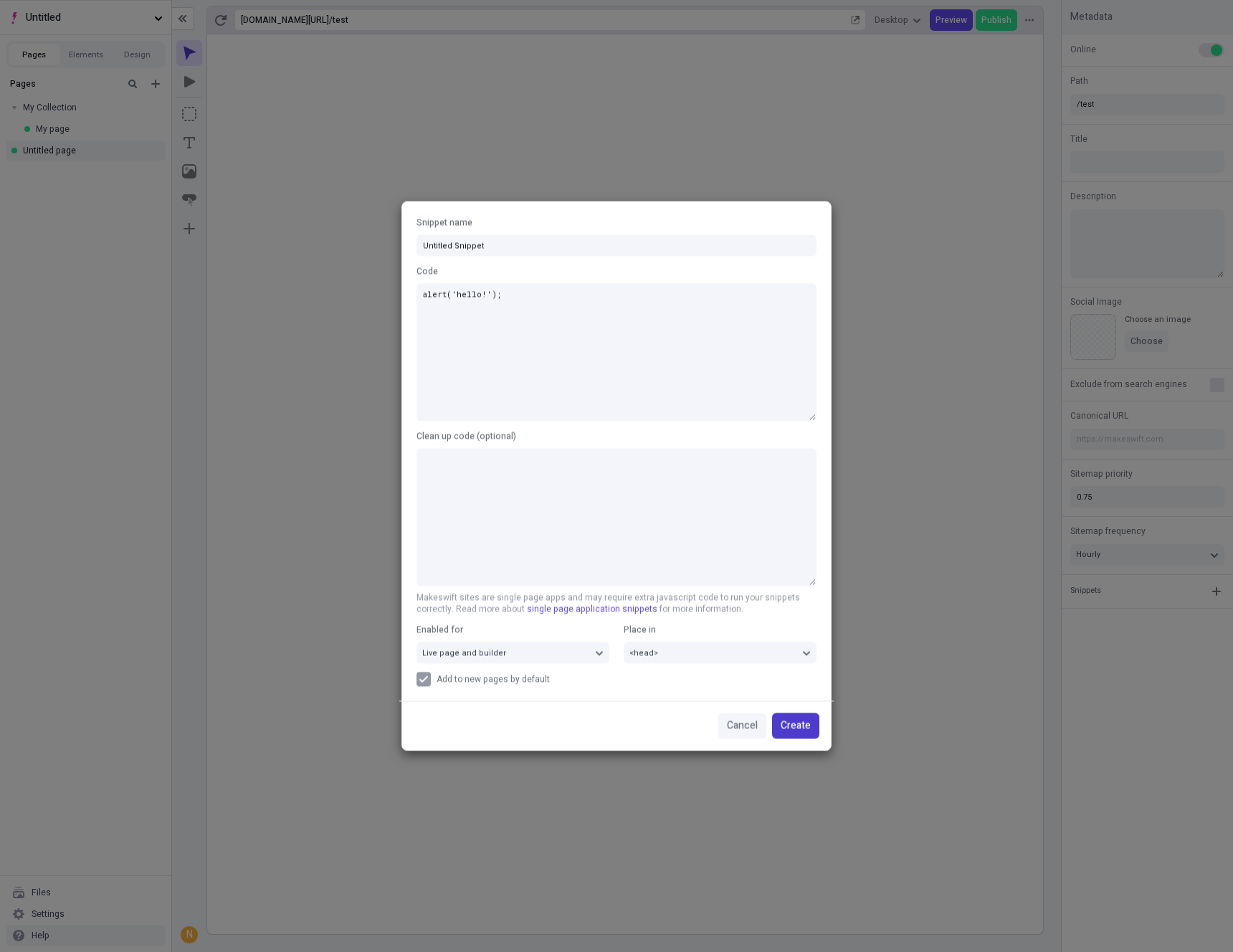
click at [807, 728] on span "Create" at bounding box center [796, 726] width 30 height 16
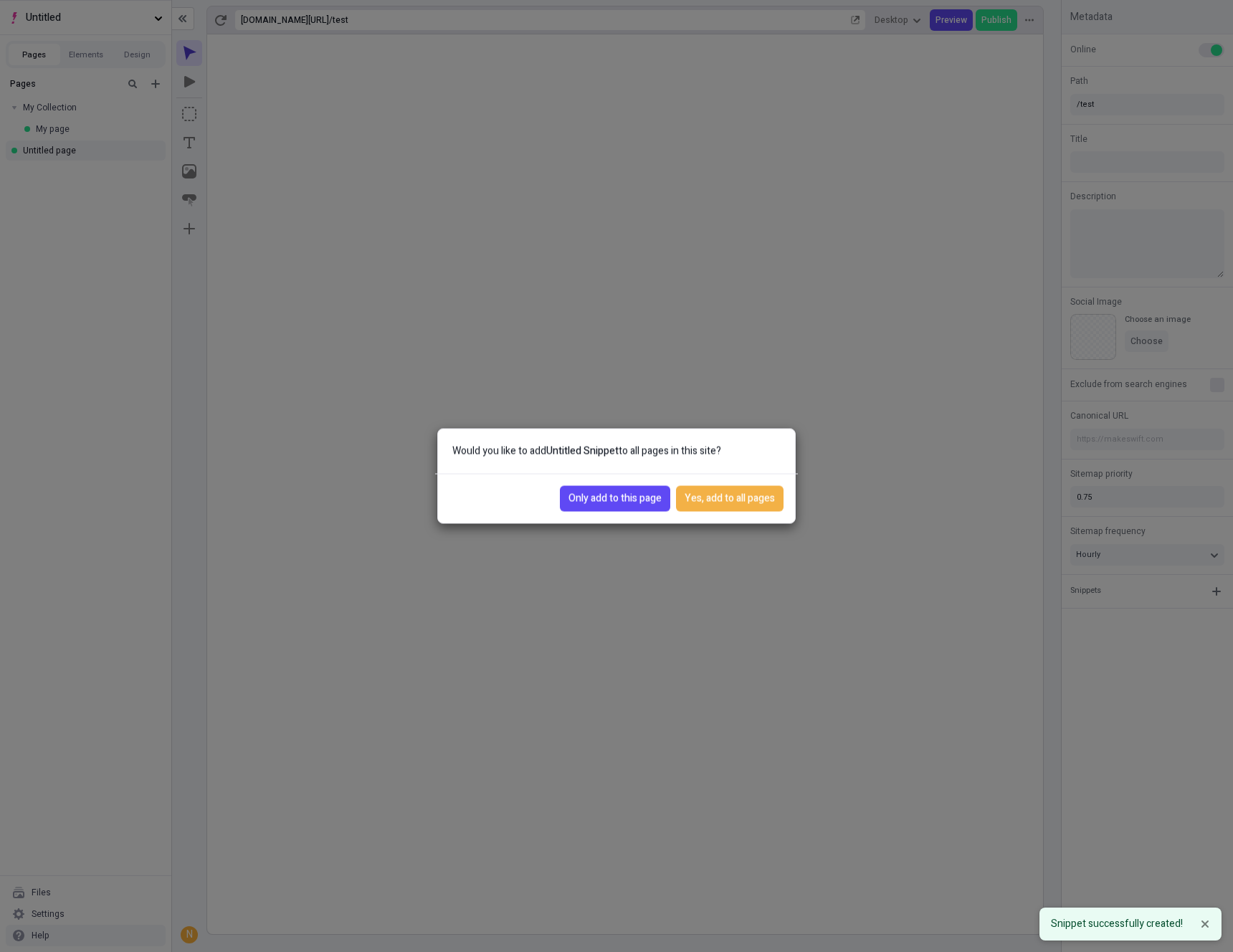
click at [607, 507] on button "Only add to this page" at bounding box center [616, 498] width 111 height 25
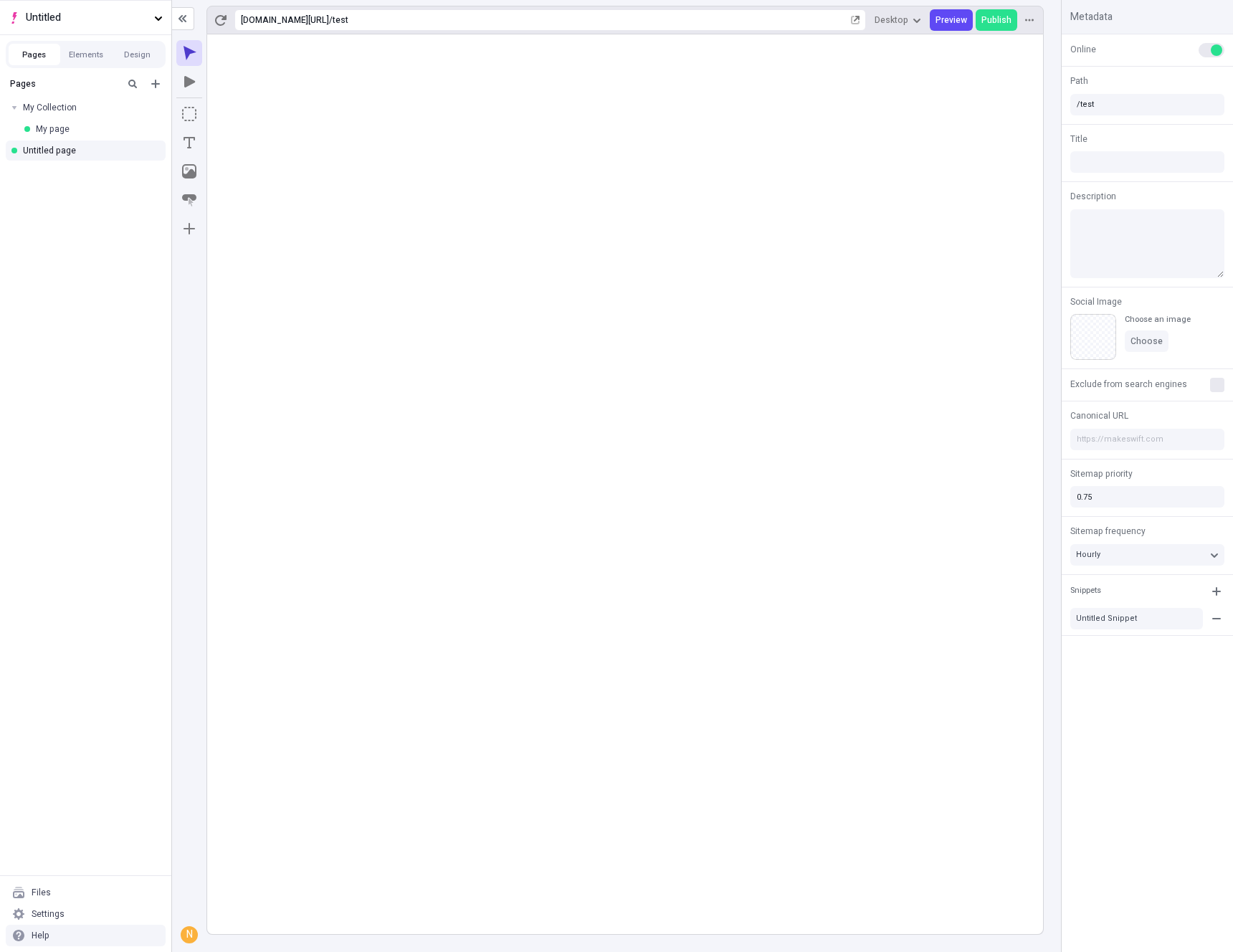
click at [659, 467] on rect at bounding box center [626, 485] width 836 height 900
click at [657, 464] on rect at bounding box center [626, 485] width 836 height 900
click at [656, 463] on rect at bounding box center [626, 485] width 836 height 900
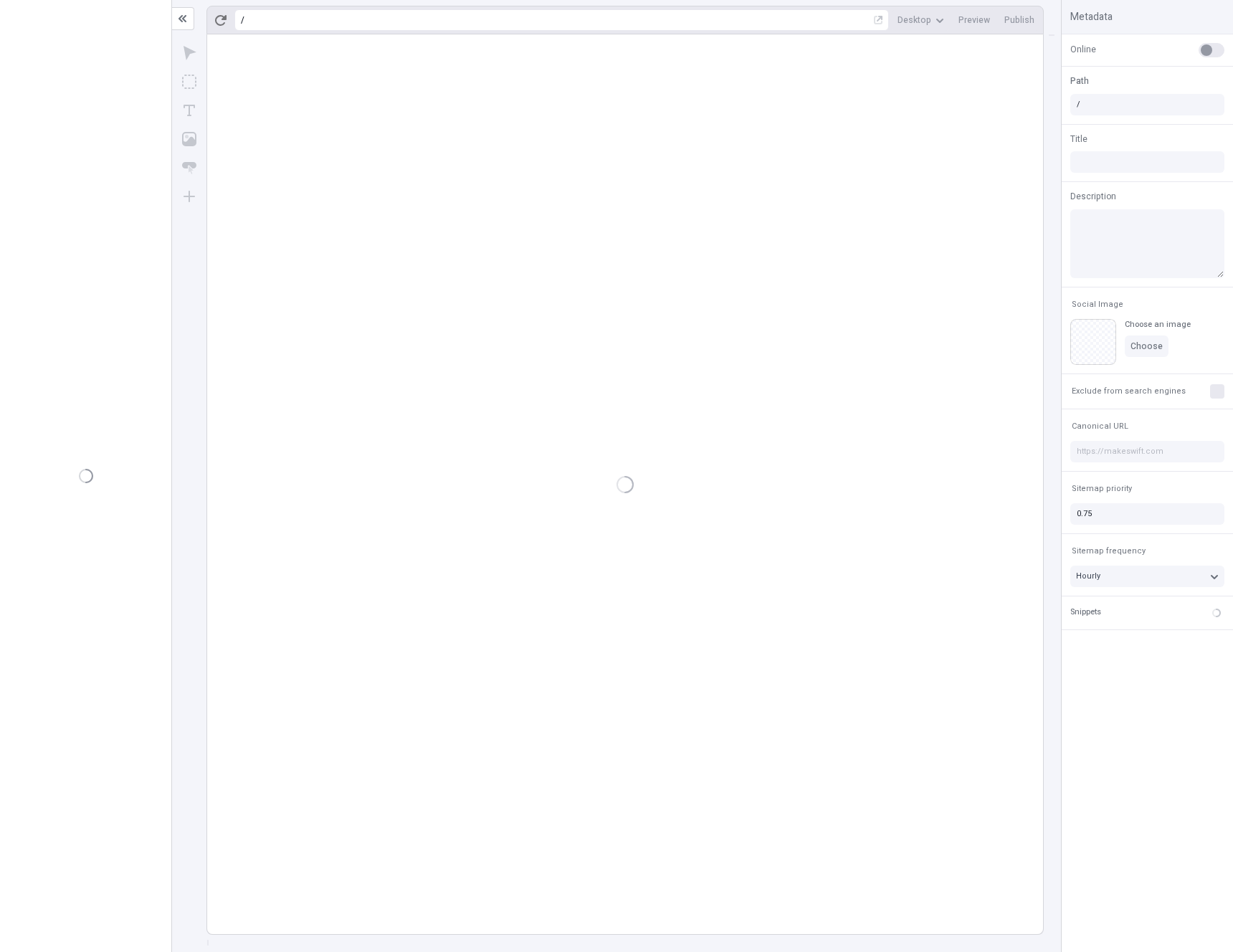
type input "/test"
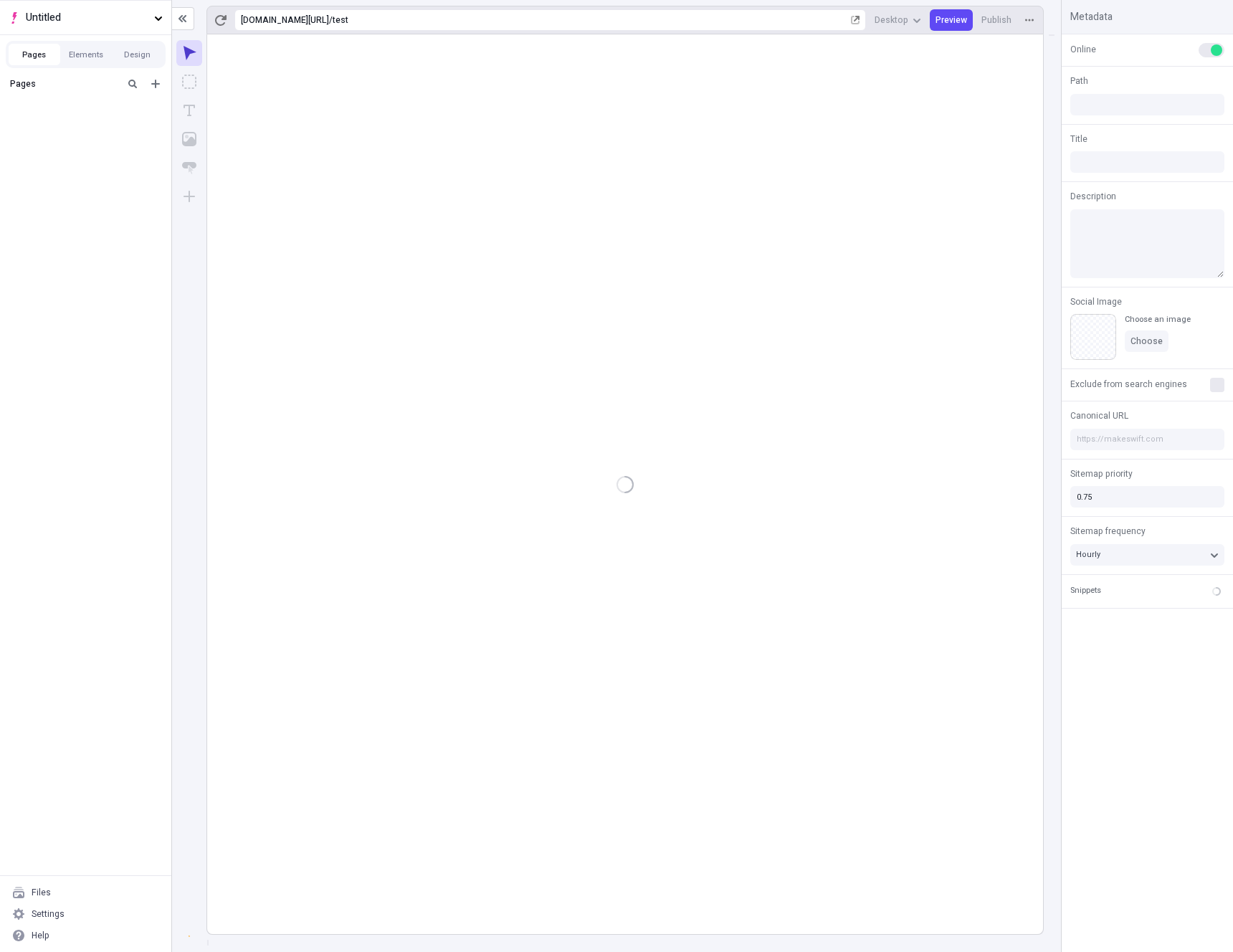
type input "/test"
click at [958, 24] on span "Preview" at bounding box center [952, 20] width 32 height 11
click at [996, 25] on span "Publish" at bounding box center [997, 20] width 30 height 11
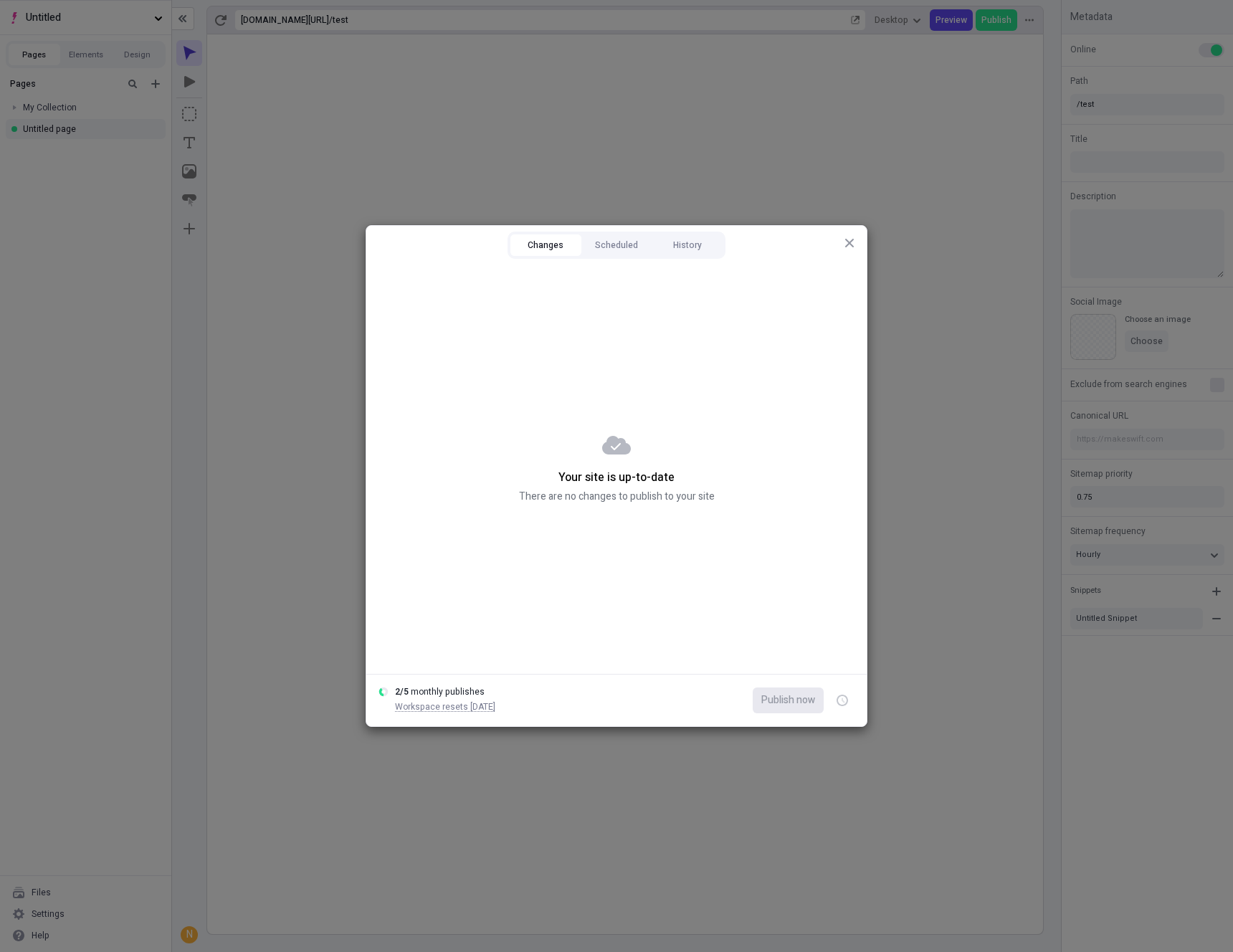
click at [598, 617] on div "Your site is up-to-date There are no changes to publish to your site" at bounding box center [616, 468] width 501 height 413
click at [615, 252] on button "Scheduled" at bounding box center [617, 245] width 71 height 22
click at [555, 246] on button "Changes" at bounding box center [546, 245] width 71 height 22
click at [844, 244] on icon "button" at bounding box center [850, 243] width 11 height 11
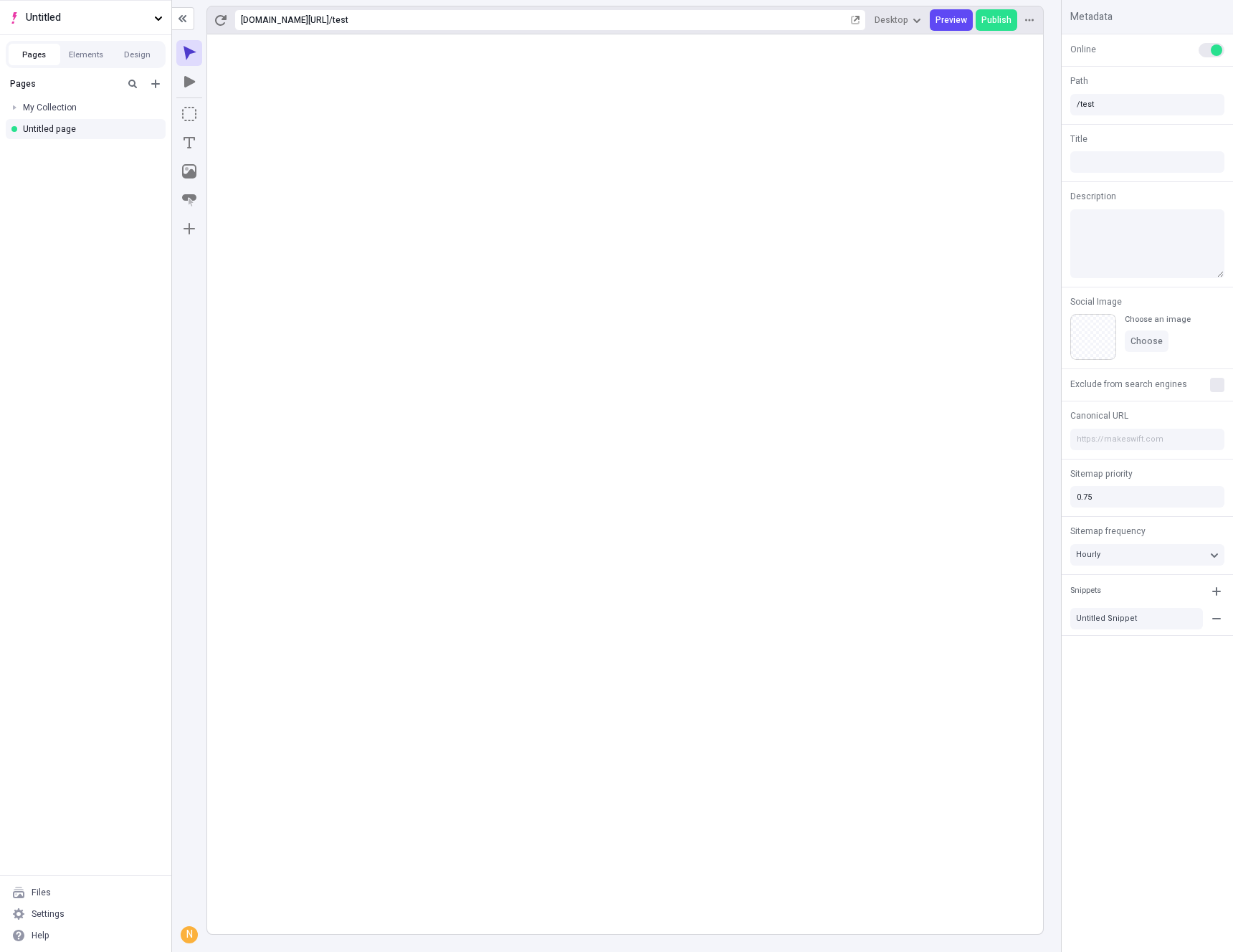
click at [740, 429] on rect at bounding box center [626, 485] width 836 height 900
click at [1137, 673] on div "Online Path /test Title Description Social Image Choose an image Choose Exclude…" at bounding box center [1147, 493] width 171 height 918
click at [783, 513] on rect at bounding box center [626, 485] width 836 height 900
drag, startPoint x: 1127, startPoint y: 622, endPoint x: 598, endPoint y: 377, distance: 583.0
click at [598, 377] on div "https://i9tdchhol5g.staging.makeswift.site / test Desktop Preview Publish N Met…" at bounding box center [702, 476] width 1061 height 952
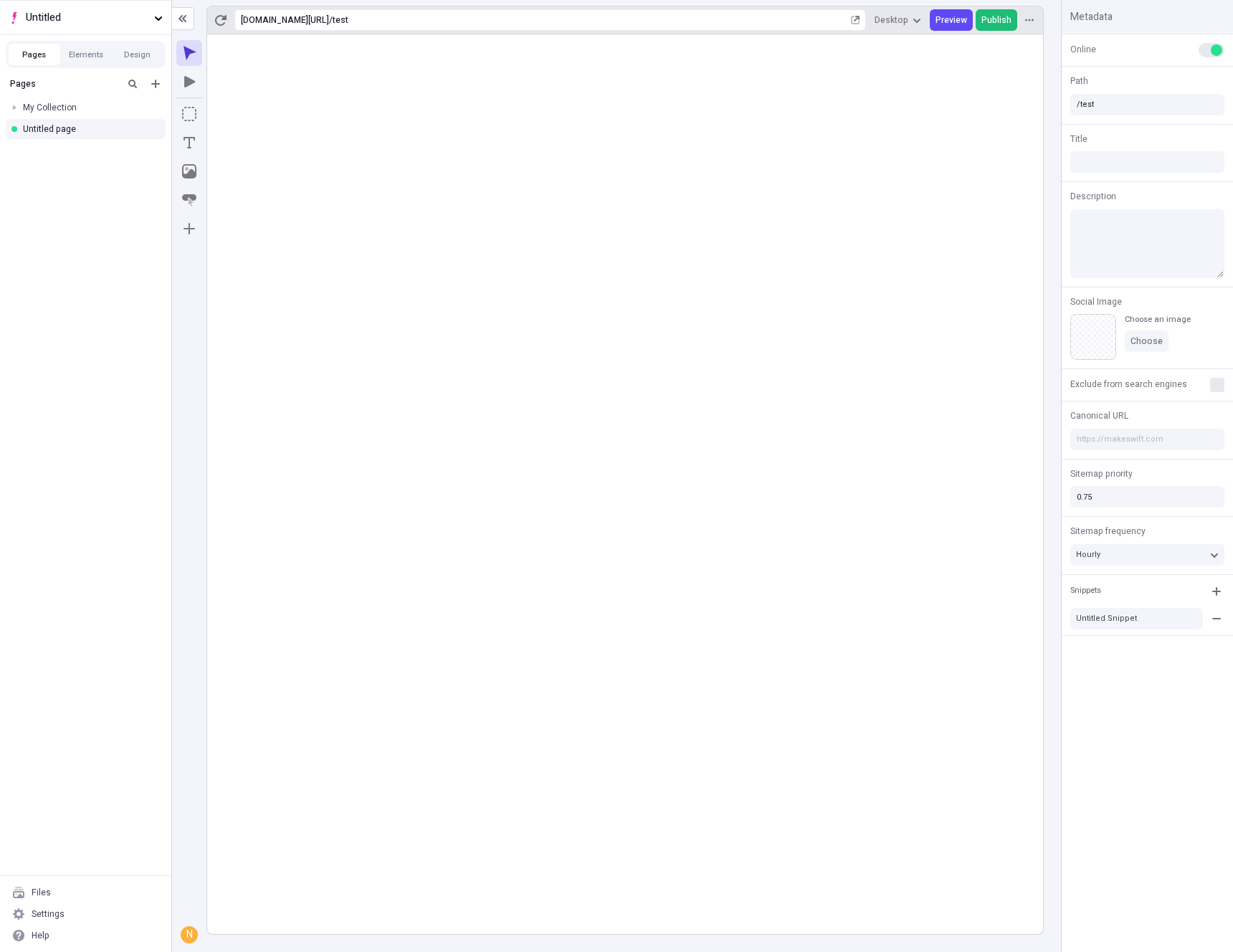
click at [991, 20] on span "Publish" at bounding box center [997, 20] width 30 height 11
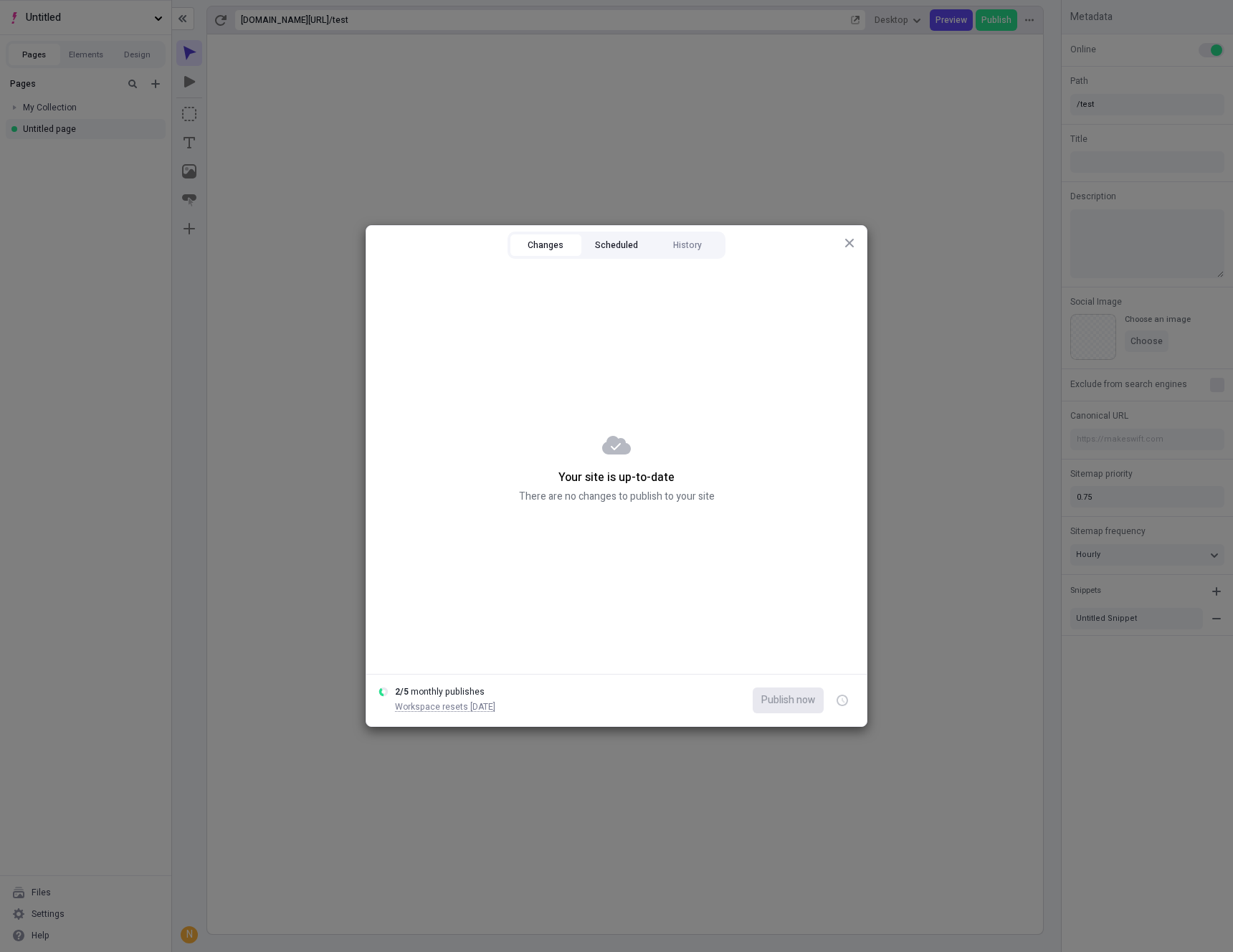
click at [609, 247] on button "Scheduled" at bounding box center [617, 245] width 71 height 22
click at [694, 244] on button "History" at bounding box center [688, 245] width 71 height 22
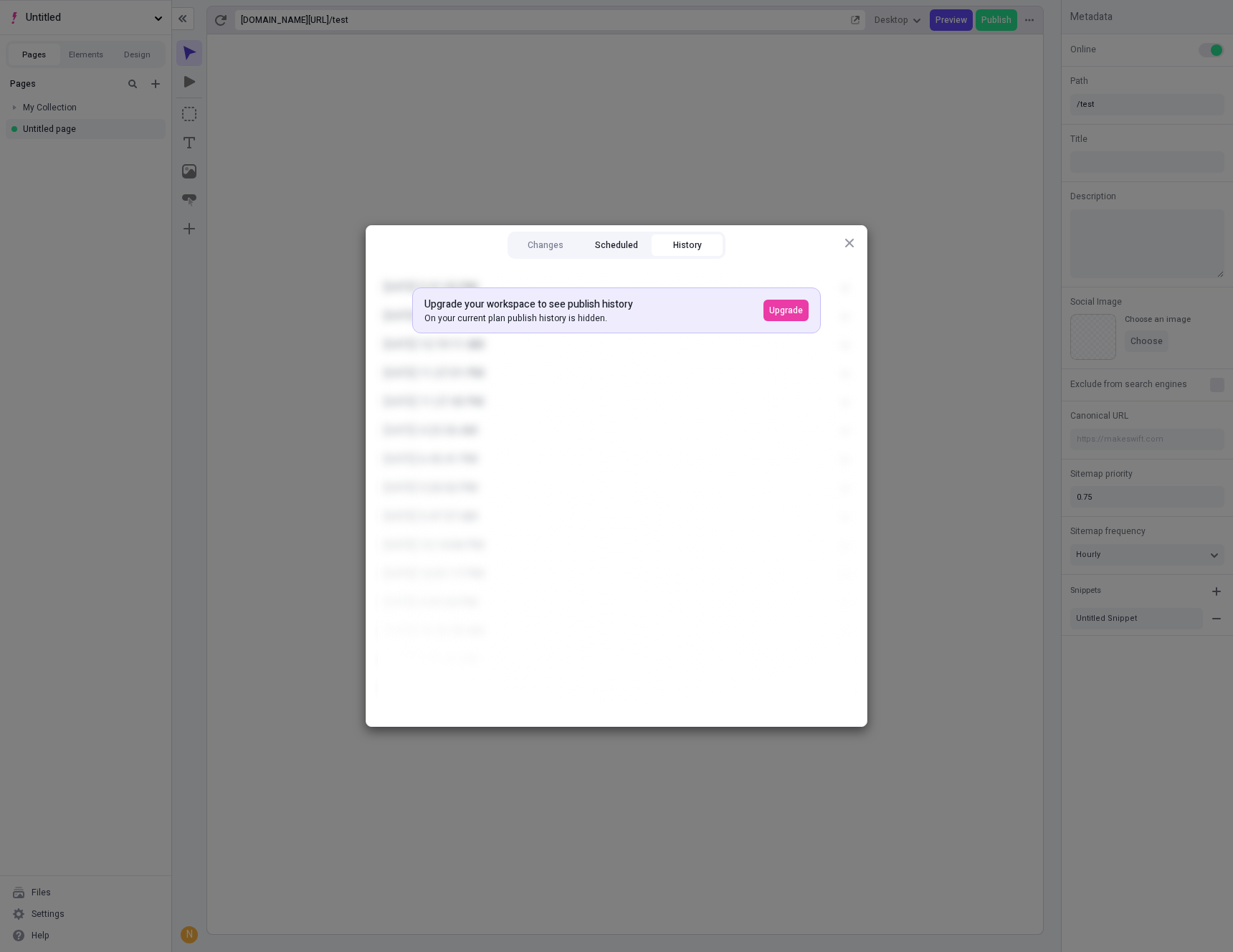
click at [625, 248] on button "Scheduled" at bounding box center [617, 245] width 71 height 22
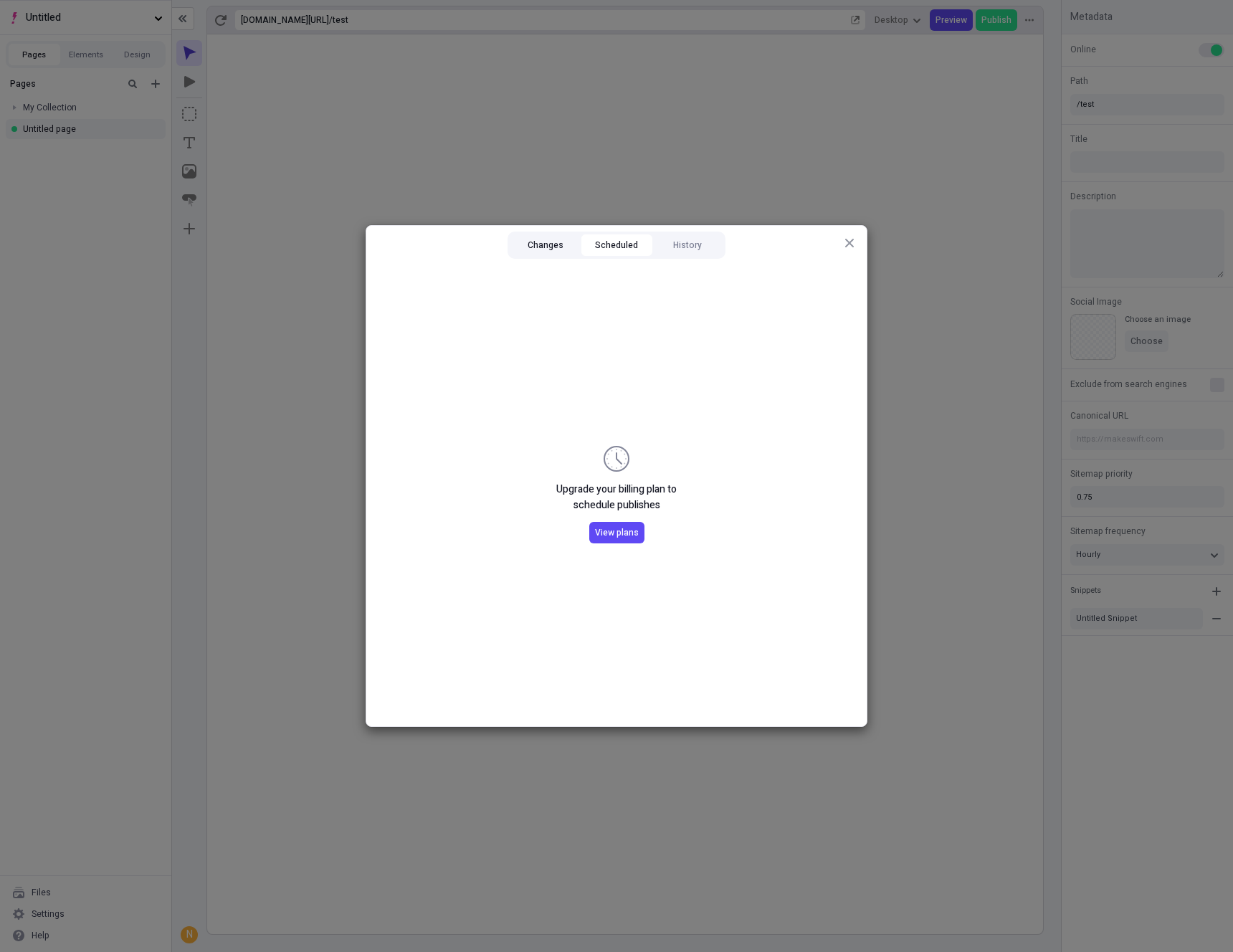
click at [558, 243] on button "Changes" at bounding box center [546, 245] width 71 height 22
click at [853, 244] on icon "button" at bounding box center [850, 243] width 11 height 11
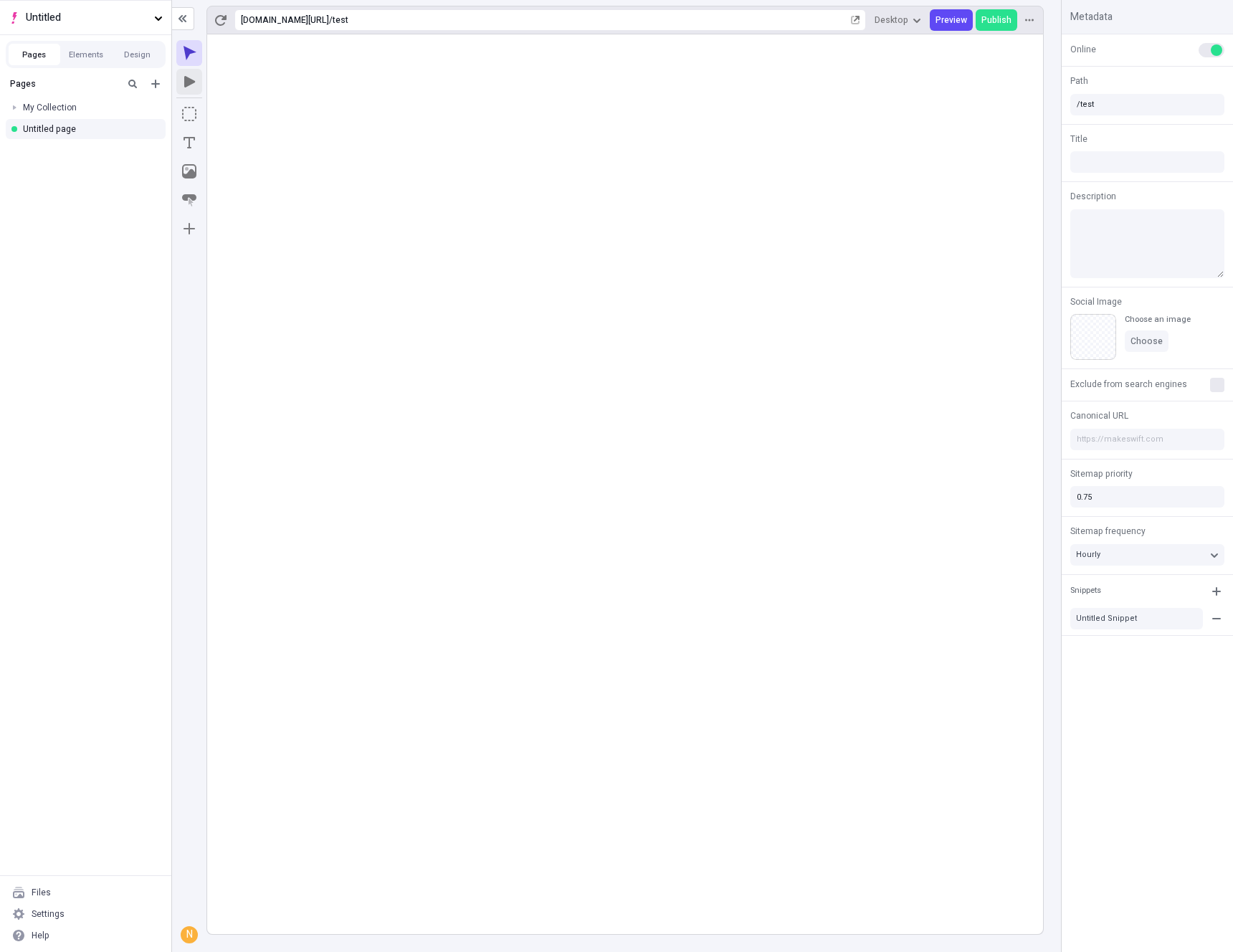
click at [187, 81] on icon "button" at bounding box center [189, 82] width 10 height 11
click at [189, 48] on icon "button" at bounding box center [189, 53] width 14 height 14
type input "/test"
click at [1131, 614] on div "Untitled Snippet" at bounding box center [1130, 617] width 107 height 10
click at [1132, 649] on div "Edit snippet" at bounding box center [1133, 648] width 47 height 11
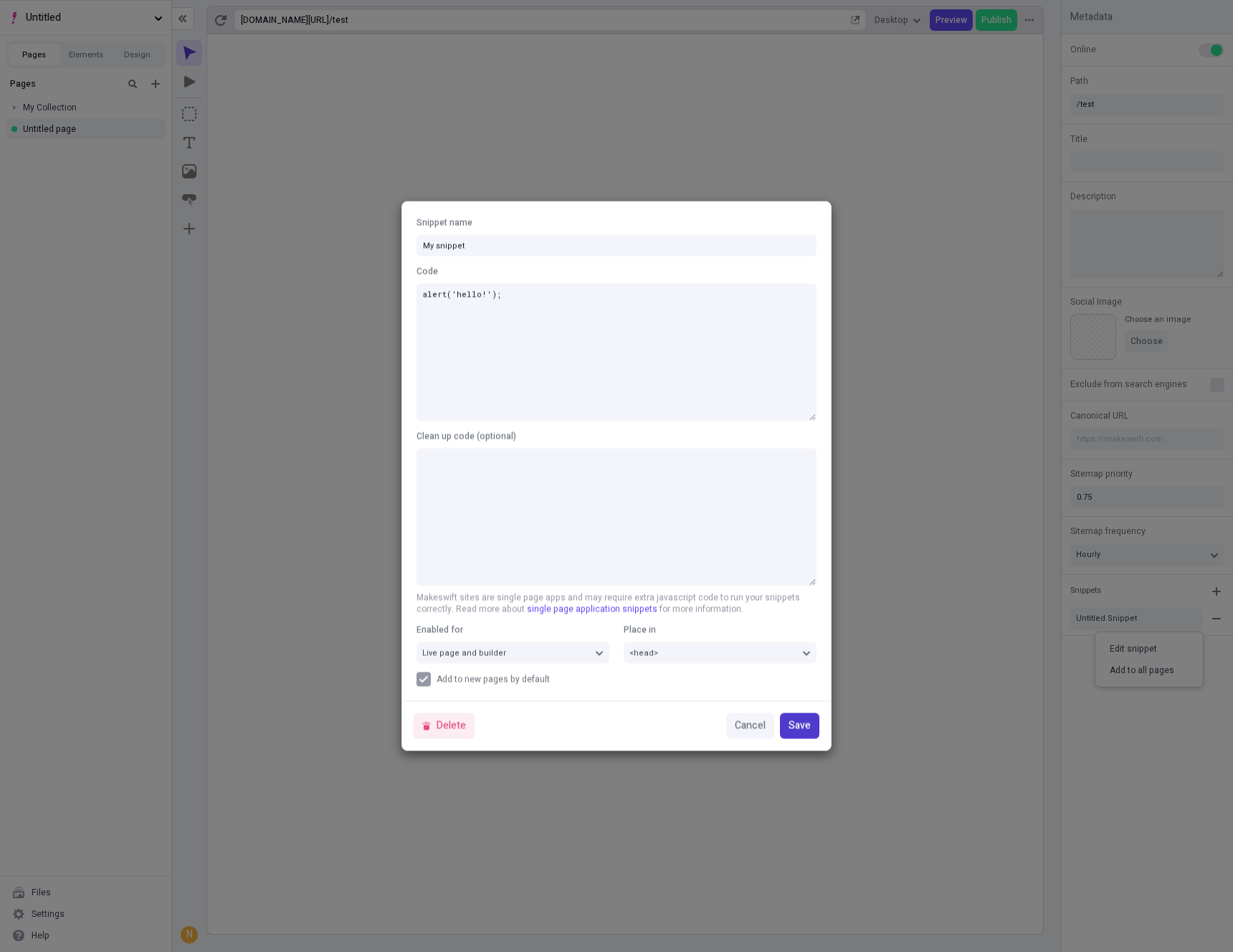
type input "My snippet"
click at [804, 731] on span "Save" at bounding box center [800, 726] width 23 height 16
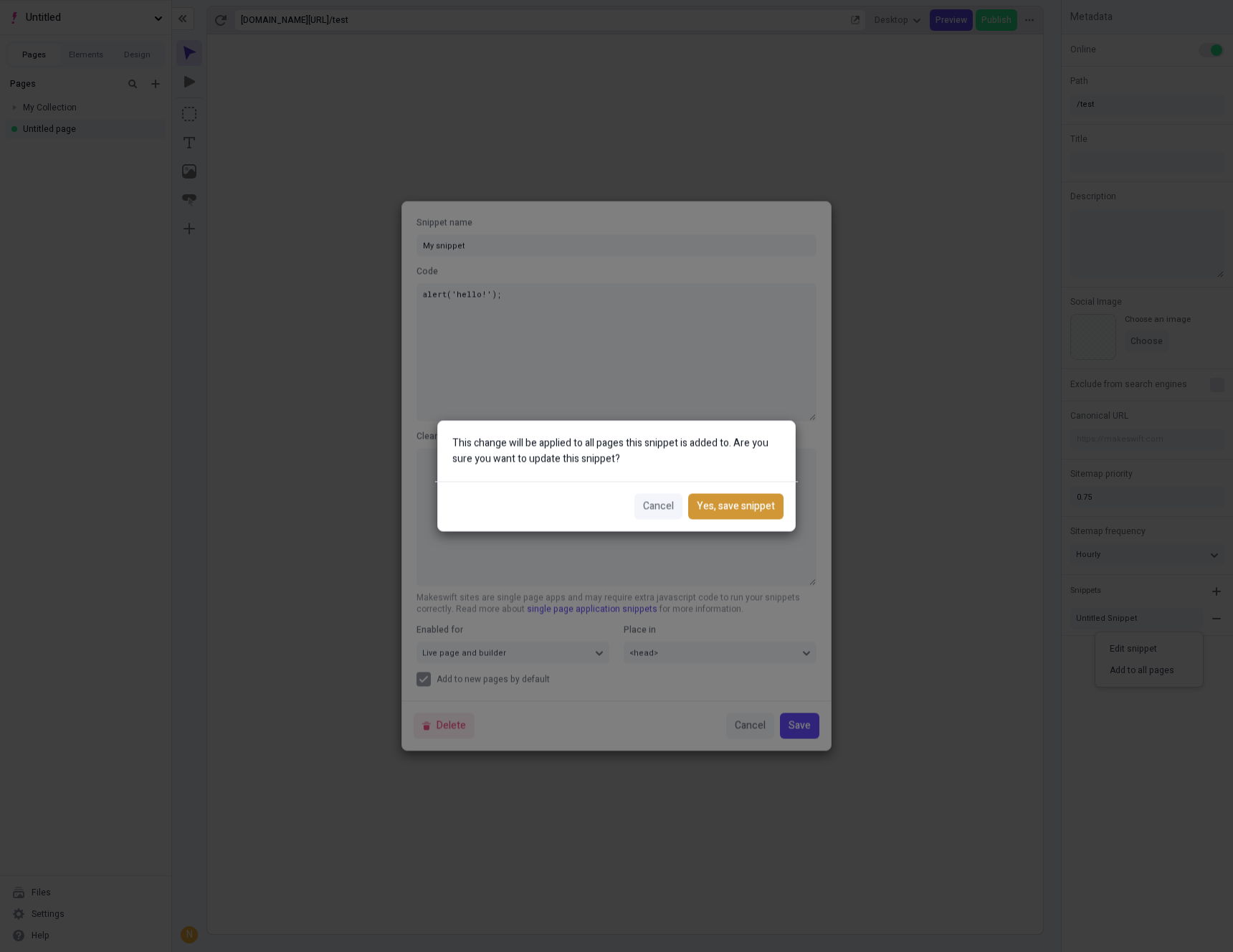
click at [734, 504] on span "Yes, save snippet" at bounding box center [736, 507] width 78 height 16
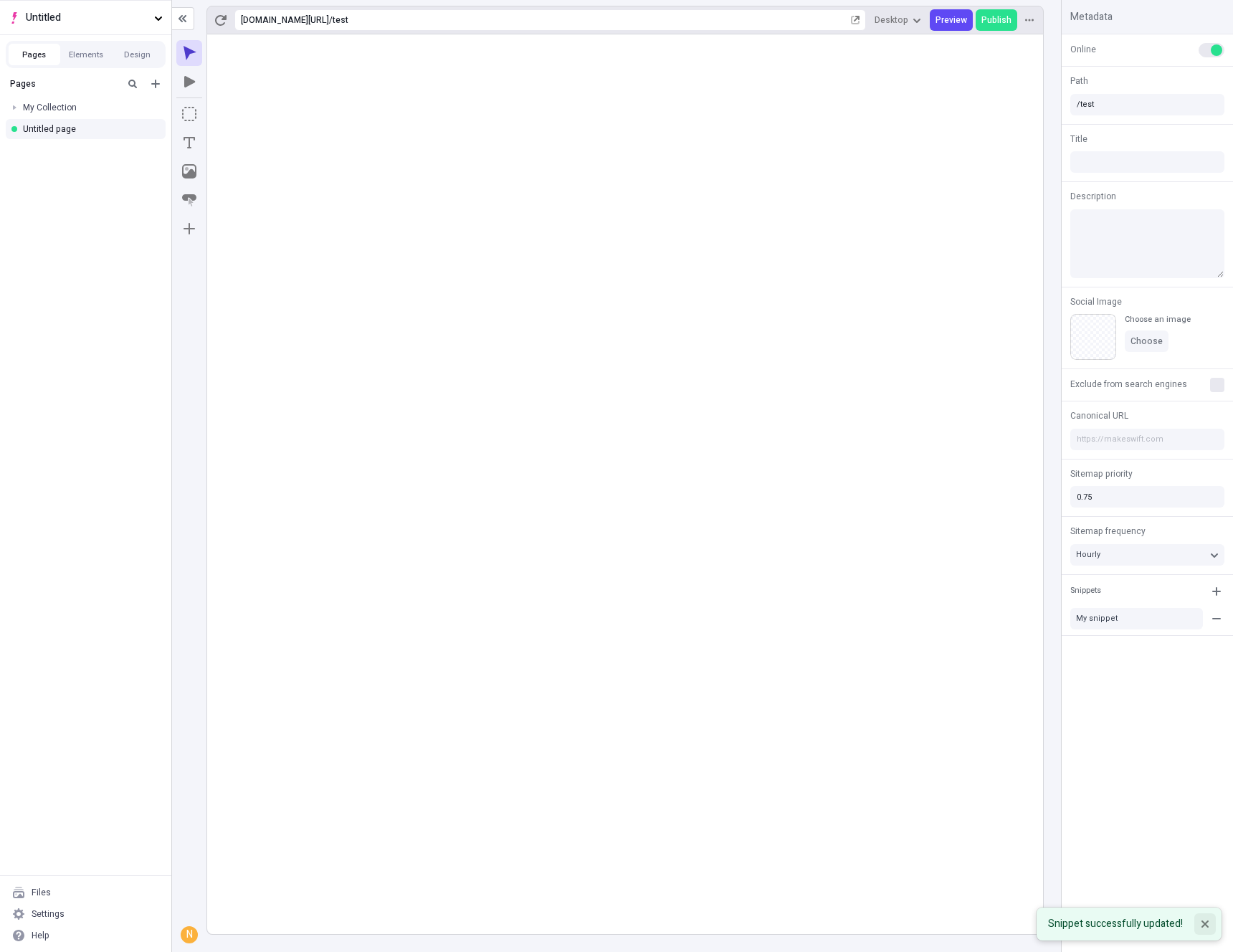
click at [1209, 924] on icon "Notifications (F8)" at bounding box center [1205, 924] width 8 height 8
click at [892, 731] on rect at bounding box center [626, 485] width 836 height 900
click at [994, 23] on span "Publish" at bounding box center [997, 20] width 30 height 11
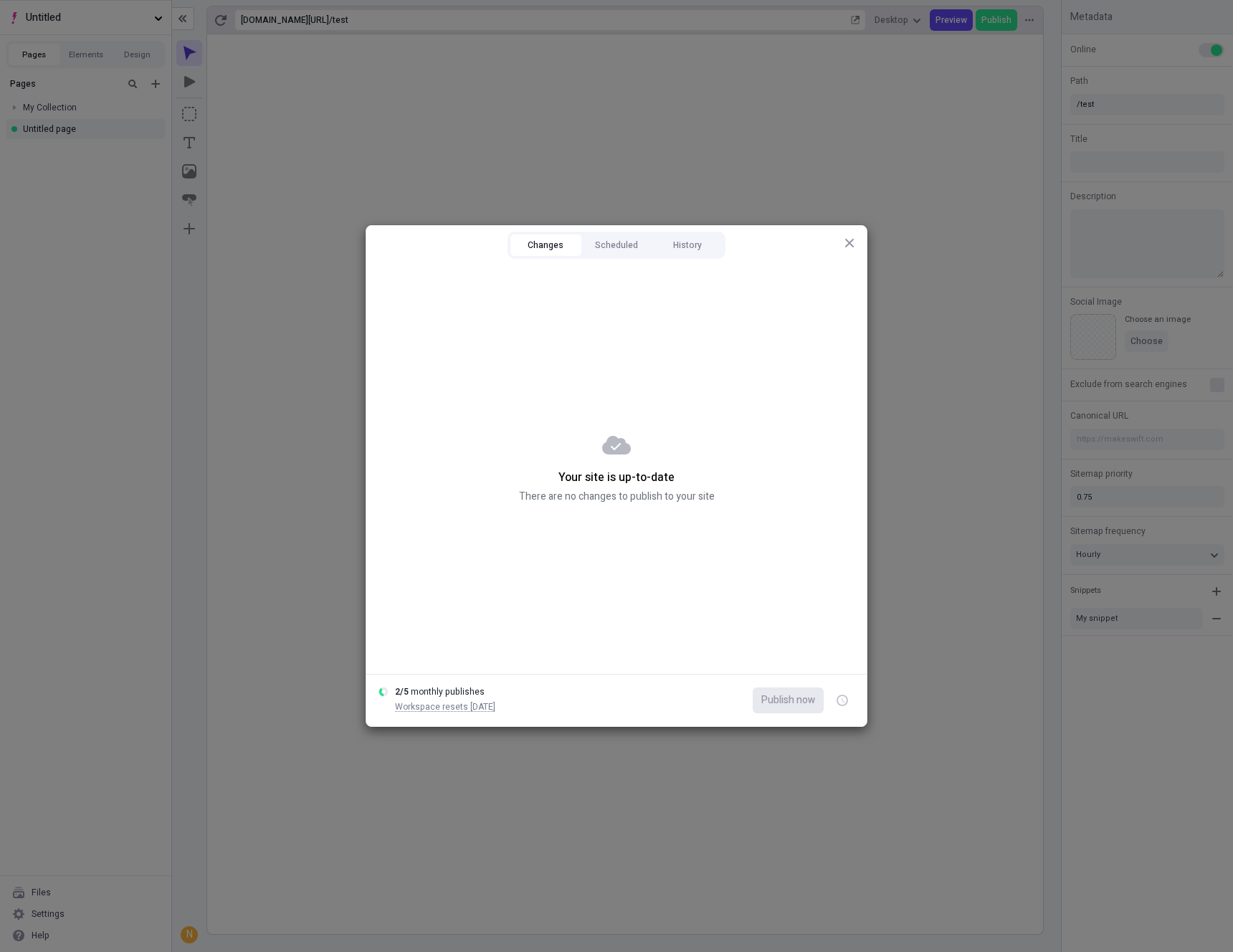
click at [846, 242] on icon "button" at bounding box center [850, 243] width 11 height 11
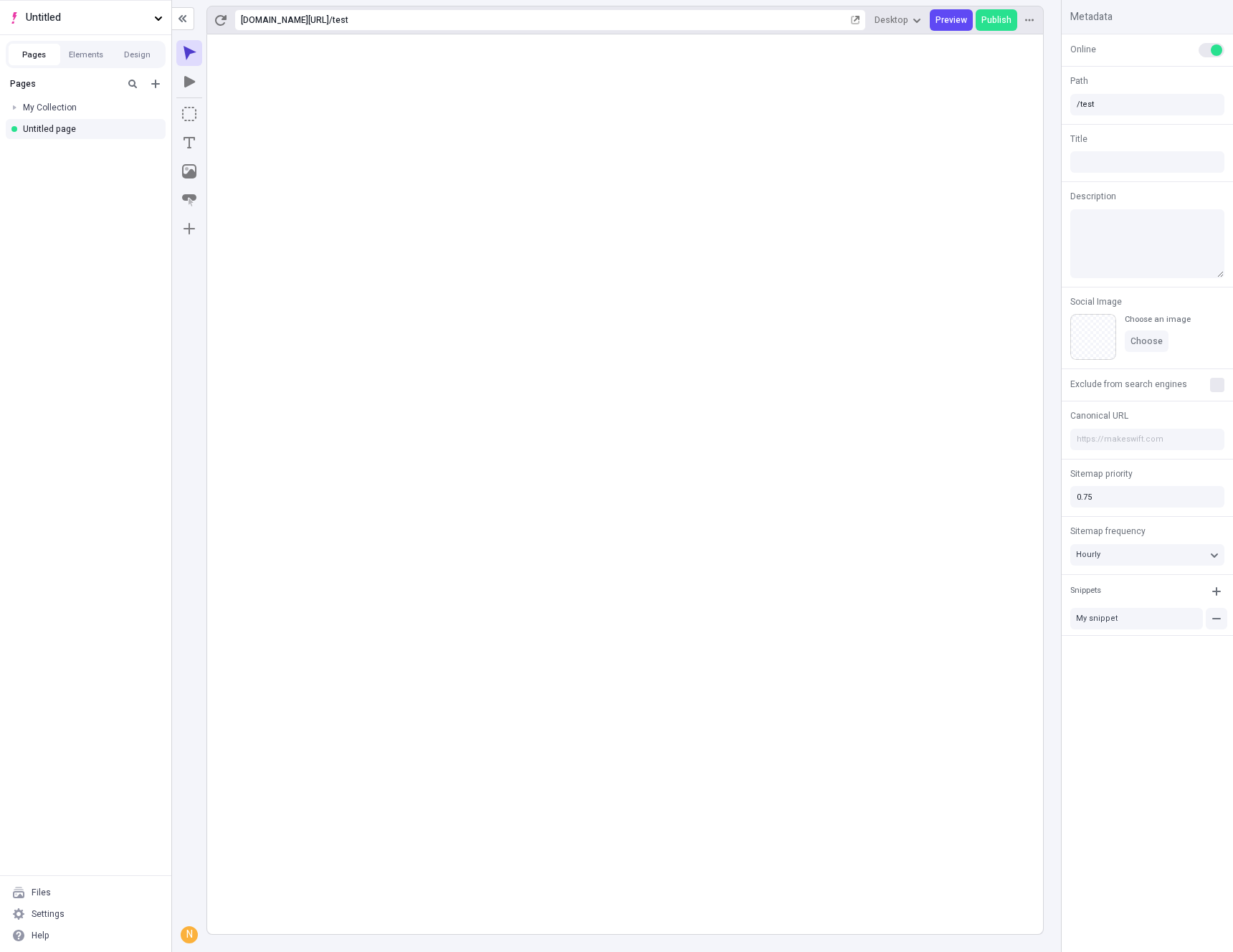
click at [1217, 616] on icon "button" at bounding box center [1217, 618] width 11 height 11
click at [804, 519] on rect at bounding box center [626, 485] width 836 height 900
click at [765, 446] on rect at bounding box center [626, 485] width 836 height 900
click at [767, 453] on rect at bounding box center [626, 485] width 836 height 900
type input "/test"
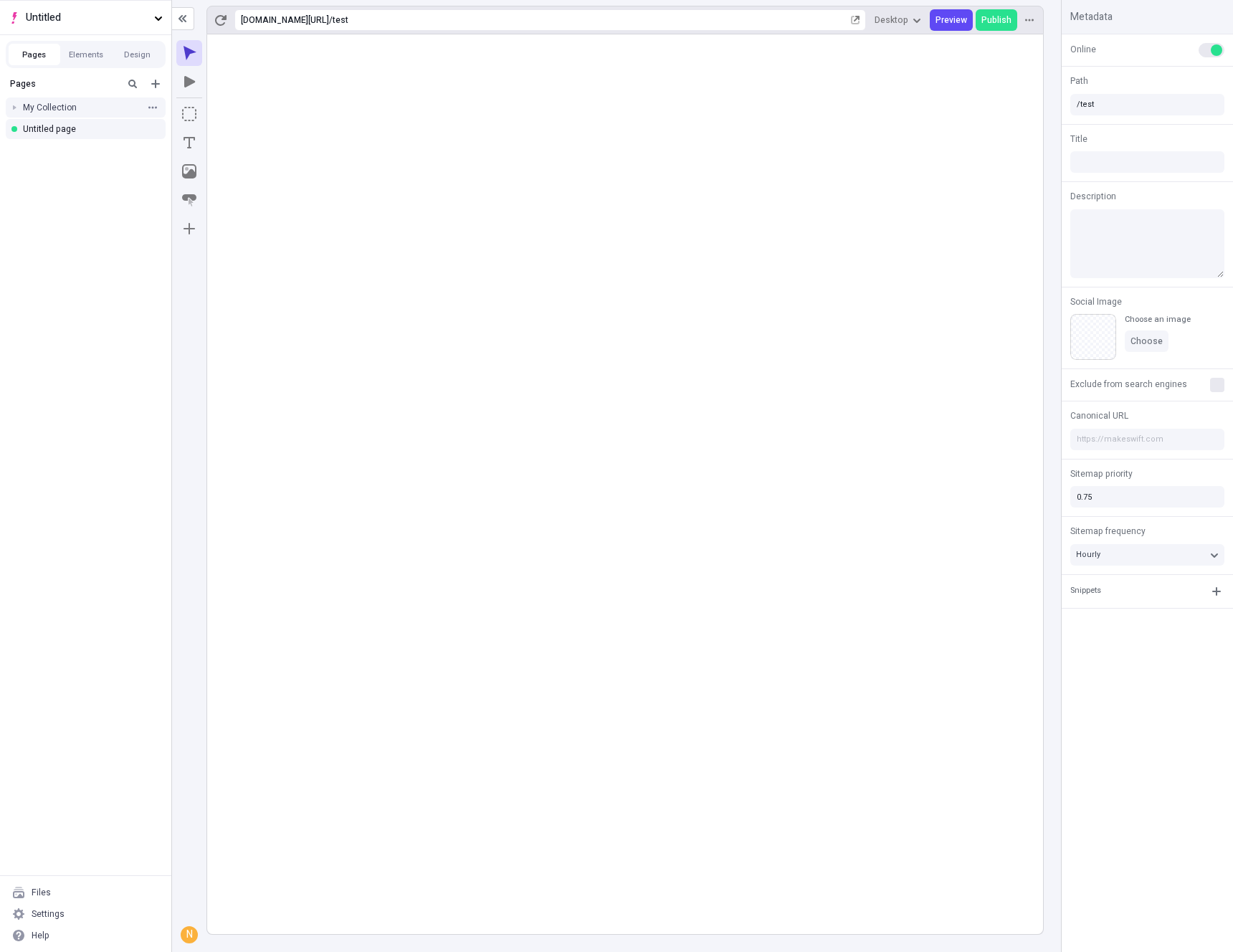
click at [62, 107] on div "My Collection" at bounding box center [81, 107] width 117 height 11
click at [65, 127] on div "My page" at bounding box center [87, 129] width 104 height 11
type input "/page"
click at [859, 23] on icon "button" at bounding box center [855, 21] width 8 height 8
click at [1219, 595] on icon "button" at bounding box center [1217, 591] width 11 height 11
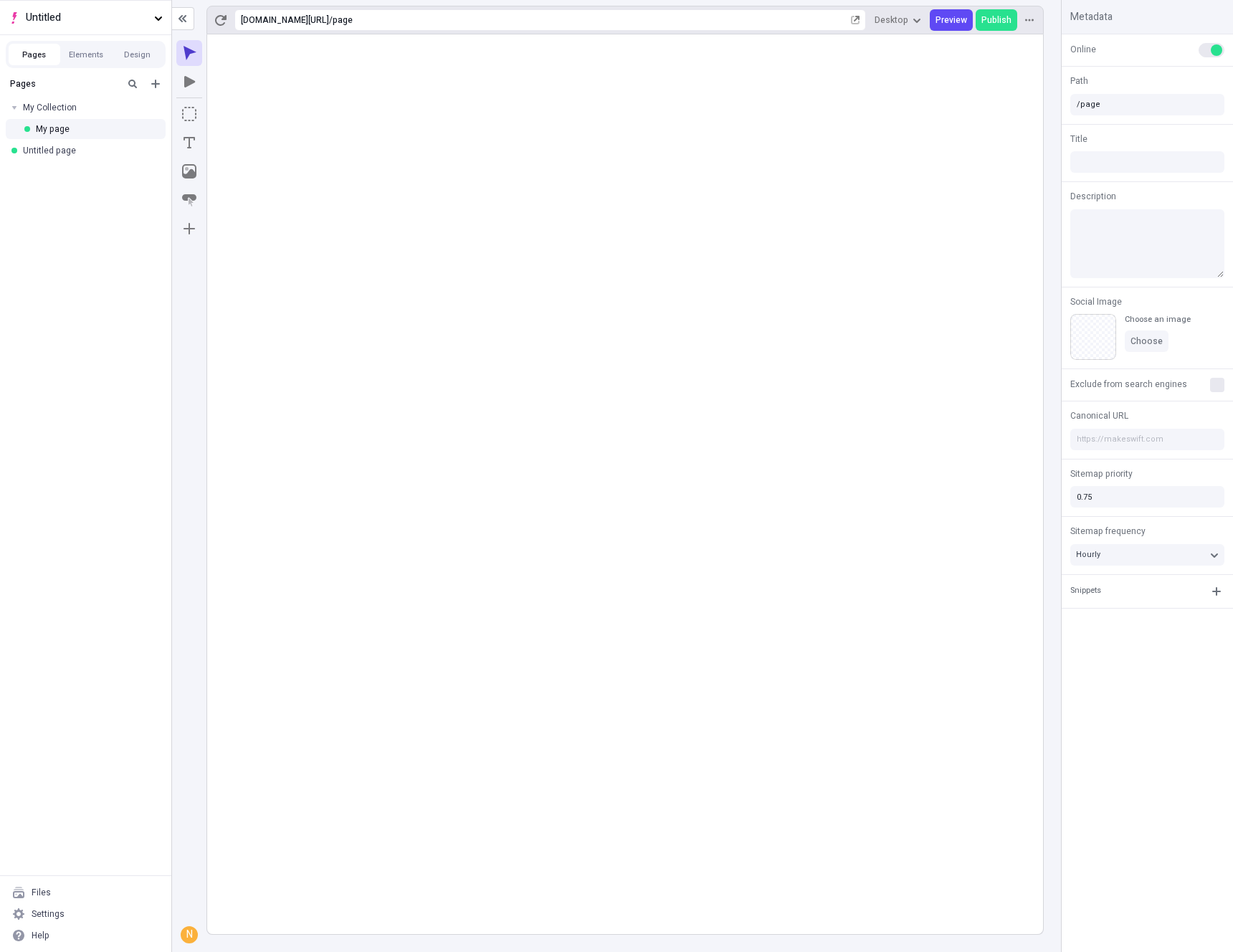
click at [972, 616] on rect at bounding box center [626, 485] width 836 height 900
click at [1127, 100] on input "/page" at bounding box center [1147, 104] width 154 height 22
click at [797, 256] on rect at bounding box center [626, 485] width 836 height 900
click at [78, 925] on div "Help" at bounding box center [86, 935] width 160 height 22
click at [32, 786] on div "Pages My Collection My page Untitled page" at bounding box center [86, 474] width 171 height 804
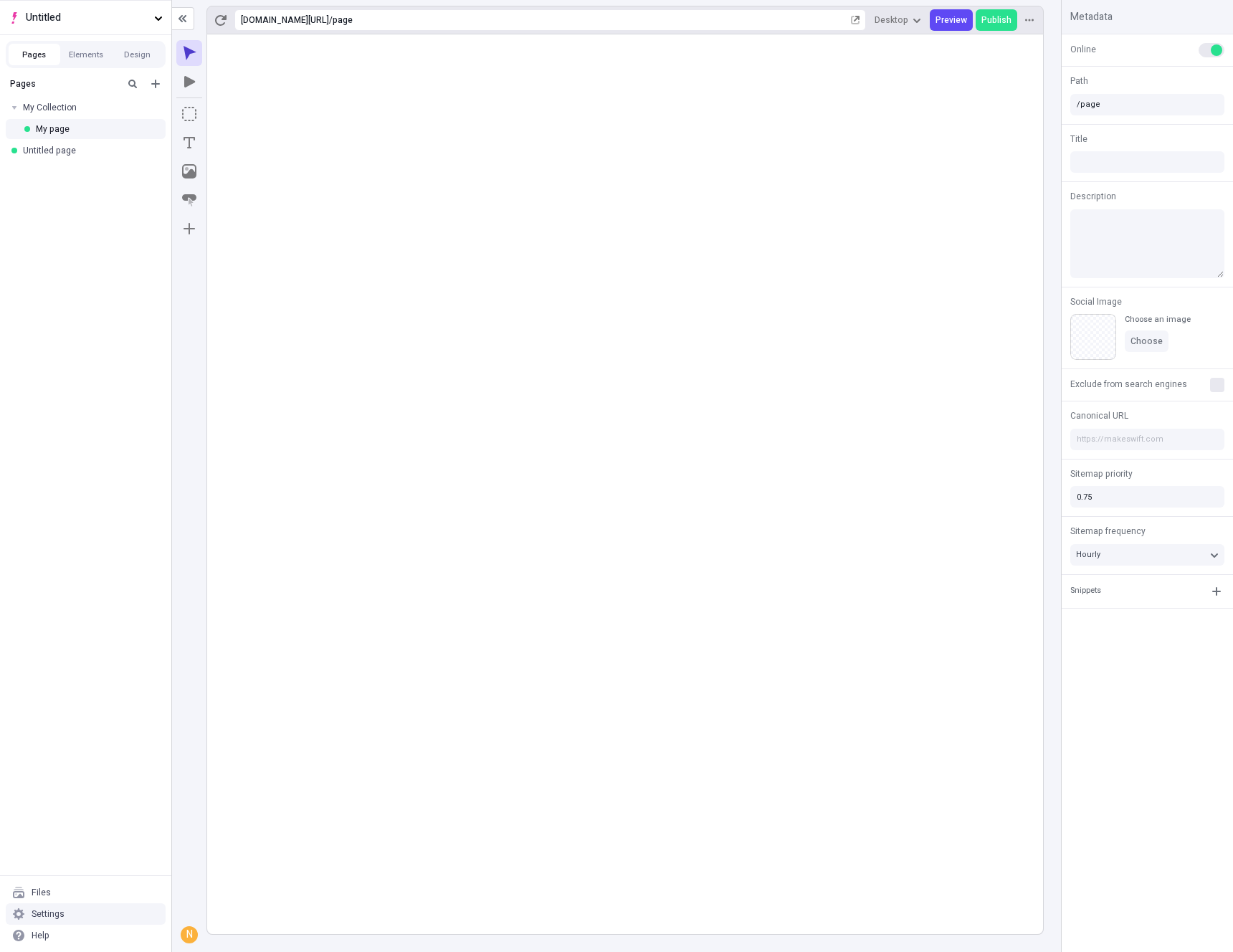
click at [61, 911] on div "Settings" at bounding box center [48, 914] width 33 height 11
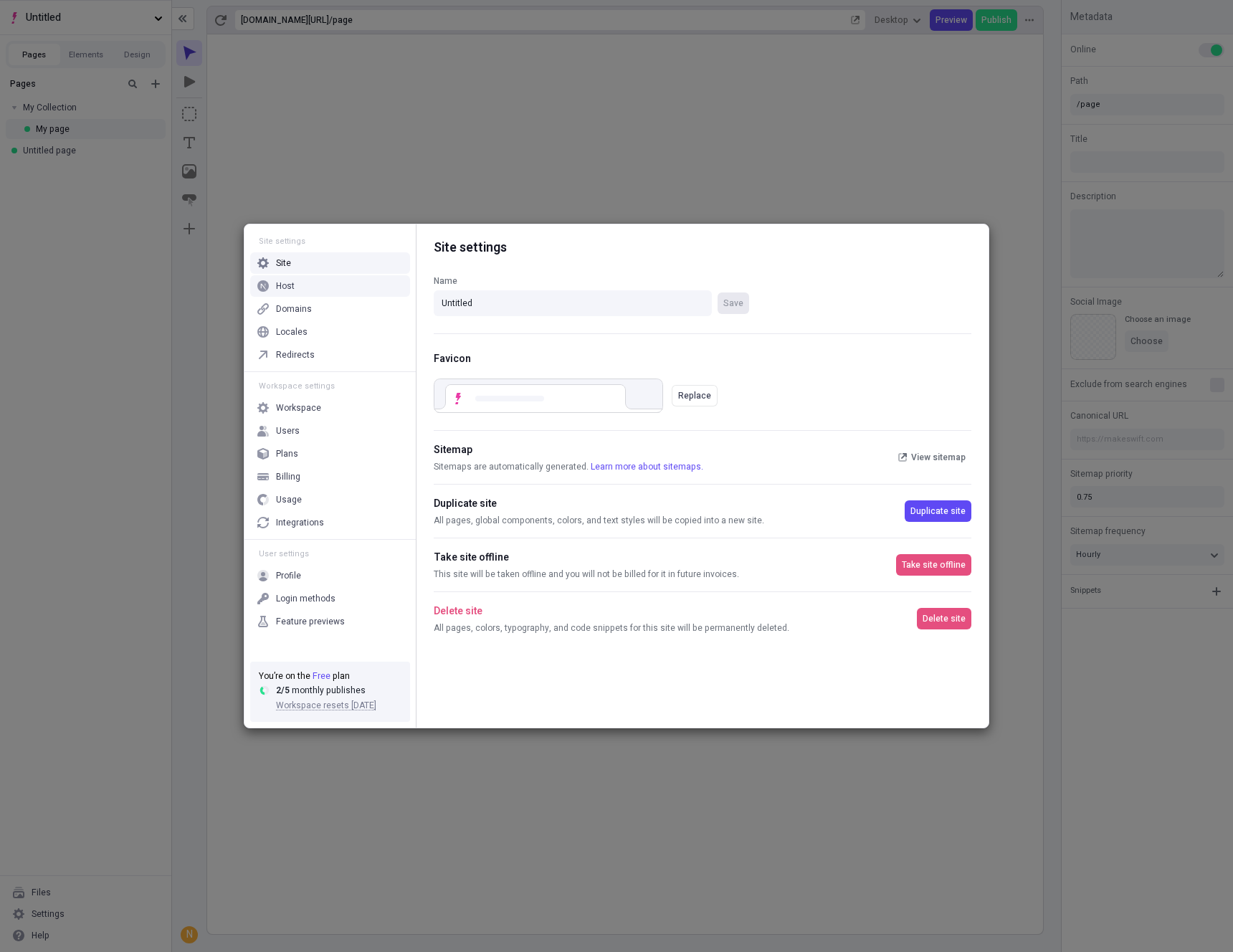
click at [283, 292] on div "Host" at bounding box center [330, 286] width 160 height 22
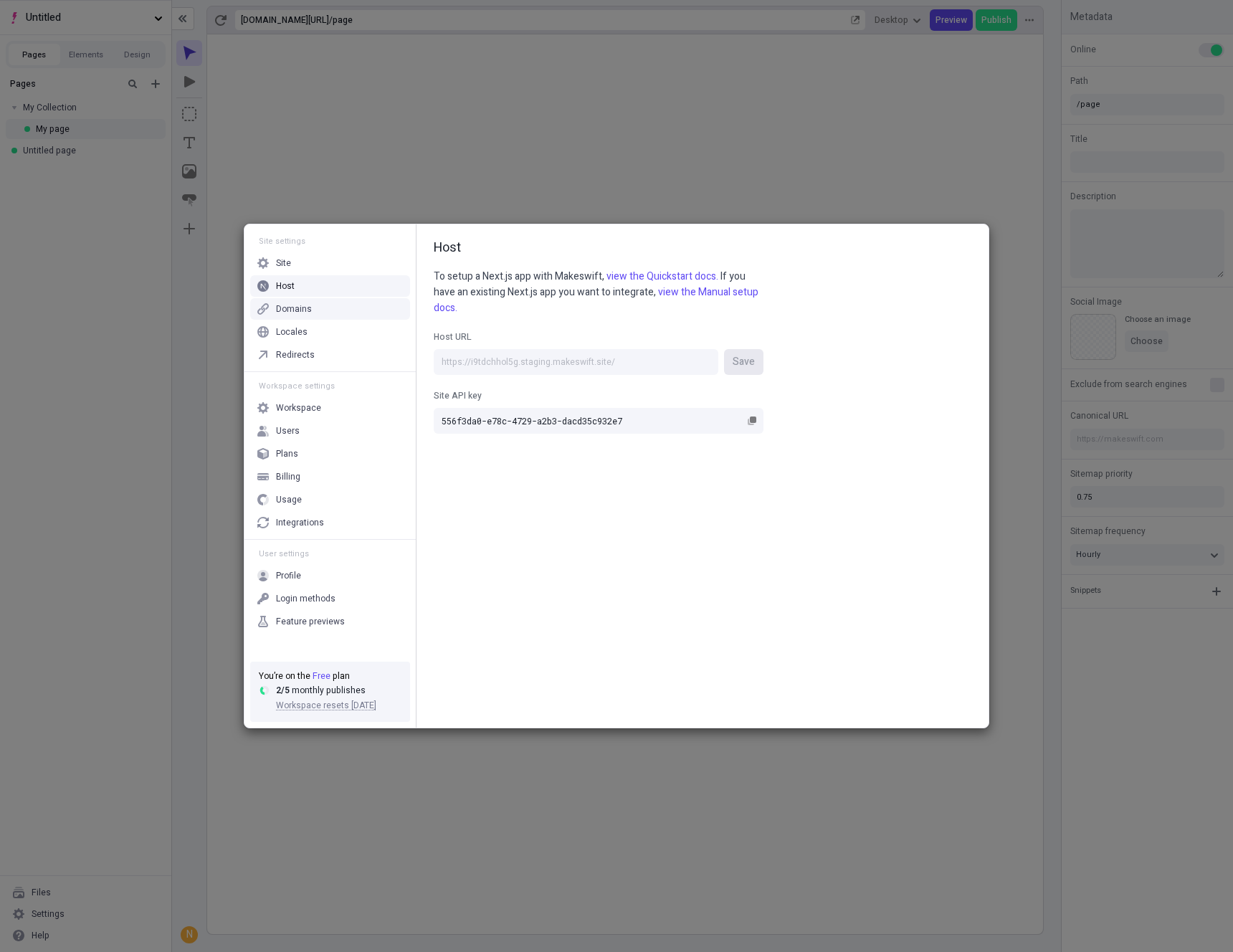
click at [284, 313] on div "Domains" at bounding box center [294, 309] width 36 height 11
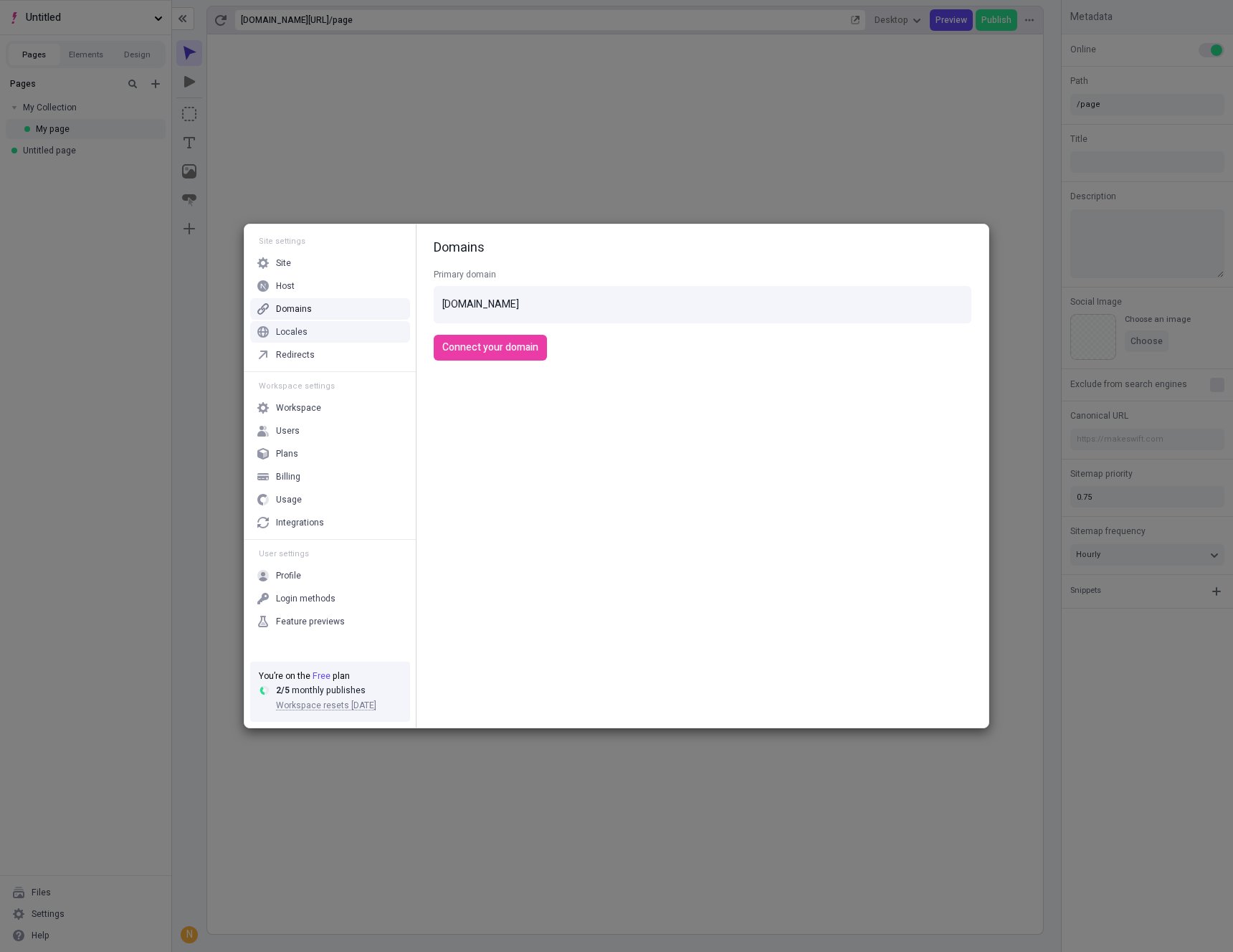
click at [288, 330] on div "Locales" at bounding box center [292, 332] width 32 height 11
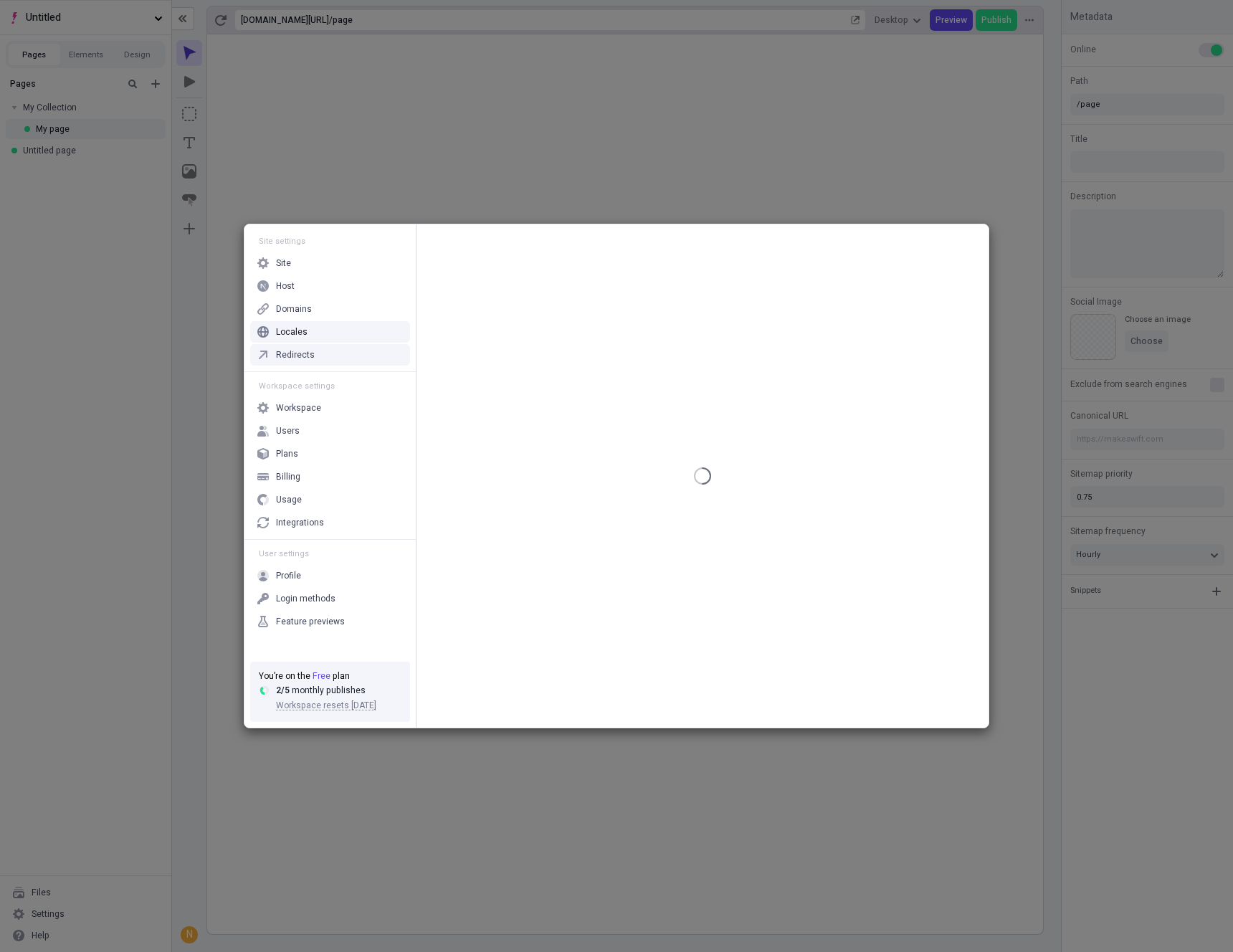
click at [295, 350] on div "Redirects" at bounding box center [295, 355] width 39 height 11
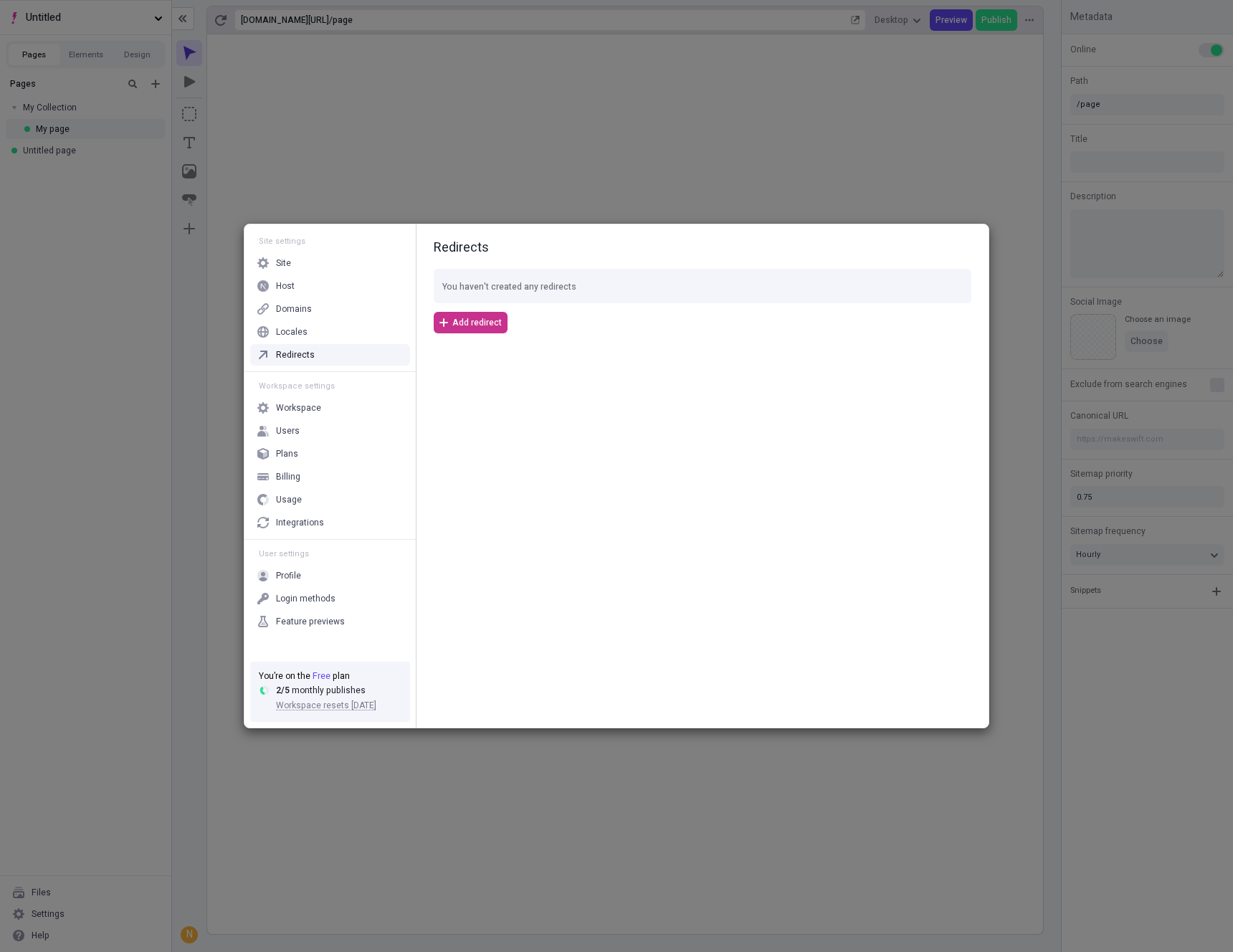
click at [453, 320] on span "Add redirect" at bounding box center [476, 322] width 50 height 11
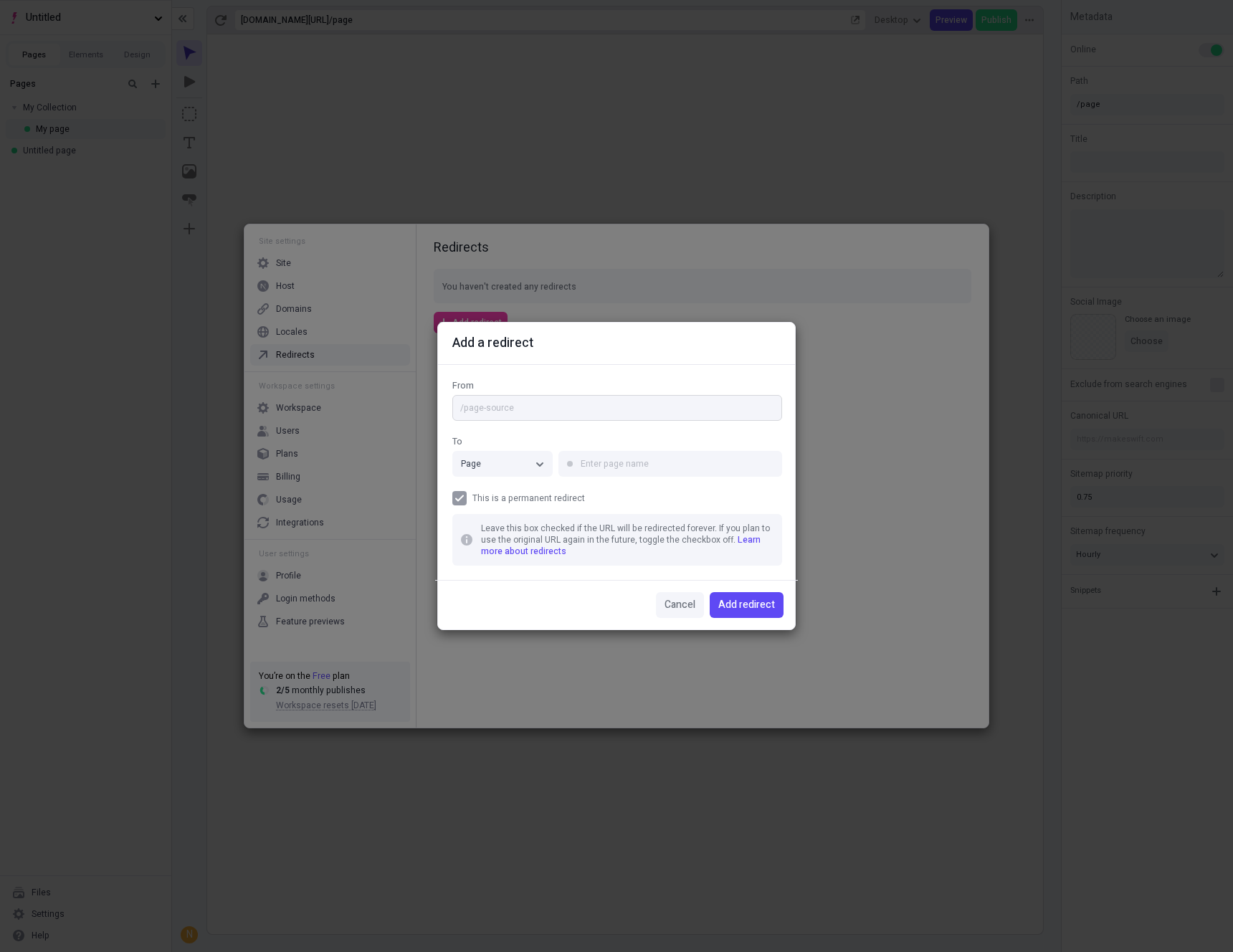
click at [585, 406] on input "From" at bounding box center [616, 407] width 330 height 25
type input "/page"
click at [526, 464] on div "Page" at bounding box center [495, 464] width 69 height 11
click at [651, 459] on input "text" at bounding box center [670, 463] width 224 height 25
click at [531, 459] on button "Page" at bounding box center [502, 463] width 101 height 25
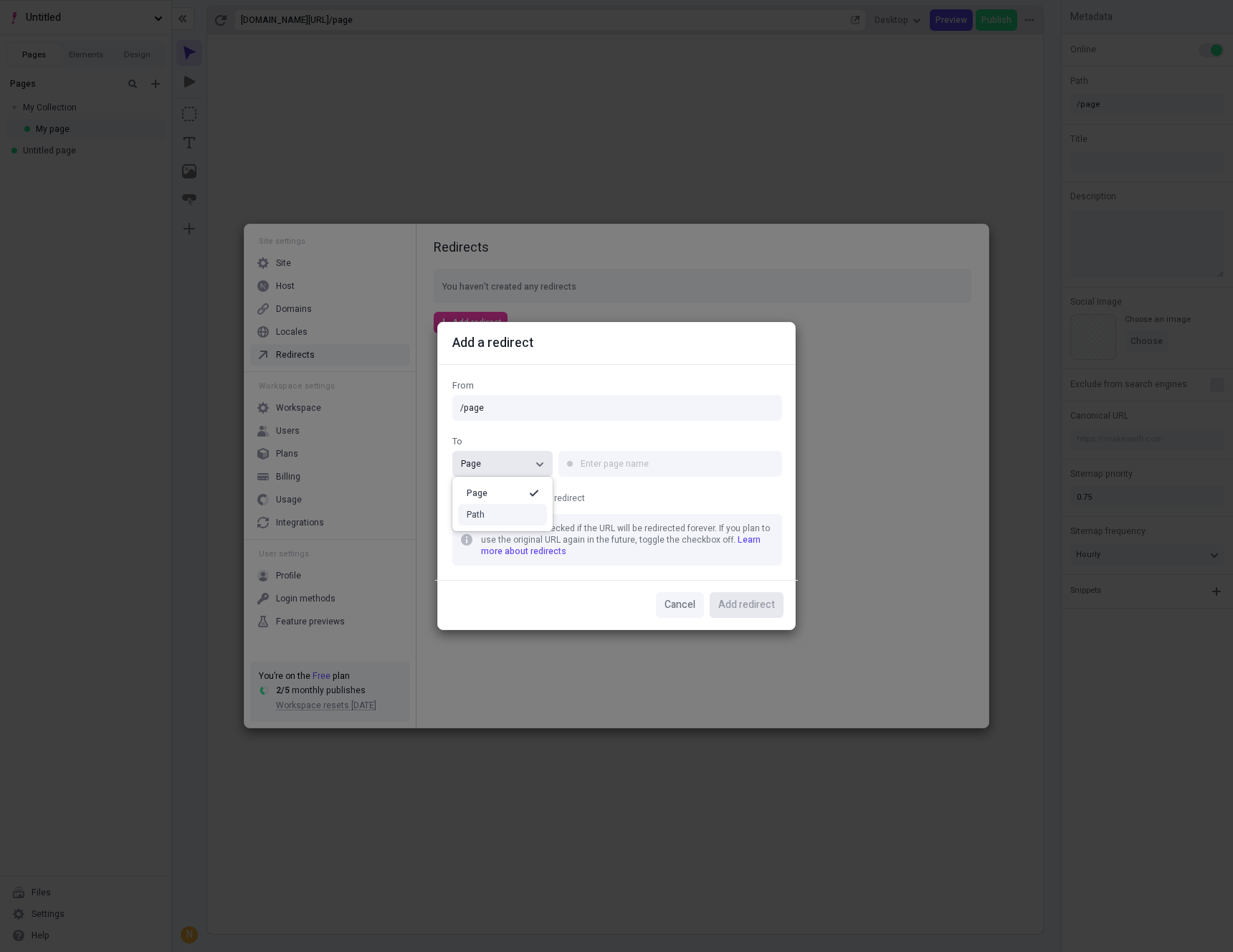
click at [488, 511] on div "Path" at bounding box center [503, 515] width 71 height 11
click at [652, 468] on input "text" at bounding box center [669, 463] width 223 height 25
type input "h"
click at [538, 411] on input "/page" at bounding box center [616, 407] width 328 height 25
type input "/external"
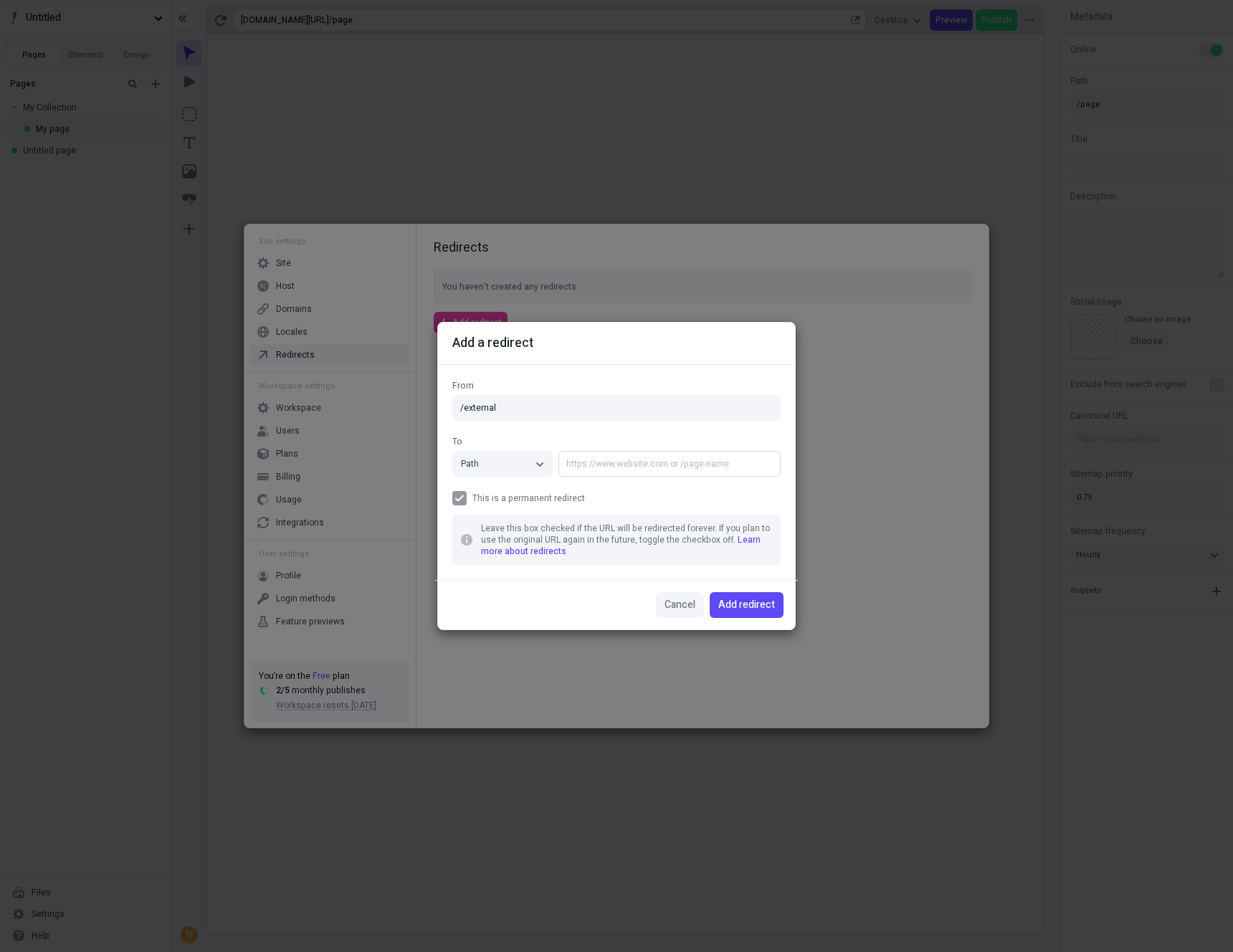
click at [739, 476] on input "text" at bounding box center [669, 463] width 223 height 25
type input "https://google.com"
click at [754, 606] on span "Add redirect" at bounding box center [747, 605] width 56 height 16
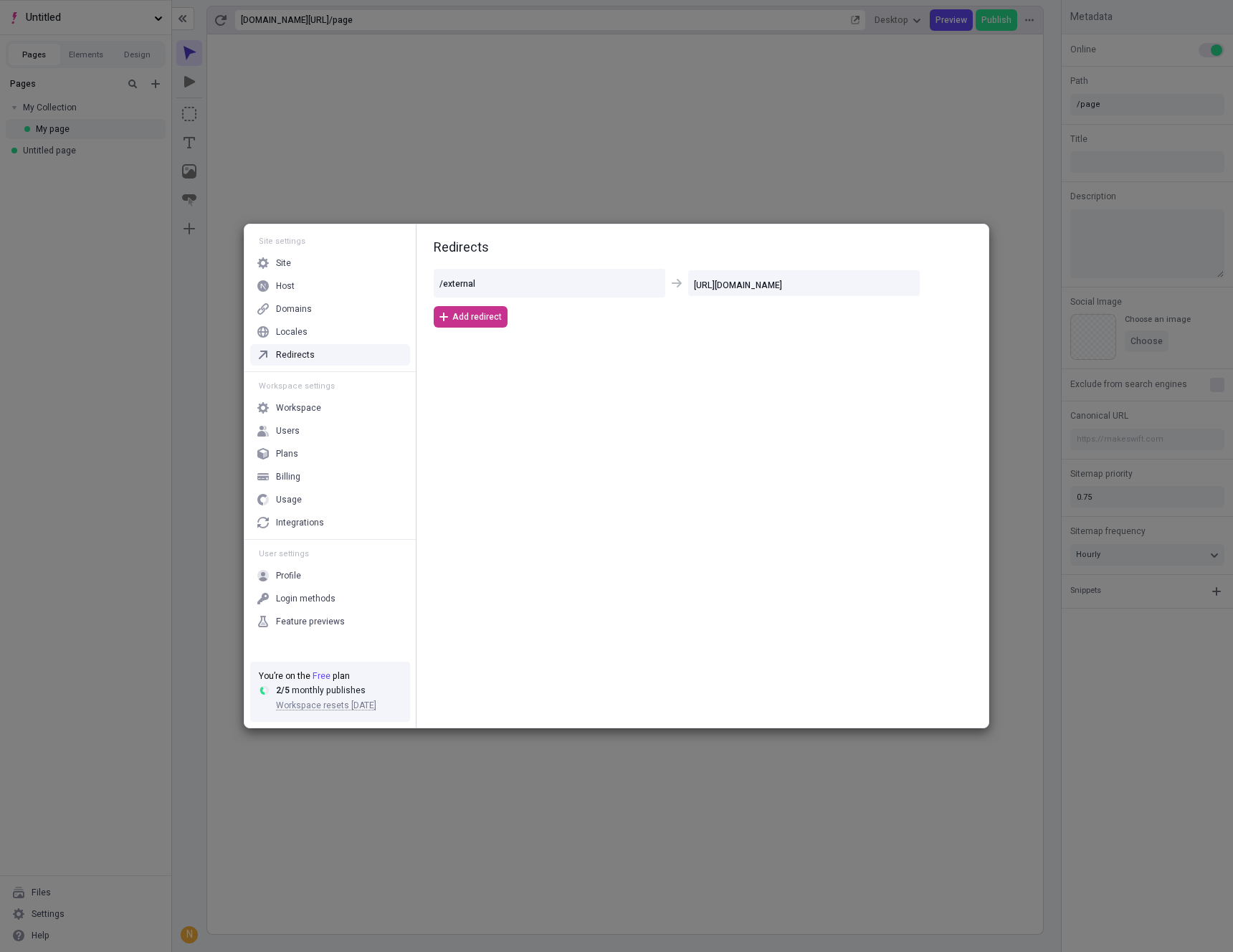
click at [452, 320] on span "Add redirect" at bounding box center [476, 317] width 50 height 11
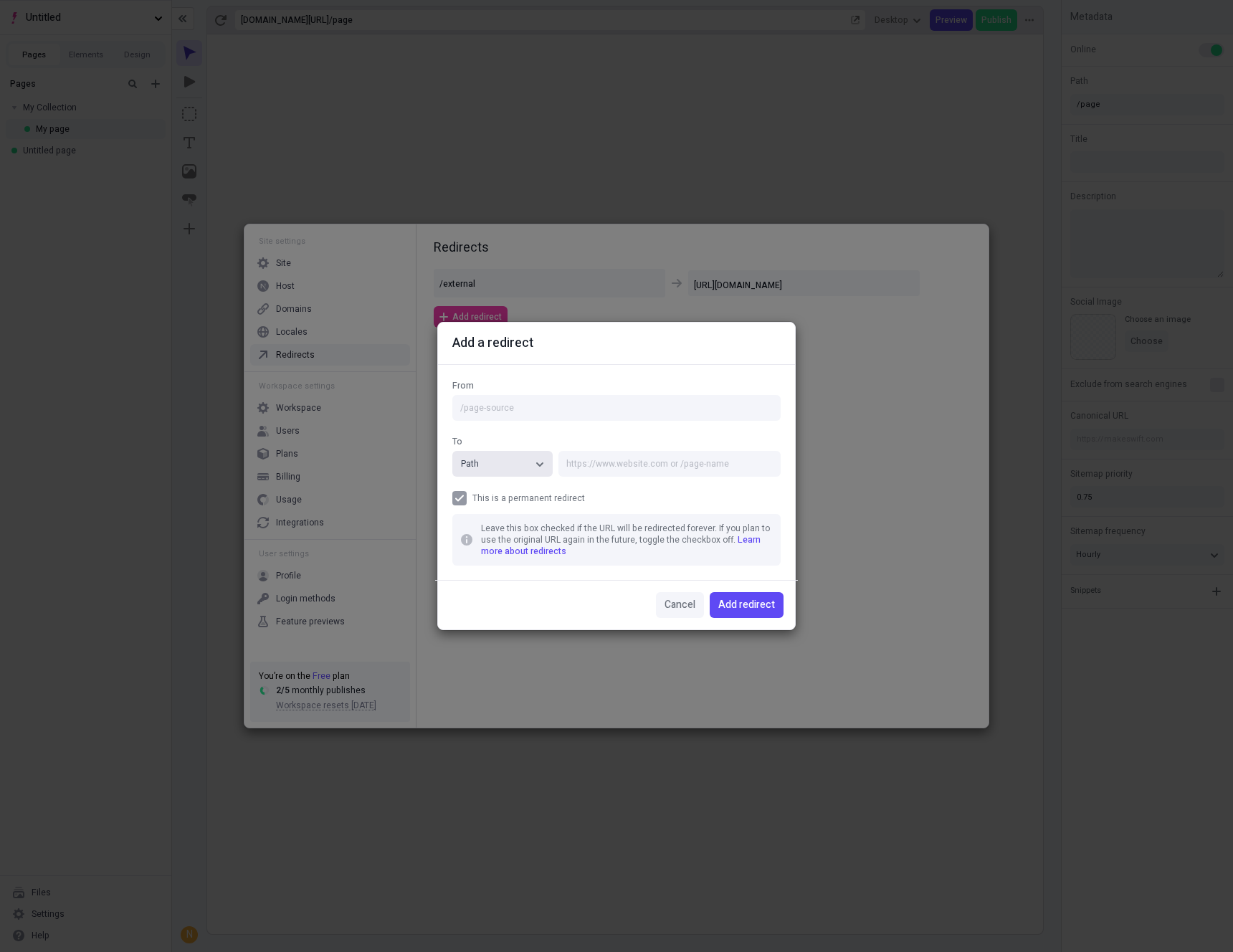
click at [507, 464] on div "Path" at bounding box center [495, 464] width 69 height 11
click at [493, 410] on input "From" at bounding box center [616, 407] width 328 height 25
type input "/banana"
click at [516, 463] on div "Path" at bounding box center [495, 464] width 69 height 11
click at [501, 493] on div "Page" at bounding box center [503, 493] width 71 height 11
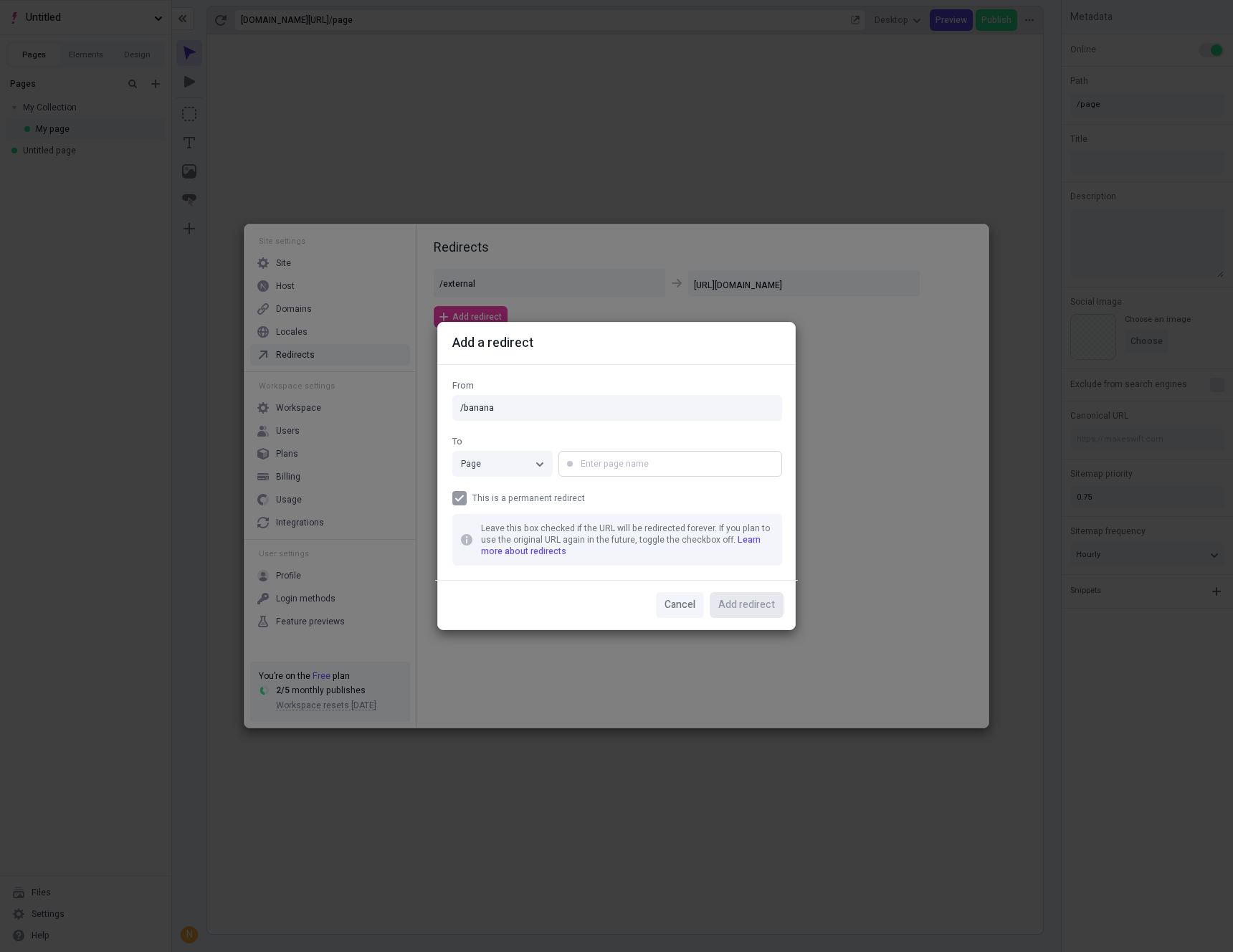
click at [661, 460] on input "text" at bounding box center [670, 463] width 224 height 25
click at [634, 502] on div "My page" at bounding box center [670, 493] width 212 height 22
type input "My page"
click at [688, 369] on div "From /banana To Page My page This is a permanent redirect Leave this box checke…" at bounding box center [616, 473] width 357 height 216
click at [759, 610] on span "Add redirect" at bounding box center [747, 605] width 56 height 16
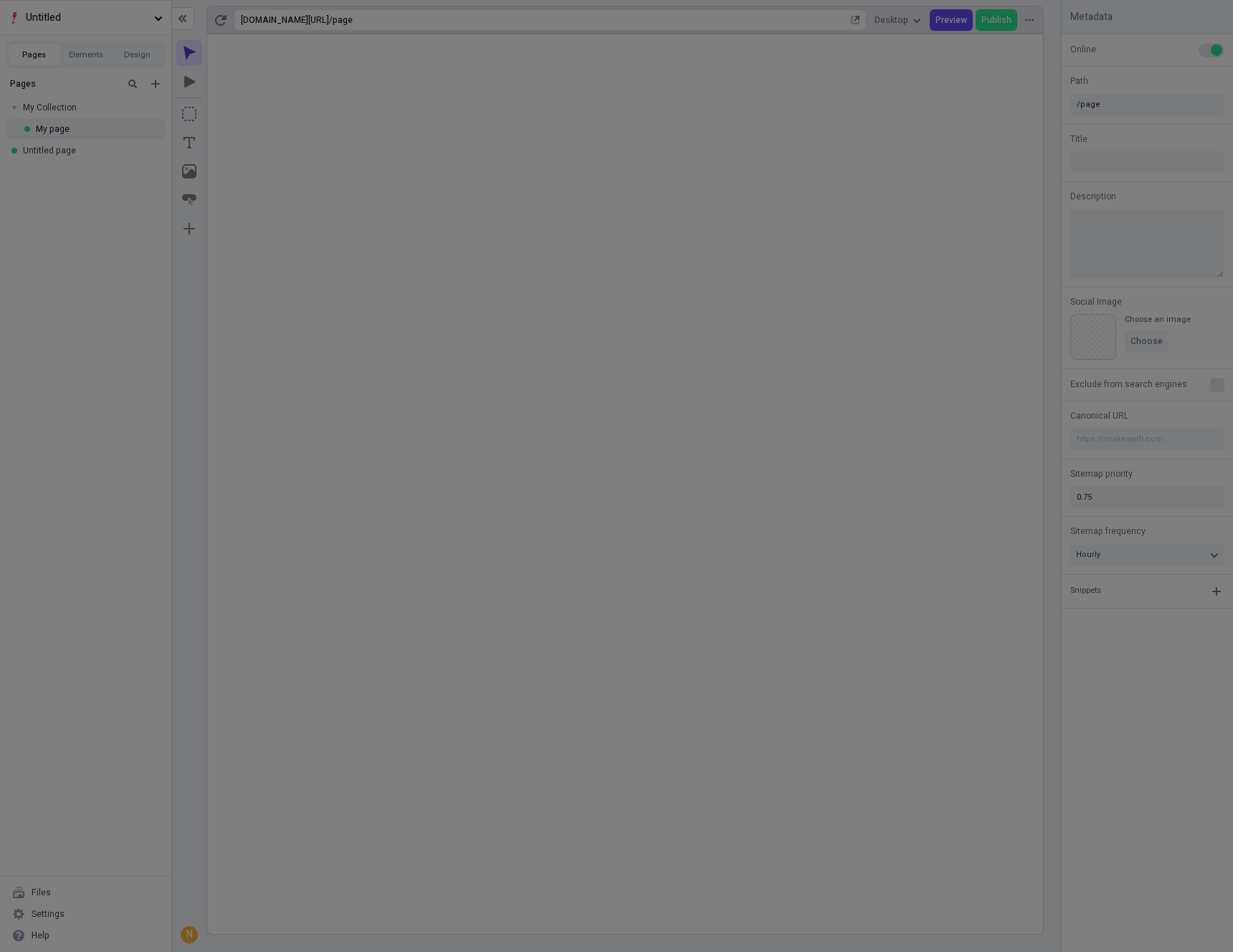
click at [741, 850] on div "Site settings Site Host Domains Locales Redirects Workspace settings Workspace …" at bounding box center [616, 476] width 1233 height 952
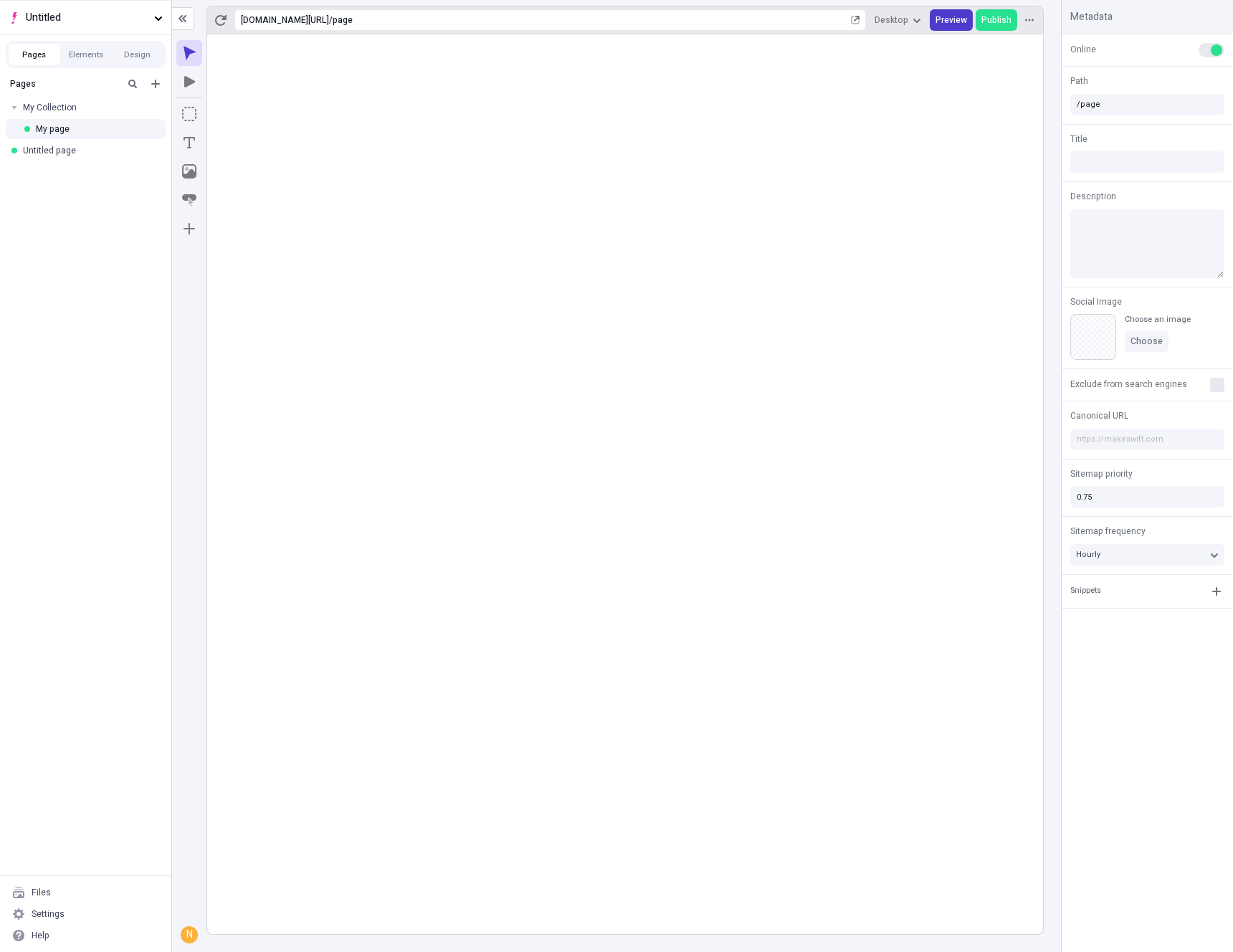
click at [948, 23] on span "Preview" at bounding box center [952, 20] width 32 height 11
click at [991, 23] on span "Publish" at bounding box center [997, 20] width 30 height 11
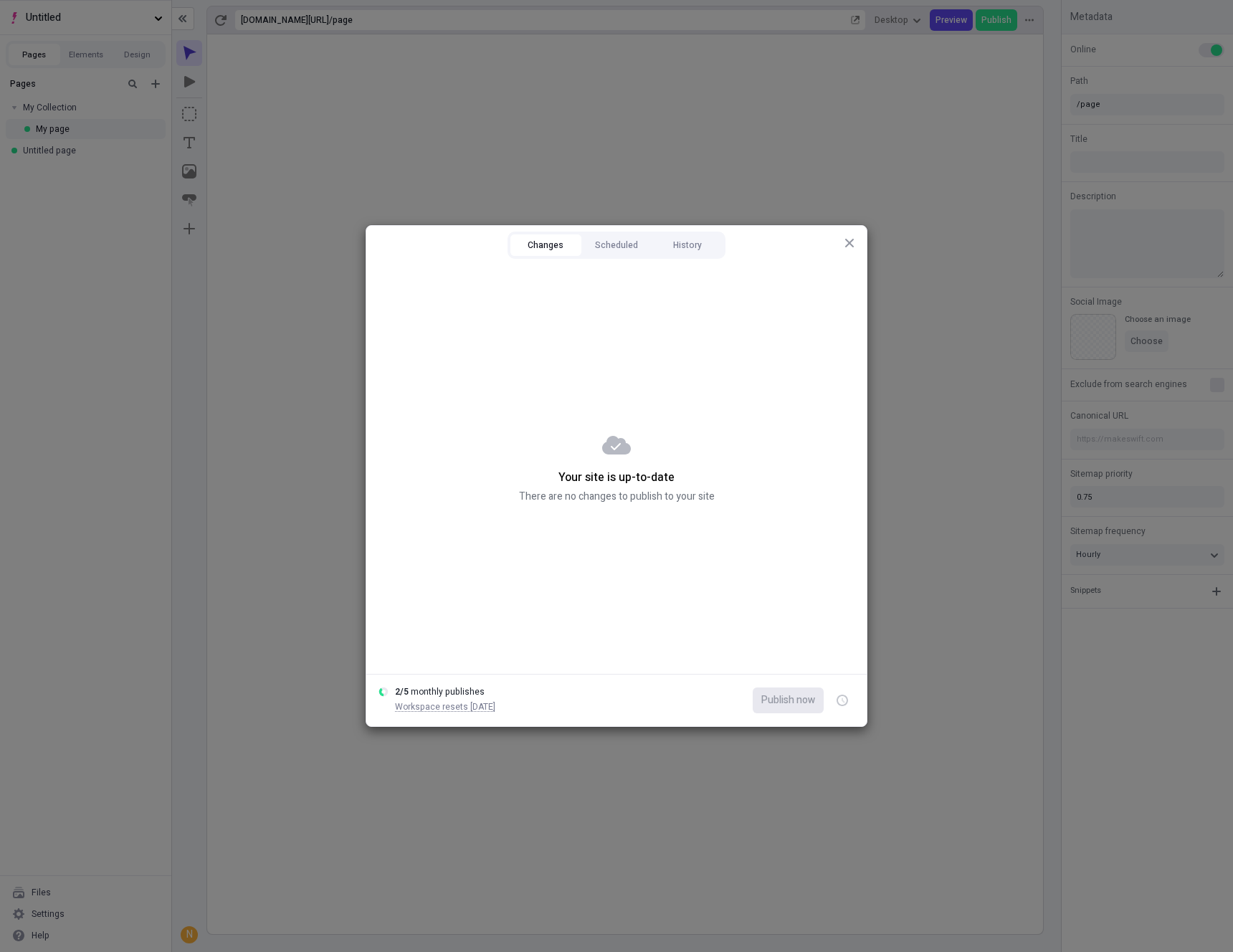
click at [629, 471] on p "Your site is up-to-date" at bounding box center [616, 477] width 195 height 17
click at [620, 649] on div "Your site is up-to-date There are no changes to publish to your site" at bounding box center [616, 468] width 501 height 413
click at [608, 526] on div "Your site is up-to-date There are no changes to publish to your site" at bounding box center [616, 468] width 501 height 413
click at [624, 244] on button "Scheduled" at bounding box center [617, 245] width 71 height 22
click at [696, 249] on button "History" at bounding box center [688, 245] width 71 height 22
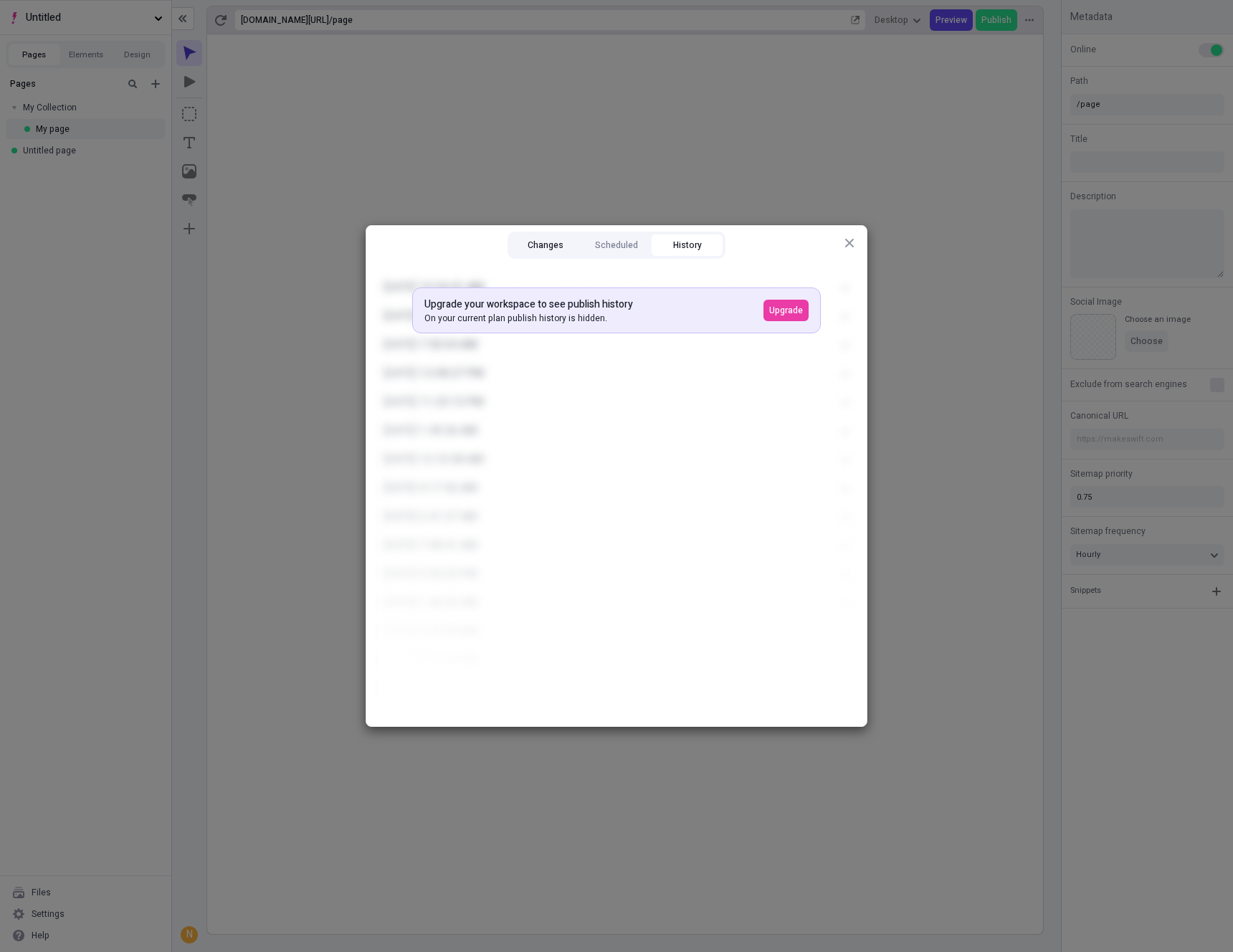
click at [539, 244] on button "Changes" at bounding box center [546, 245] width 71 height 22
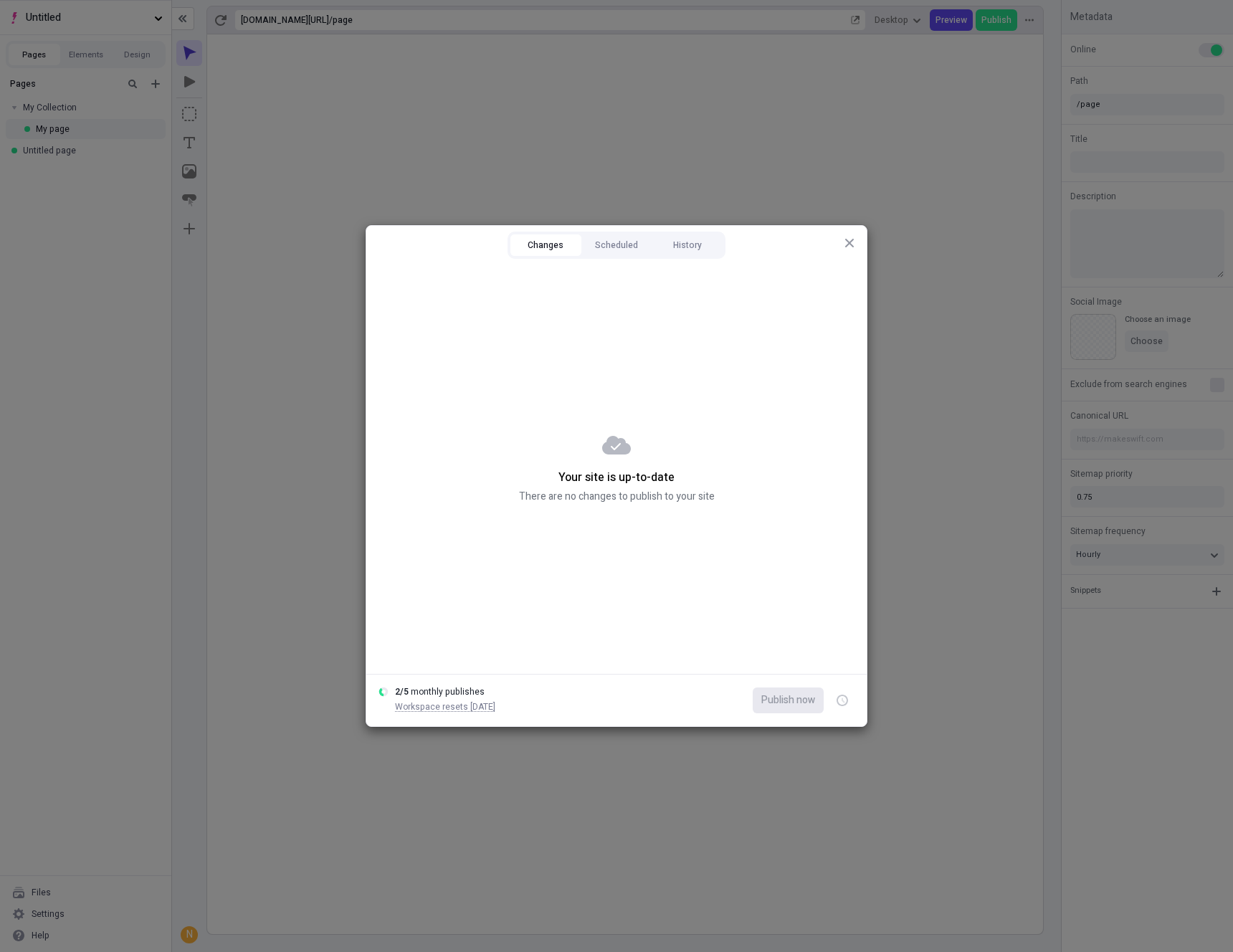
click at [855, 242] on icon "button" at bounding box center [850, 243] width 11 height 11
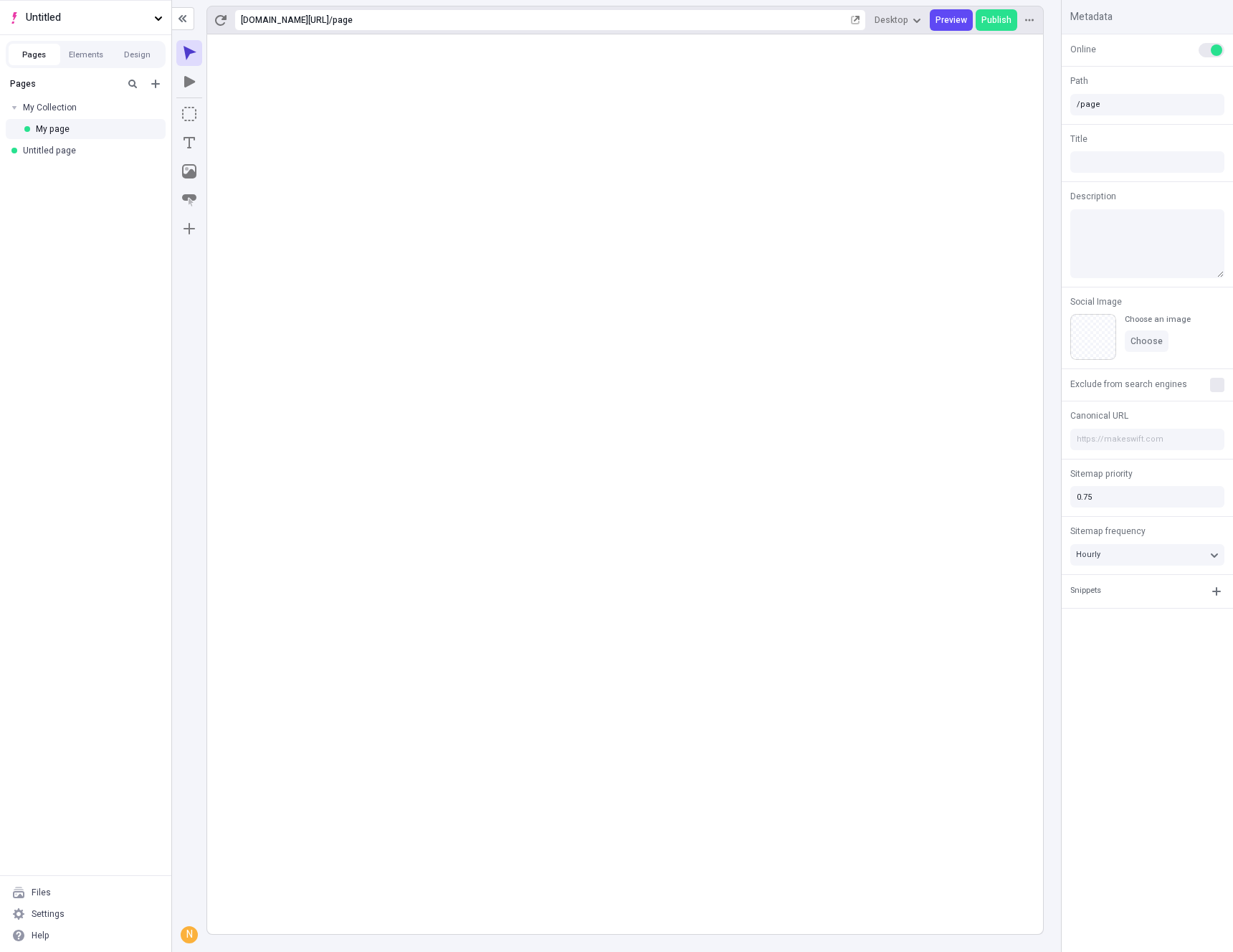
click at [695, 356] on rect at bounding box center [626, 485] width 836 height 900
click at [858, 20] on icon "button" at bounding box center [855, 20] width 8 height 8
drag, startPoint x: 48, startPoint y: 155, endPoint x: 125, endPoint y: 168, distance: 78.1
click at [48, 155] on div "Untitled page" at bounding box center [81, 150] width 117 height 11
click at [63, 134] on div "My page" at bounding box center [87, 129] width 104 height 11
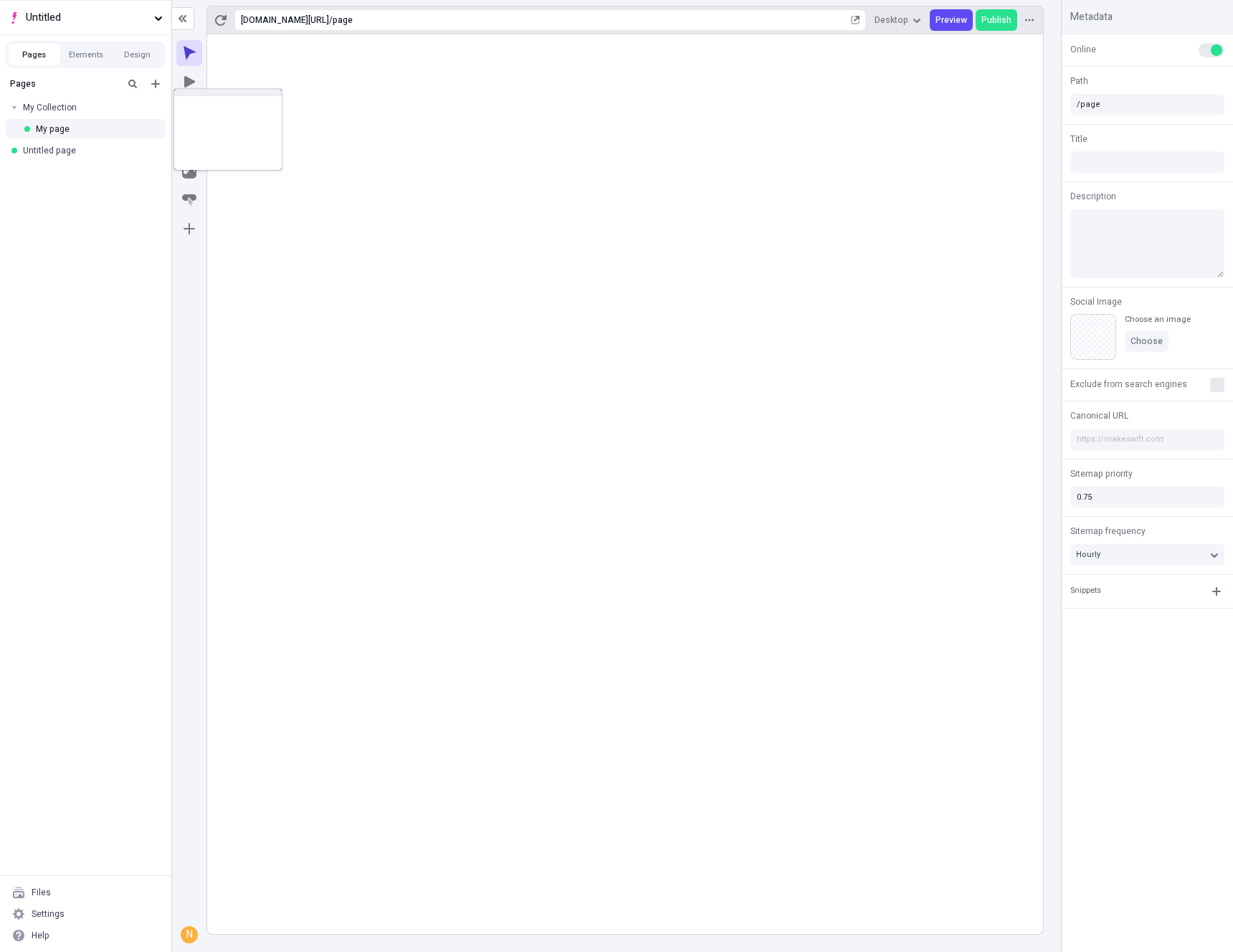
click at [930, 516] on rect at bounding box center [626, 485] width 836 height 900
click at [53, 914] on div "Settings" at bounding box center [48, 914] width 33 height 11
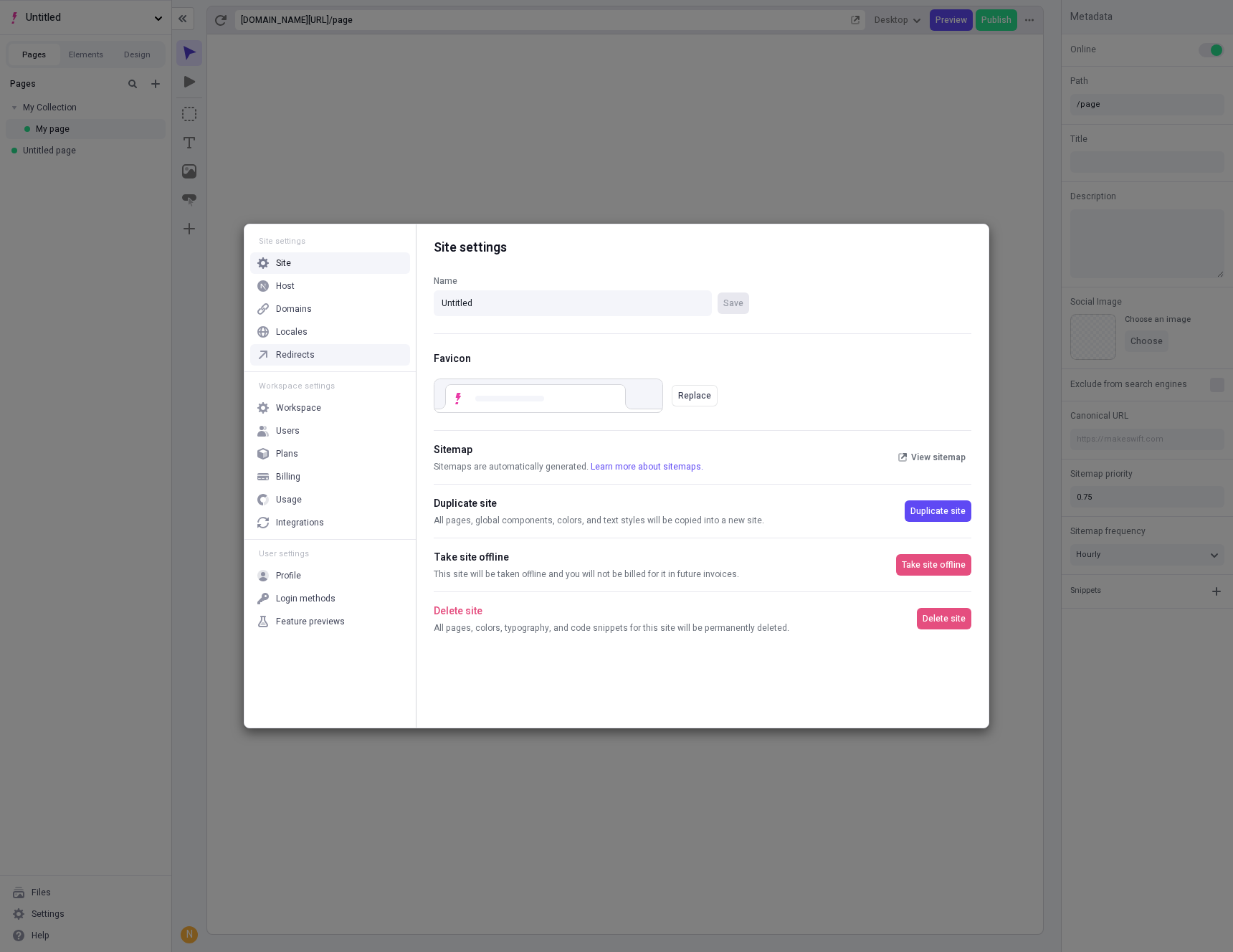
click at [298, 351] on div "Redirects" at bounding box center [295, 355] width 39 height 11
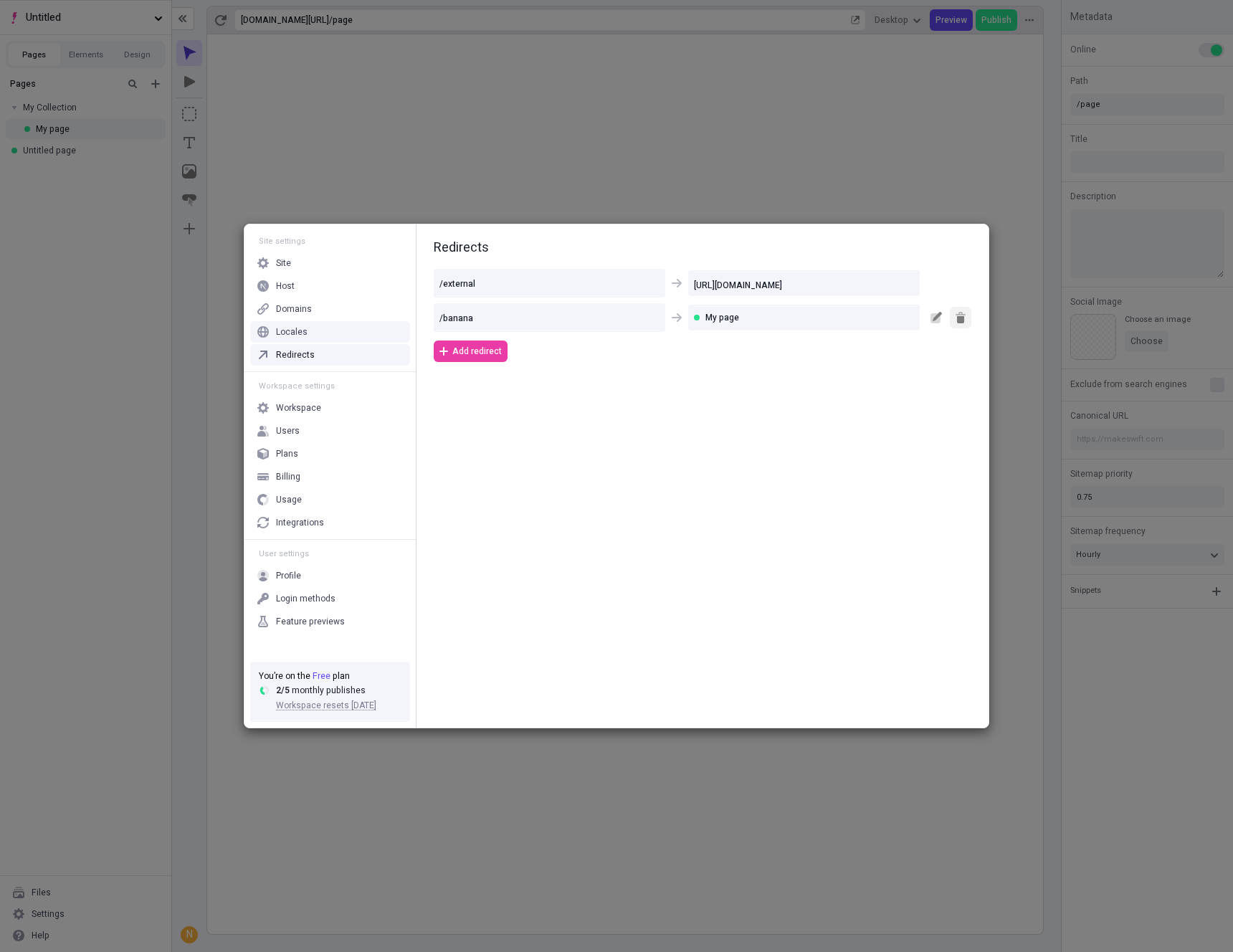
click at [967, 320] on button "button" at bounding box center [960, 318] width 22 height 22
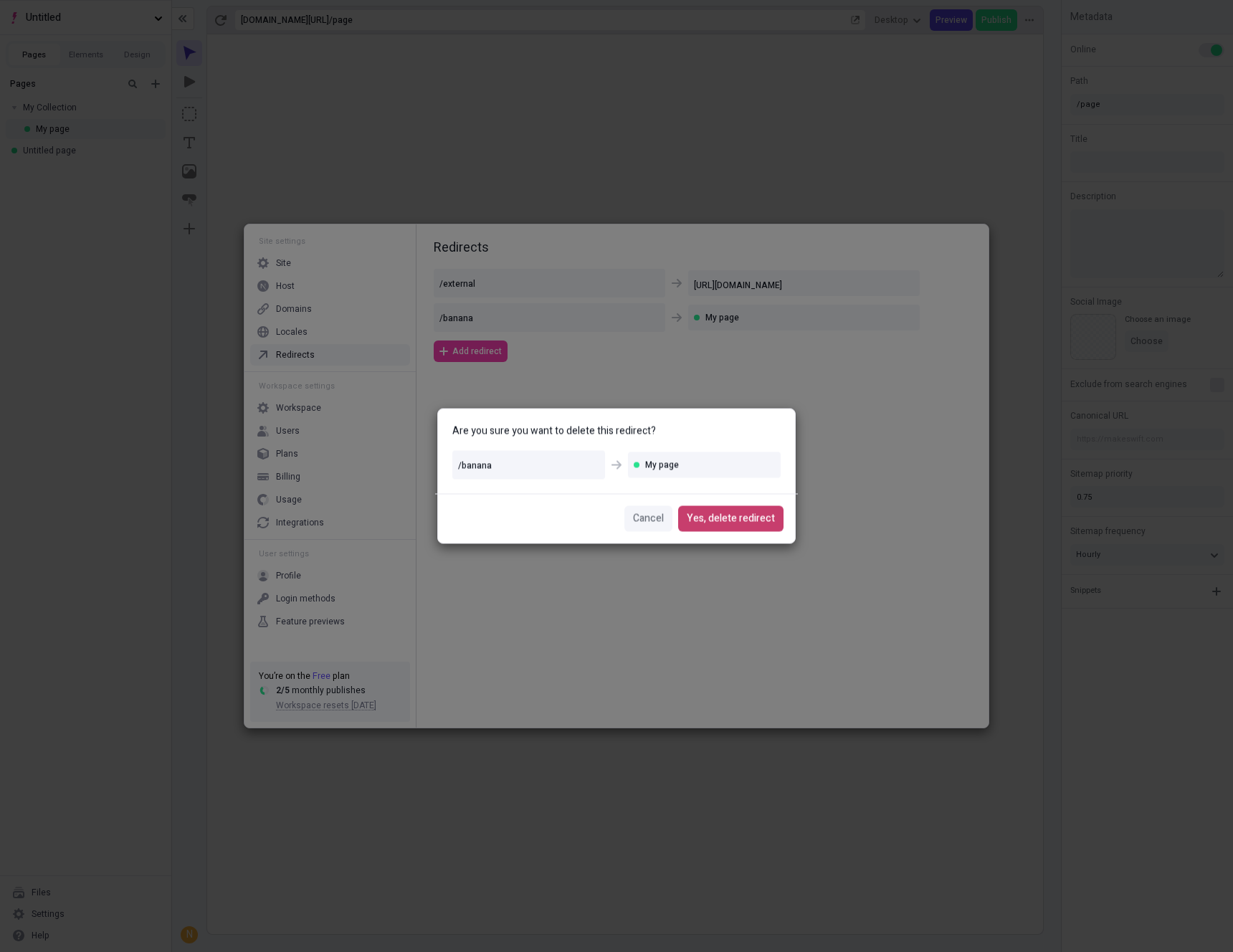
click at [772, 516] on span "Yes, delete redirect" at bounding box center [731, 519] width 88 height 16
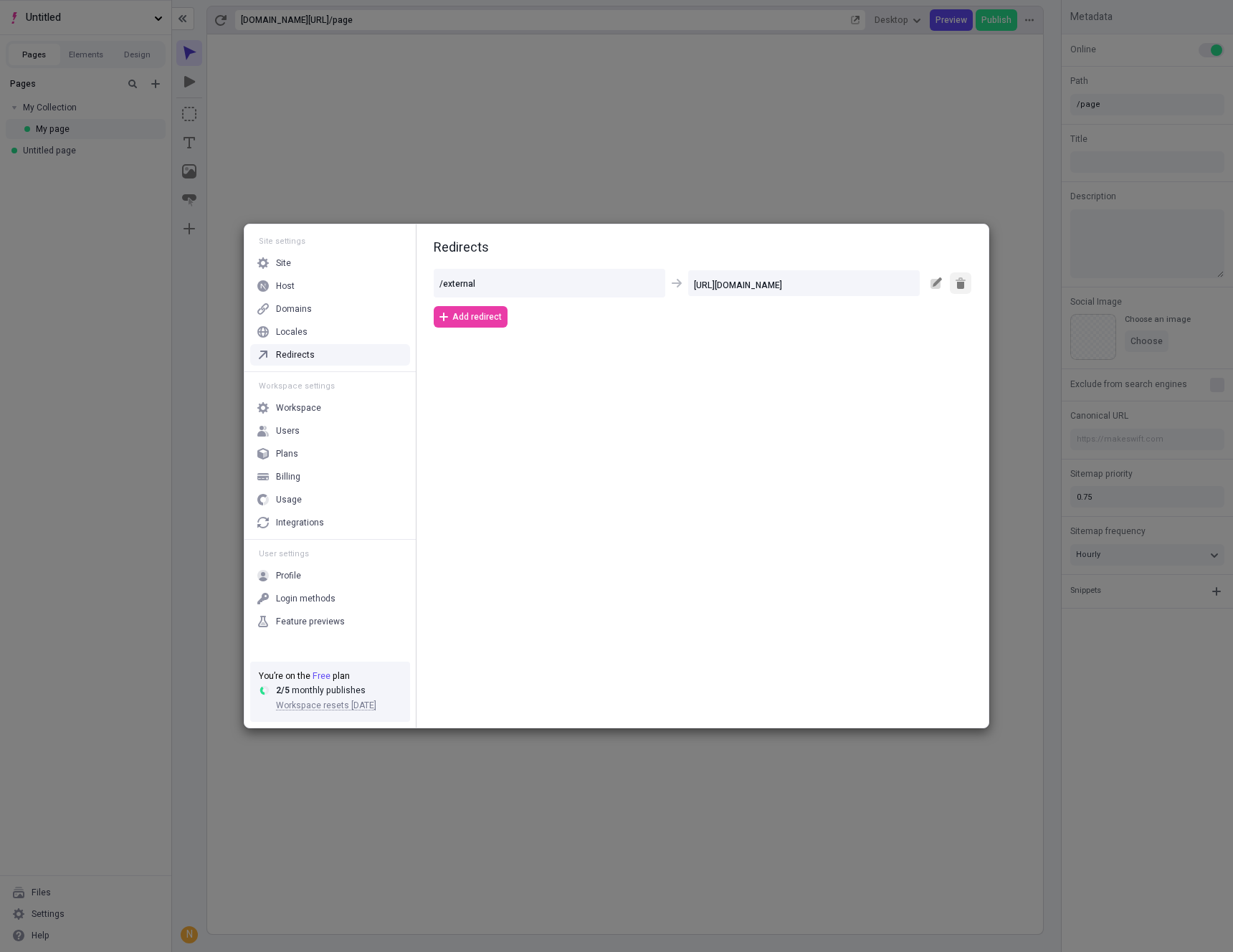
click at [959, 284] on icon "button" at bounding box center [961, 286] width 8 height 8
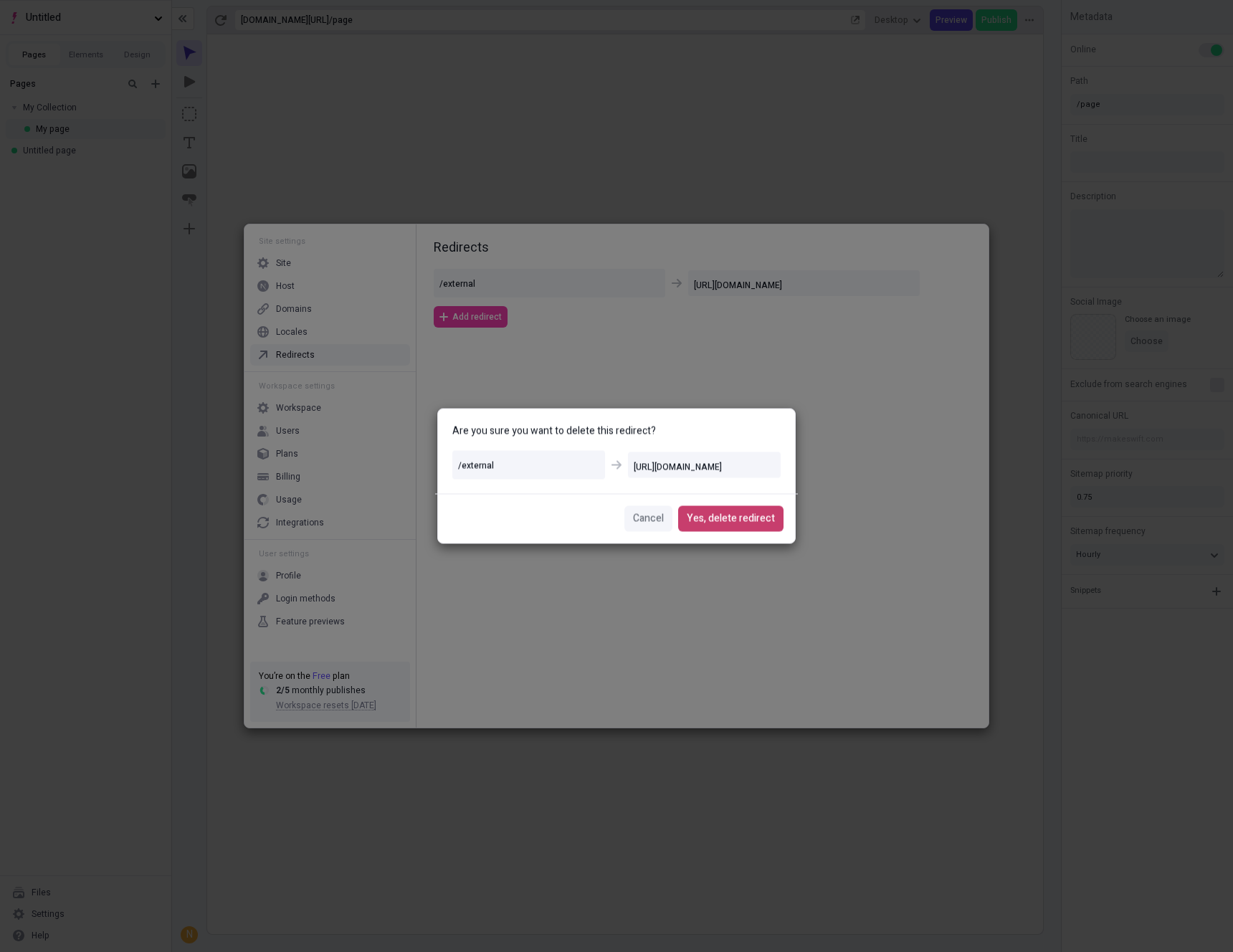
click at [759, 523] on span "Yes, delete redirect" at bounding box center [731, 519] width 88 height 16
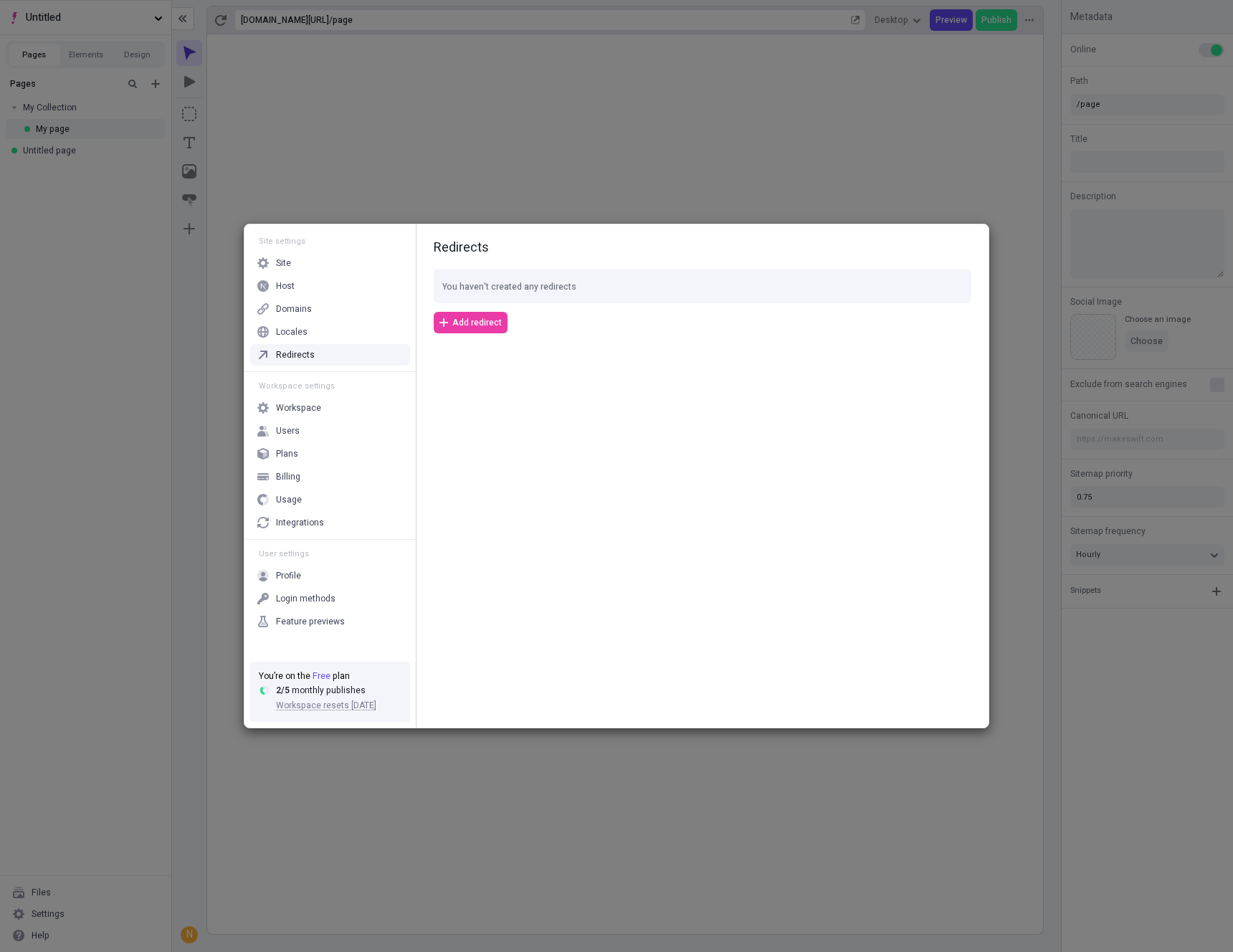
click at [700, 808] on div "Site settings Site Host Domains Locales Redirects Workspace settings Workspace …" at bounding box center [616, 476] width 1233 height 952
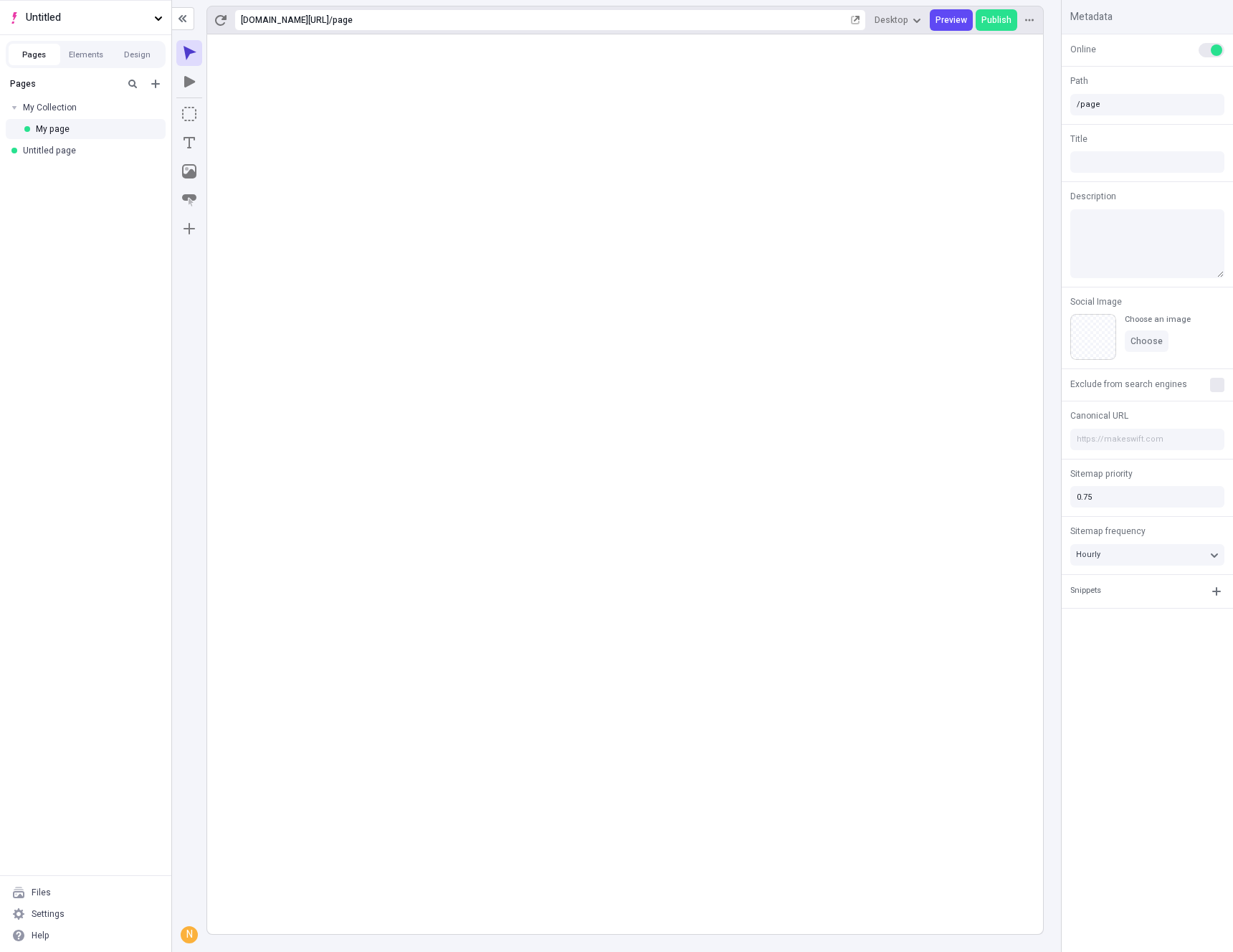
click at [871, 679] on rect at bounding box center [626, 485] width 836 height 900
